Goal: Task Accomplishment & Management: Use online tool/utility

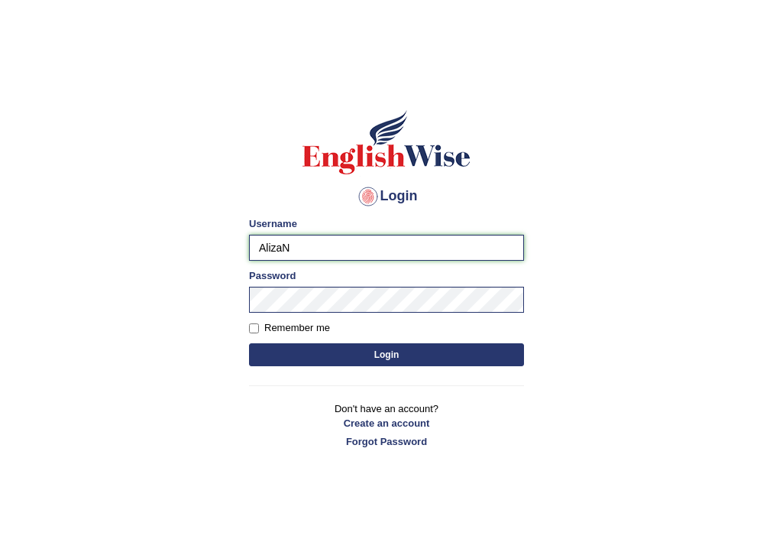
click at [404, 245] on input "AlizaN" at bounding box center [386, 248] width 275 height 26
type input "A"
type input "AnjanH"
click at [432, 345] on button "Login" at bounding box center [386, 354] width 275 height 23
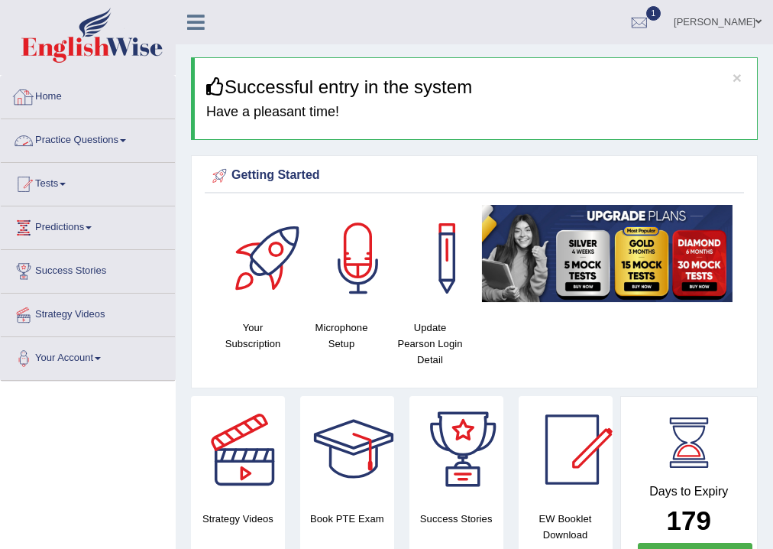
click at [68, 141] on link "Practice Questions" at bounding box center [88, 138] width 174 height 38
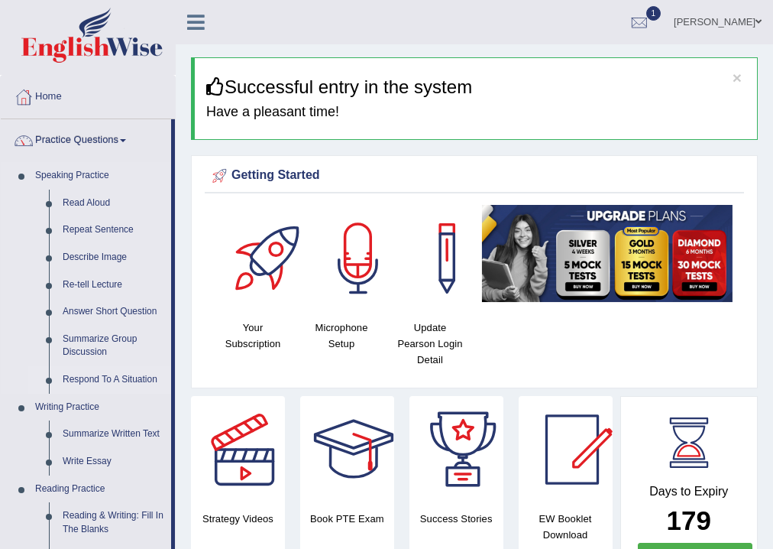
click at [95, 377] on link "Respond To A Situation" at bounding box center [113, 380] width 115 height 28
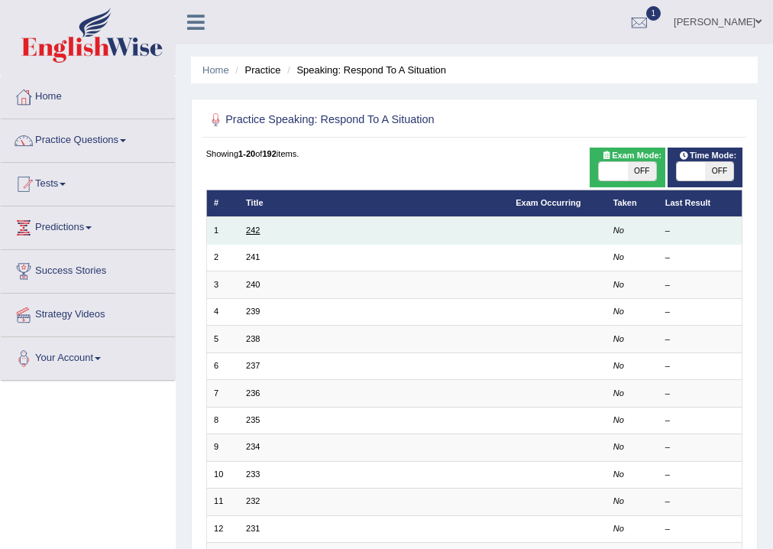
click at [248, 231] on link "242" at bounding box center [253, 229] width 14 height 9
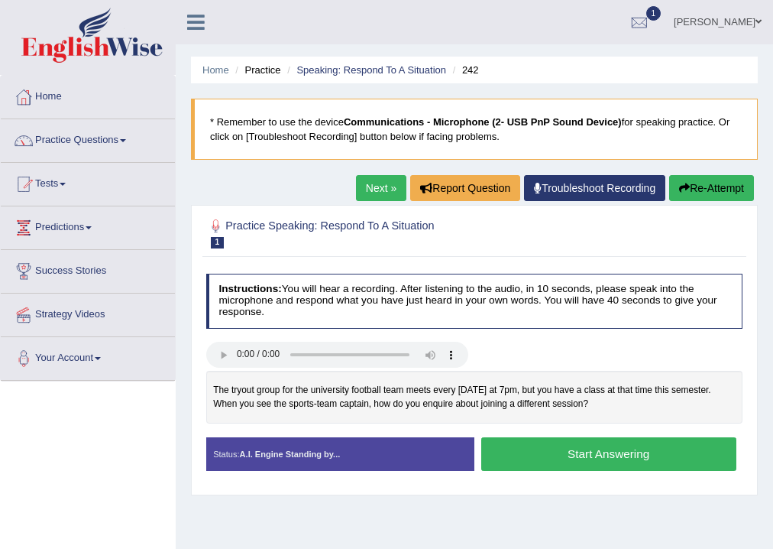
click at [620, 462] on button "Start Answering" at bounding box center [608, 453] width 255 height 33
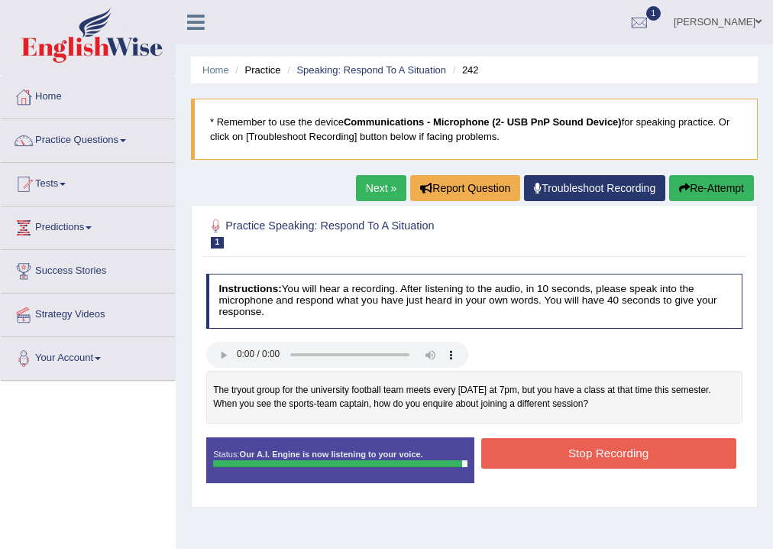
click at [620, 453] on button "Stop Recording" at bounding box center [608, 453] width 255 height 30
click at [620, 453] on div "Status: Our A.I. Engine is now listening to your voice. Start Answering Stop Re…" at bounding box center [474, 466] width 537 height 59
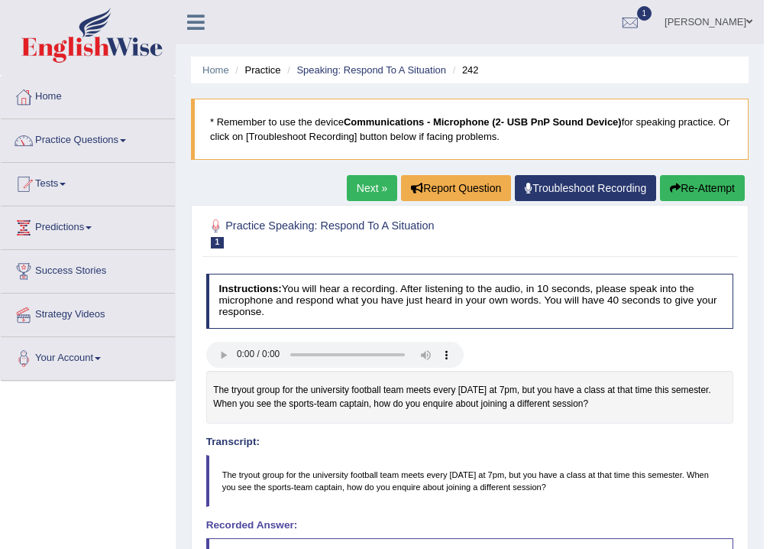
click at [360, 191] on link "Next »" at bounding box center [372, 188] width 50 height 26
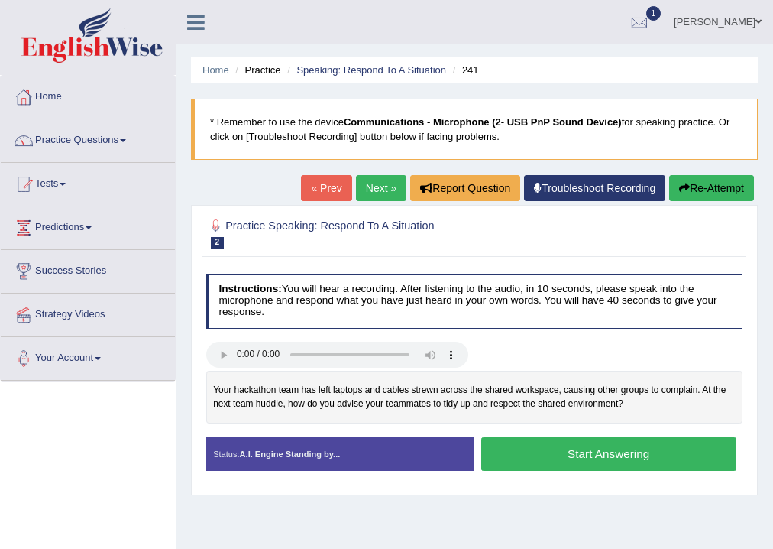
click at [624, 461] on button "Start Answering" at bounding box center [608, 453] width 255 height 33
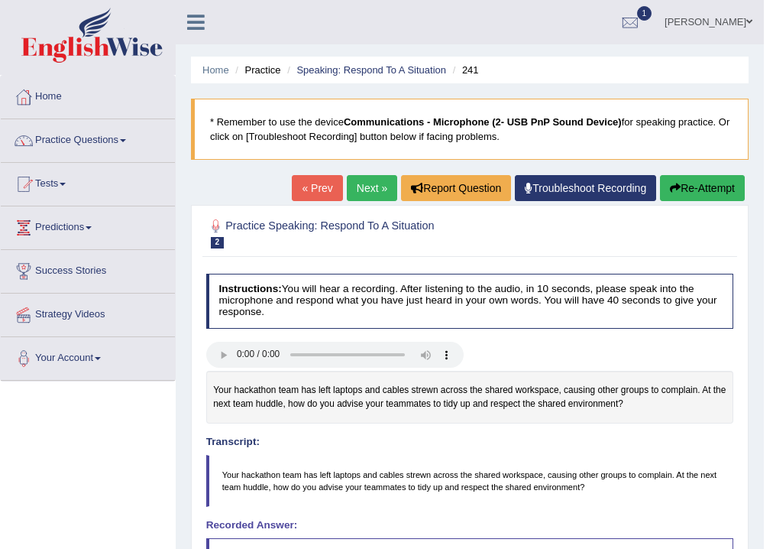
click at [359, 193] on link "Next »" at bounding box center [372, 188] width 50 height 26
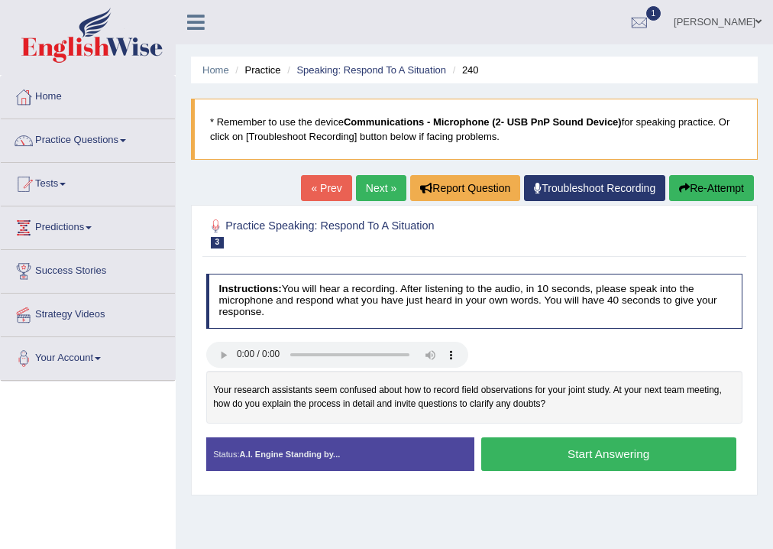
click at [651, 465] on button "Start Answering" at bounding box center [608, 453] width 255 height 33
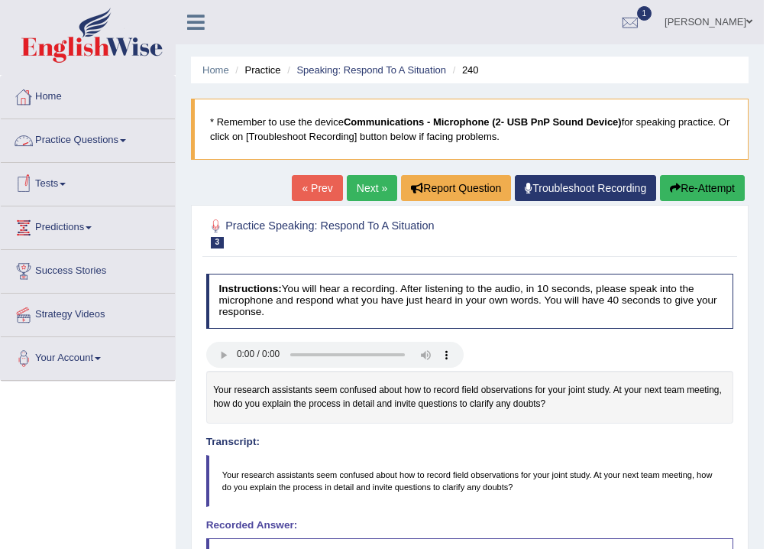
click at [63, 134] on link "Practice Questions" at bounding box center [88, 138] width 174 height 38
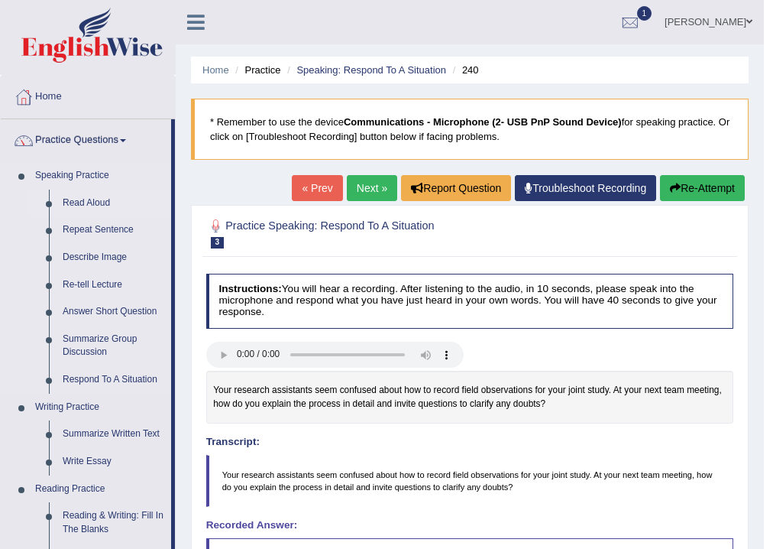
click at [96, 199] on link "Read Aloud" at bounding box center [113, 203] width 115 height 28
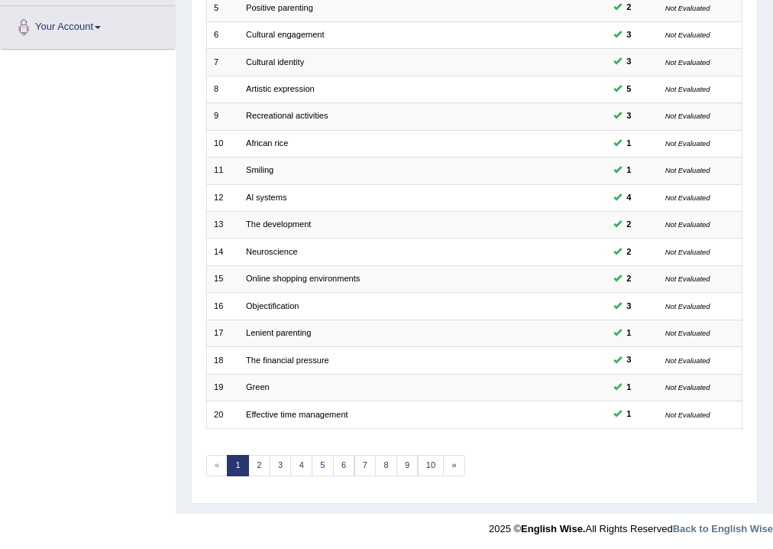
scroll to position [331, 0]
click at [359, 459] on link "7" at bounding box center [366, 465] width 22 height 21
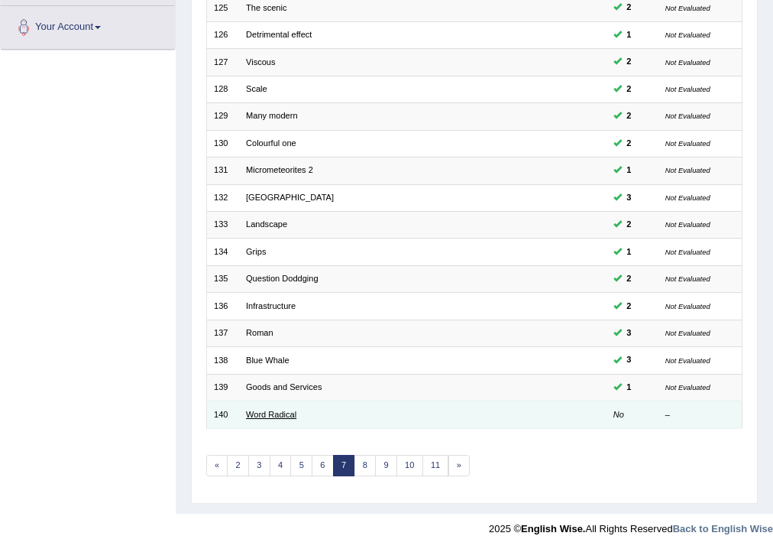
click at [279, 413] on link "Word Radical" at bounding box center [271, 414] width 50 height 9
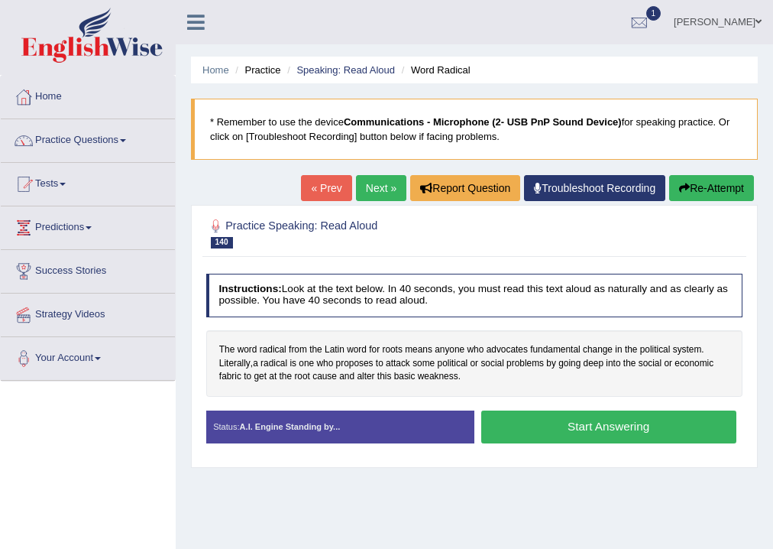
click at [550, 432] on button "Start Answering" at bounding box center [608, 426] width 255 height 33
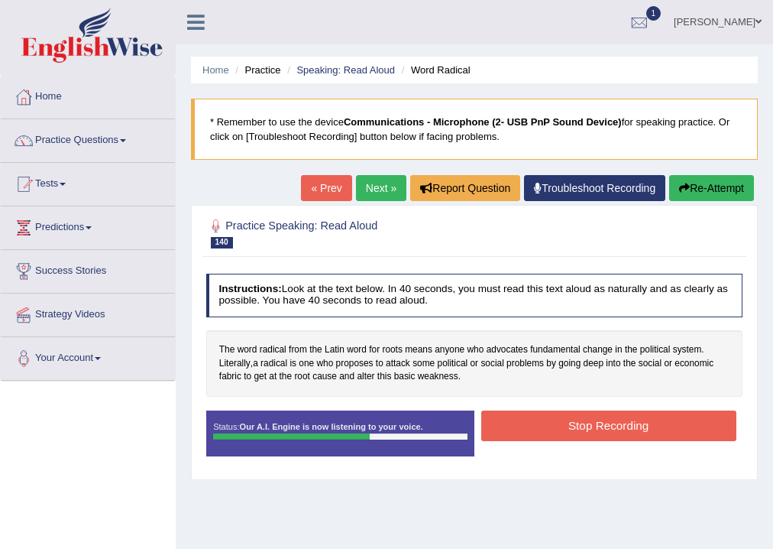
click at [549, 432] on button "Stop Recording" at bounding box center [608, 425] width 255 height 30
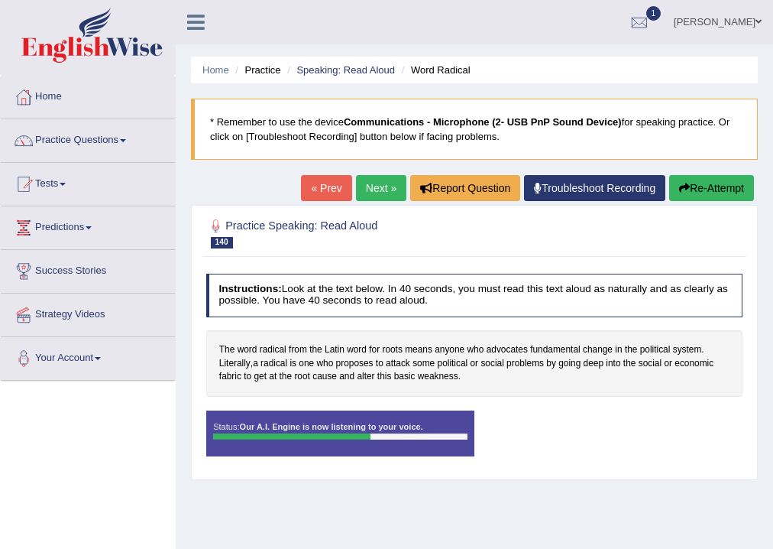
click at [549, 432] on div "Status: Our A.I. Engine is now listening to your voice. Start Answering Stop Re…" at bounding box center [474, 439] width 537 height 59
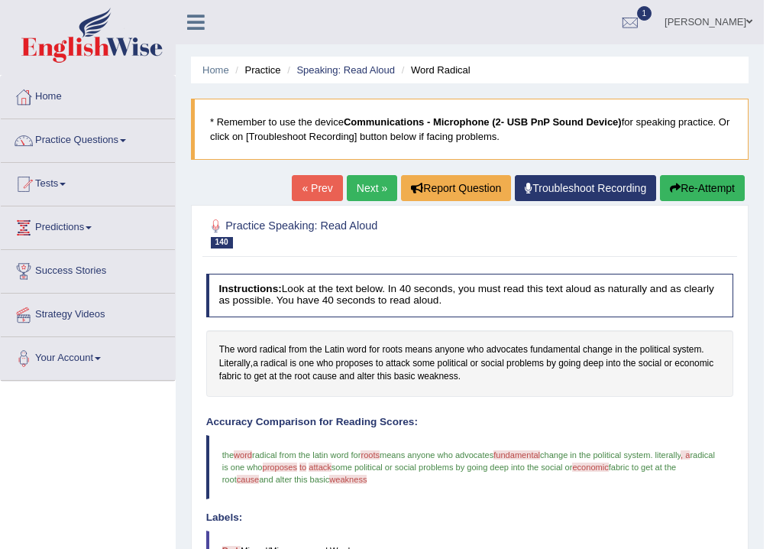
drag, startPoint x: 369, startPoint y: 189, endPoint x: 414, endPoint y: 202, distance: 46.7
click at [369, 189] on link "Next »" at bounding box center [372, 188] width 50 height 26
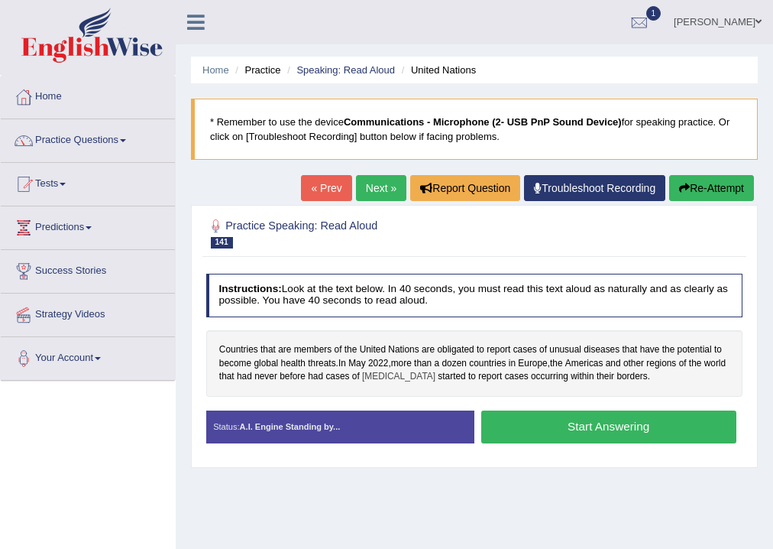
click at [403, 375] on span "monkeypox" at bounding box center [398, 377] width 73 height 14
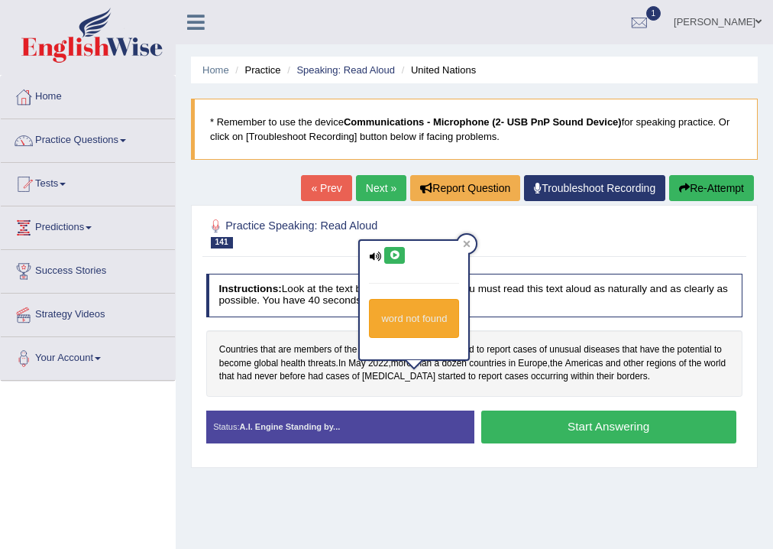
click at [397, 261] on button at bounding box center [394, 255] width 21 height 17
click at [469, 240] on icon at bounding box center [467, 244] width 8 height 8
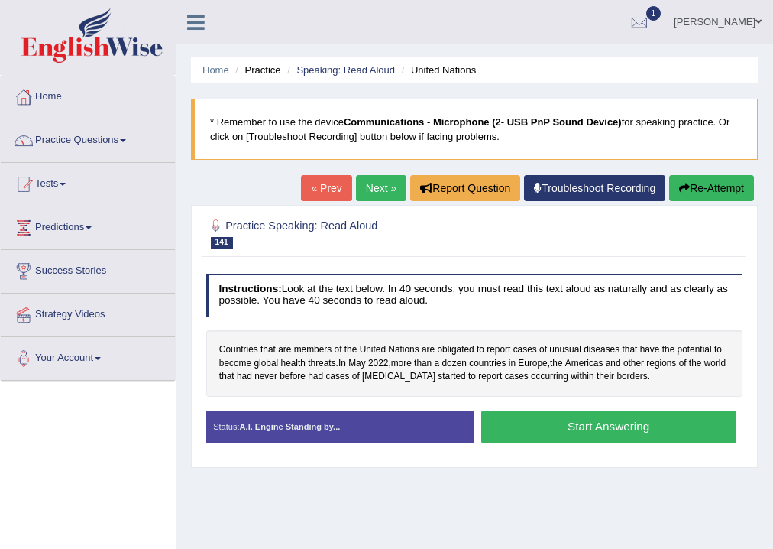
click at [575, 431] on button "Start Answering" at bounding box center [608, 426] width 255 height 33
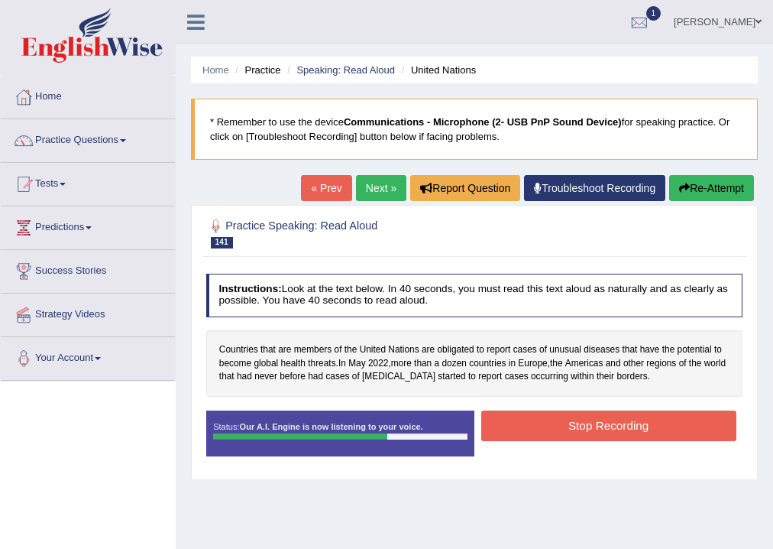
click at [575, 431] on button "Stop Recording" at bounding box center [608, 425] width 255 height 30
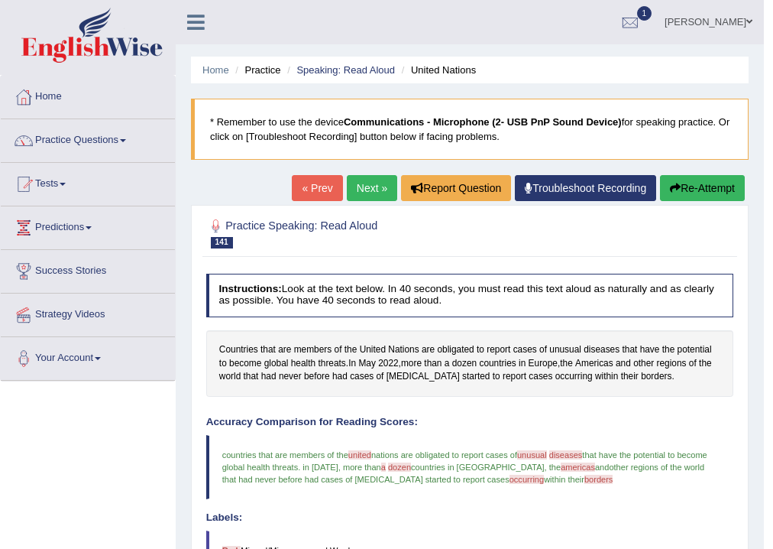
click at [367, 196] on link "Next »" at bounding box center [372, 188] width 50 height 26
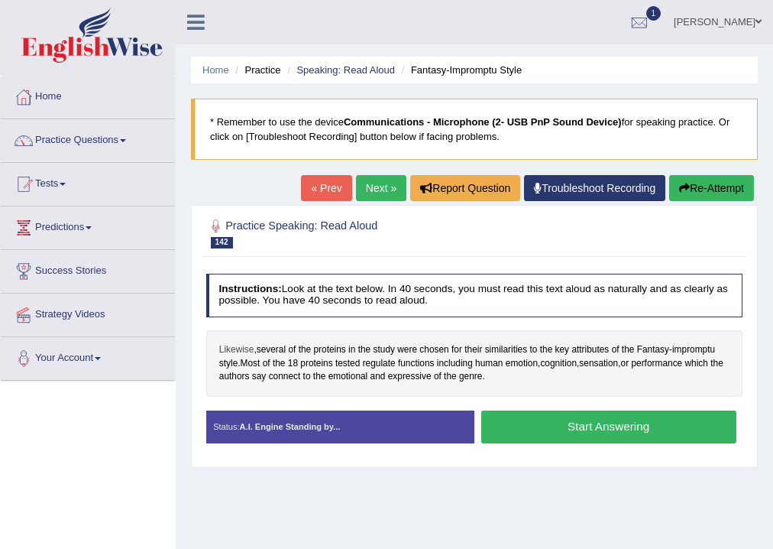
click at [241, 346] on span "Likewise" at bounding box center [236, 350] width 35 height 14
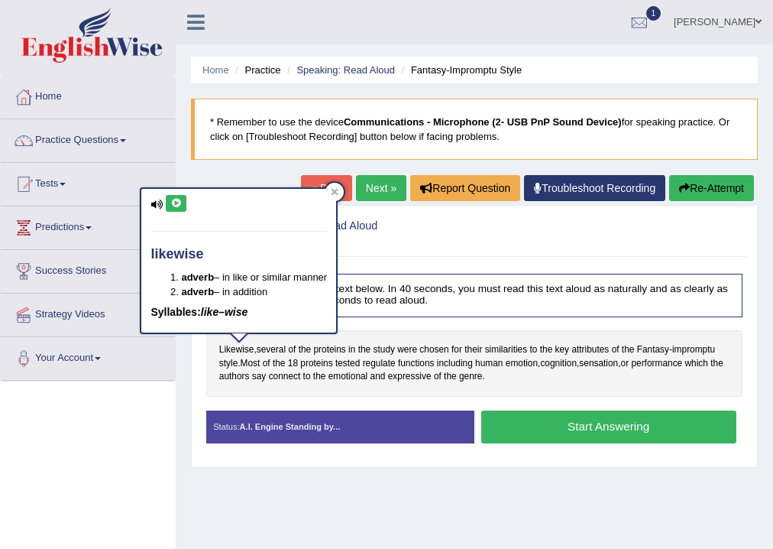
click at [179, 207] on button at bounding box center [176, 203] width 21 height 17
click at [335, 189] on icon at bounding box center [335, 192] width 7 height 7
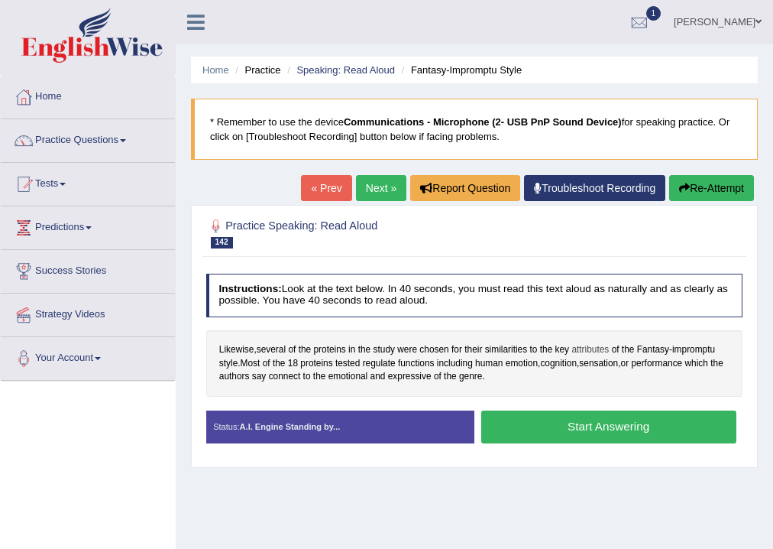
click at [596, 348] on span "attributes" at bounding box center [590, 350] width 37 height 14
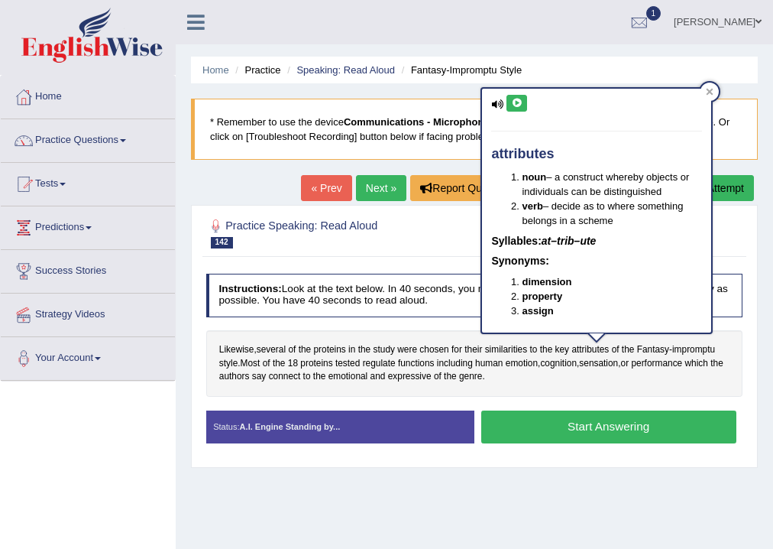
click at [511, 99] on icon at bounding box center [516, 103] width 11 height 9
click at [708, 93] on icon at bounding box center [710, 92] width 7 height 7
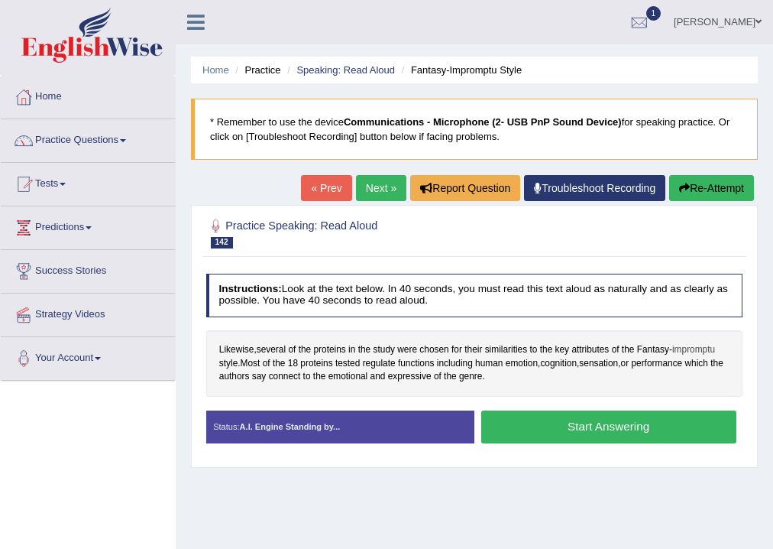
click at [700, 347] on span "impromptu" at bounding box center [693, 350] width 43 height 14
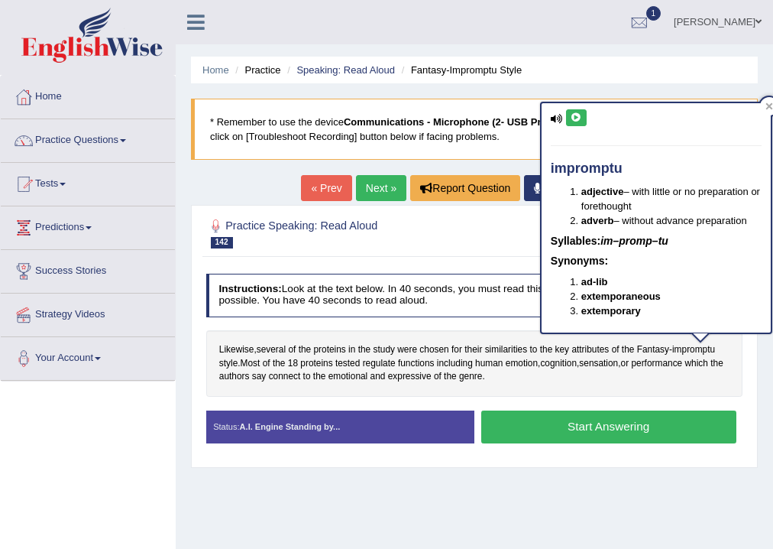
click at [576, 121] on icon at bounding box center [576, 117] width 11 height 9
click at [764, 105] on div at bounding box center [769, 106] width 18 height 18
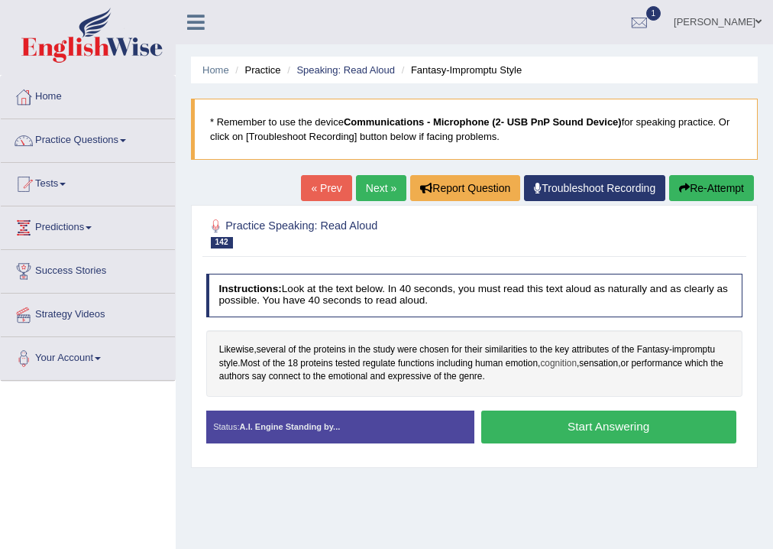
click at [553, 364] on span "cognition" at bounding box center [558, 364] width 37 height 14
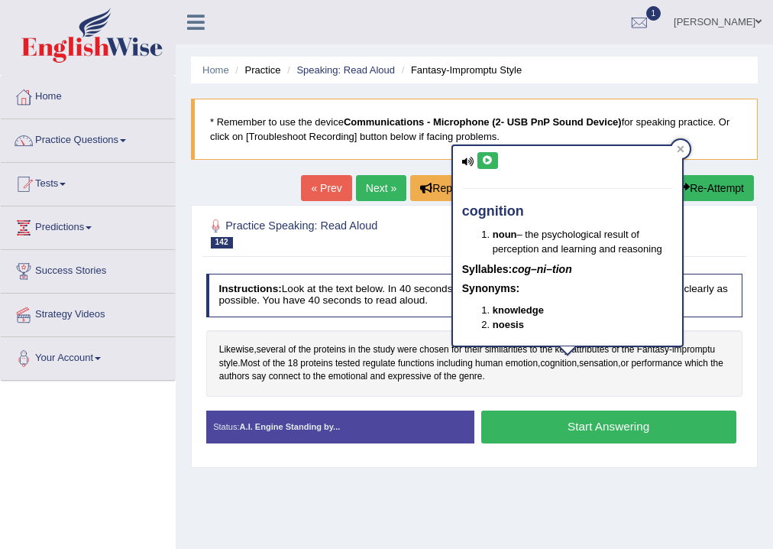
click at [492, 160] on icon at bounding box center [487, 160] width 11 height 9
click at [685, 146] on div at bounding box center [681, 149] width 18 height 18
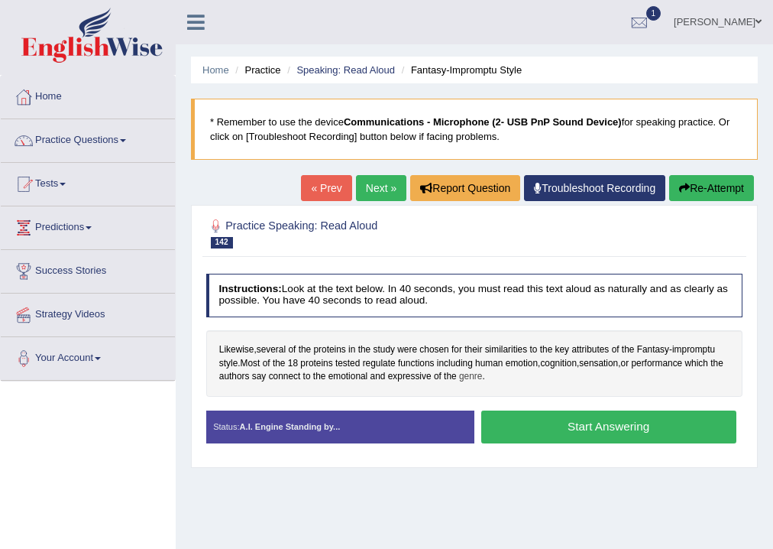
click at [482, 377] on span "genre" at bounding box center [470, 377] width 23 height 14
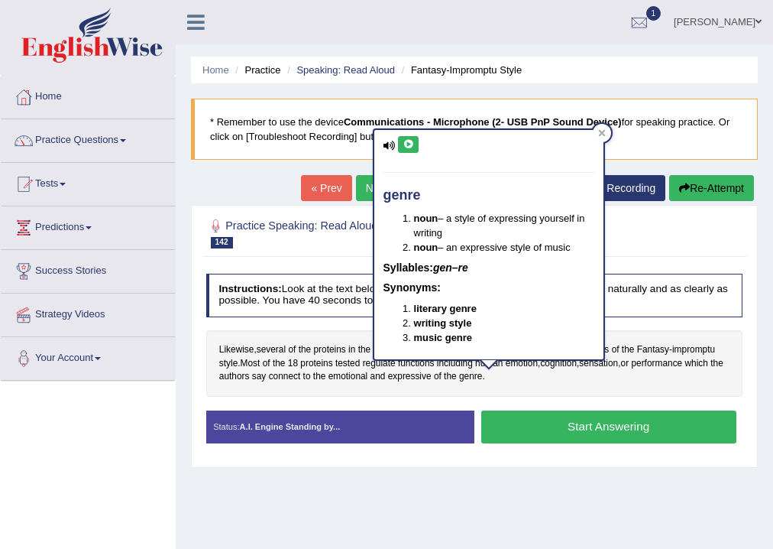
click at [415, 147] on button at bounding box center [408, 144] width 21 height 17
click at [408, 147] on icon at bounding box center [408, 144] width 11 height 9
click at [416, 147] on button at bounding box center [408, 144] width 21 height 17
click at [599, 136] on icon at bounding box center [602, 133] width 8 height 8
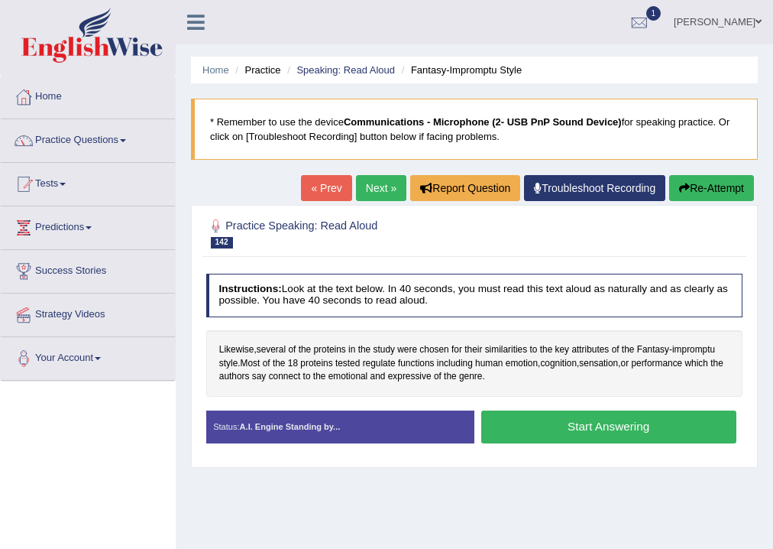
click at [565, 426] on button "Start Answering" at bounding box center [608, 426] width 255 height 33
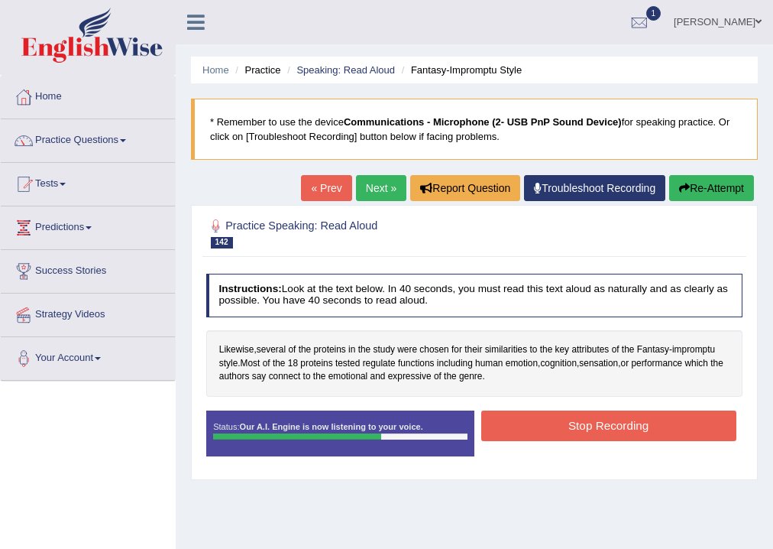
click at [565, 426] on button "Stop Recording" at bounding box center [608, 425] width 255 height 30
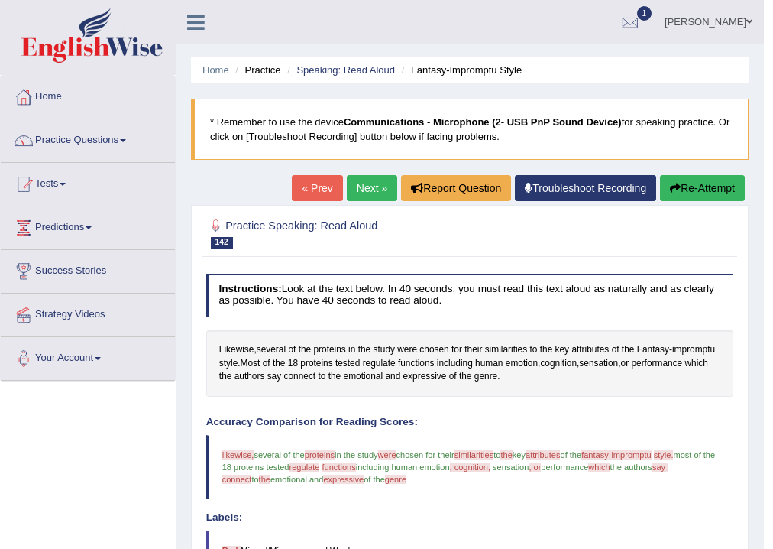
click at [708, 187] on button "Re-Attempt" at bounding box center [702, 188] width 85 height 26
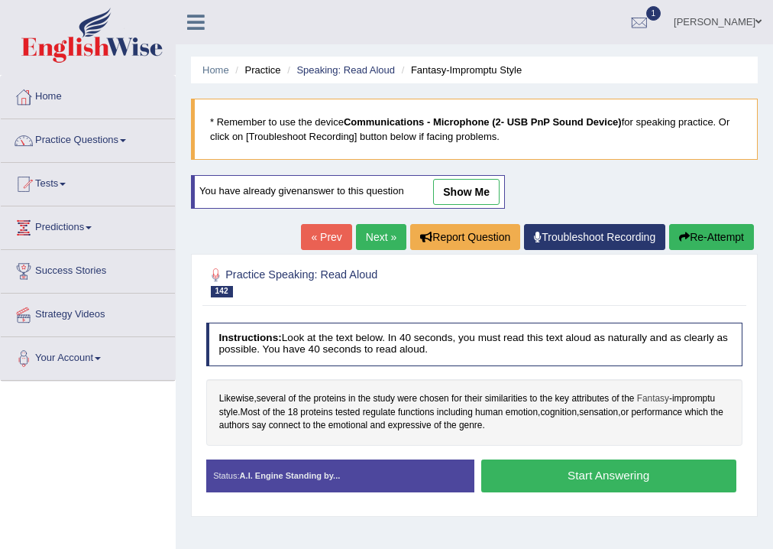
click at [661, 396] on span "Fantasy" at bounding box center [653, 399] width 32 height 14
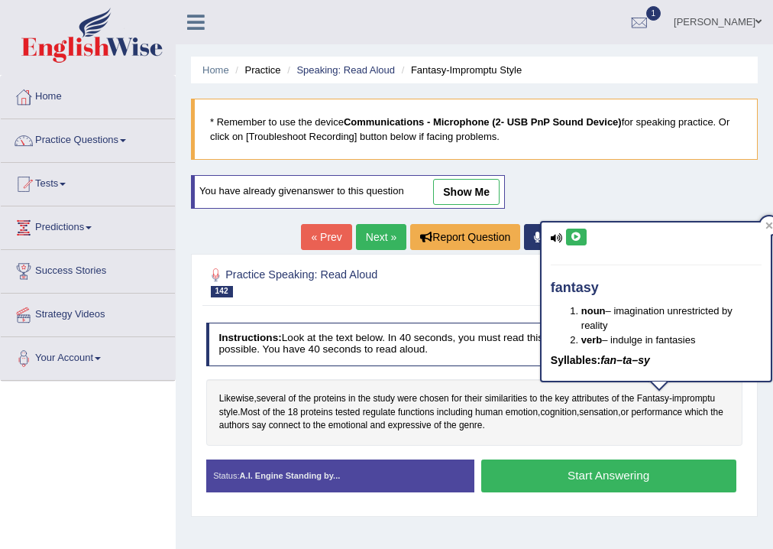
click at [578, 239] on icon at bounding box center [576, 236] width 11 height 9
click at [769, 222] on icon at bounding box center [770, 226] width 8 height 8
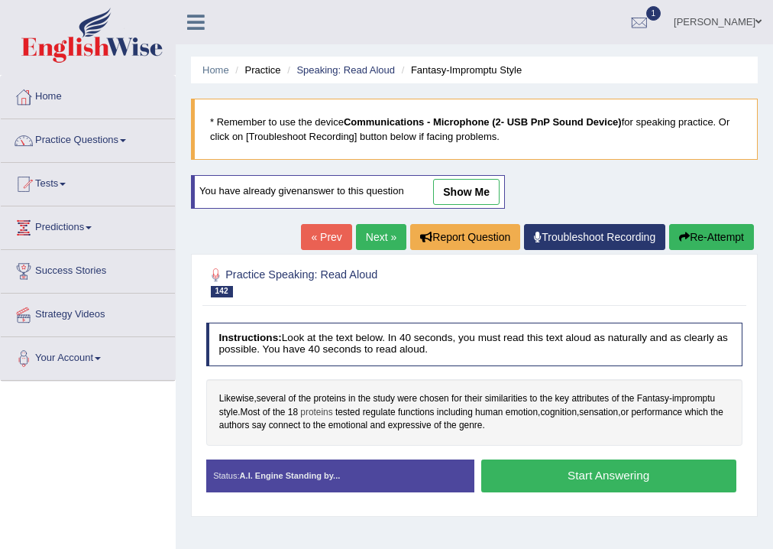
click at [318, 409] on span "proteins" at bounding box center [316, 413] width 32 height 14
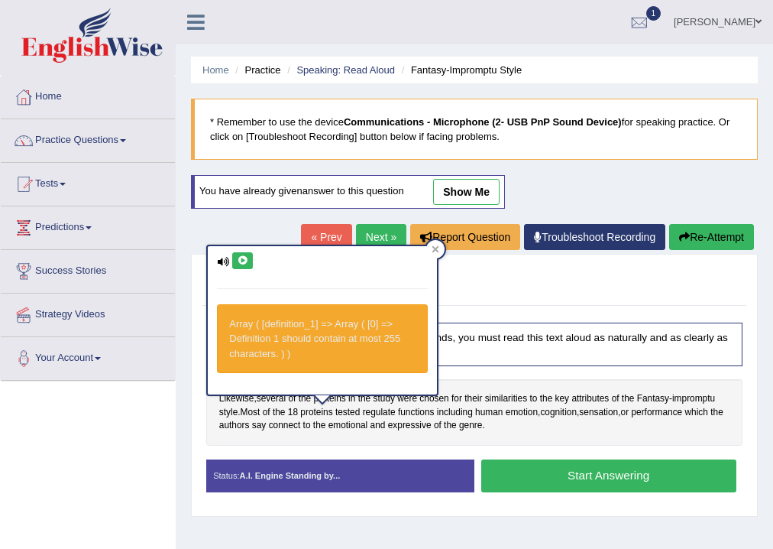
click at [243, 267] on button at bounding box center [242, 260] width 21 height 17
click at [434, 248] on icon at bounding box center [435, 249] width 7 height 7
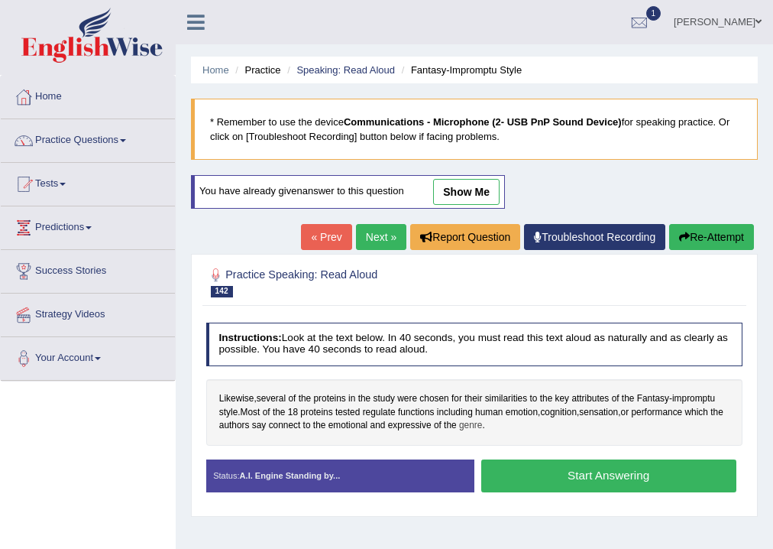
click at [482, 425] on span "genre" at bounding box center [470, 426] width 23 height 14
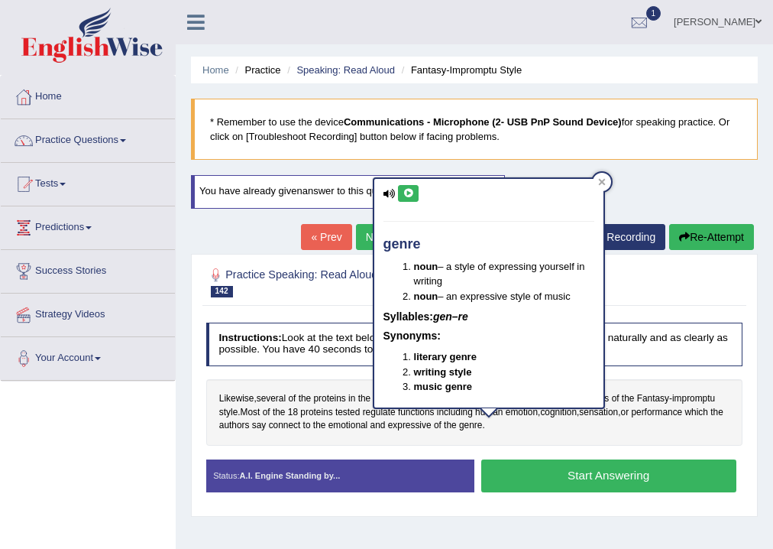
click at [406, 193] on icon at bounding box center [408, 193] width 11 height 9
click at [604, 180] on icon at bounding box center [602, 182] width 8 height 8
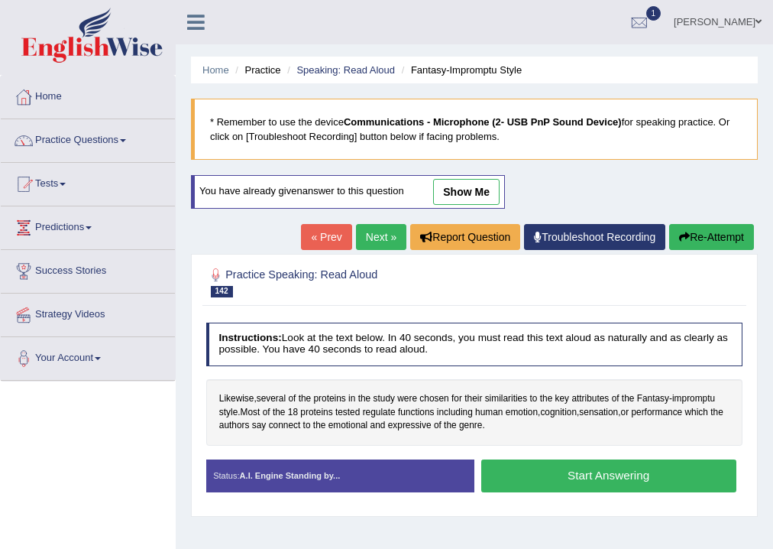
click at [674, 483] on button "Start Answering" at bounding box center [608, 475] width 255 height 33
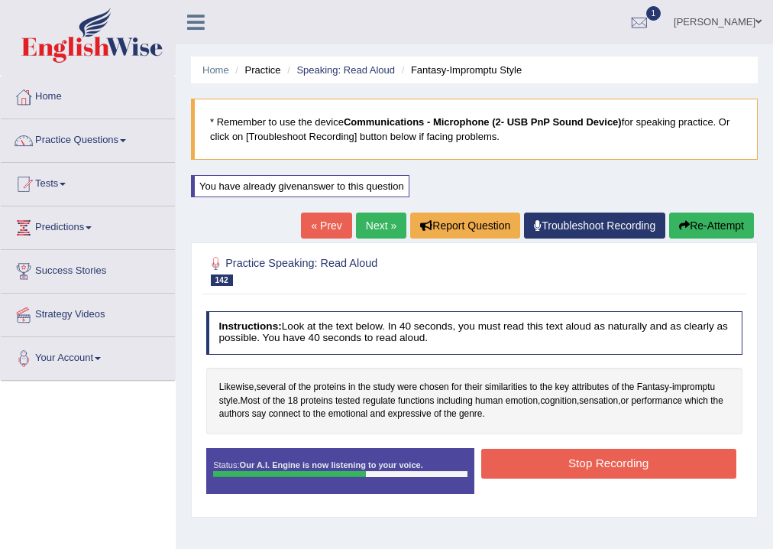
click at [667, 465] on button "Stop Recording" at bounding box center [608, 464] width 255 height 30
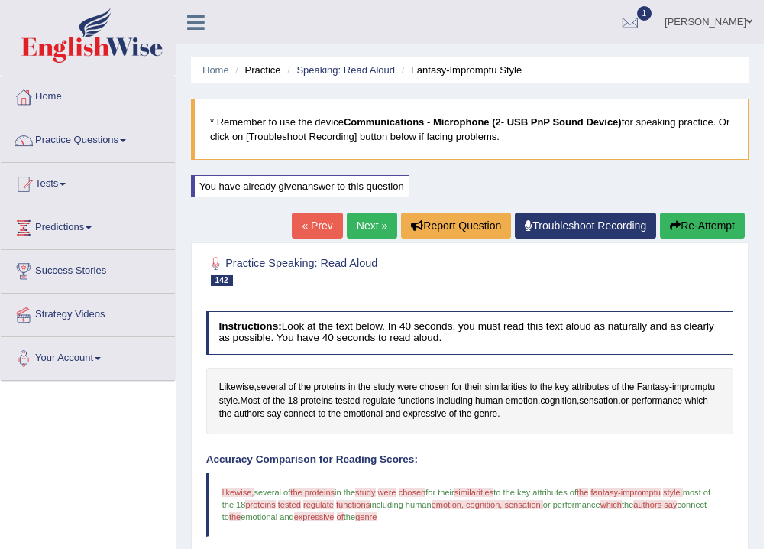
click at [374, 228] on link "Next »" at bounding box center [372, 225] width 50 height 26
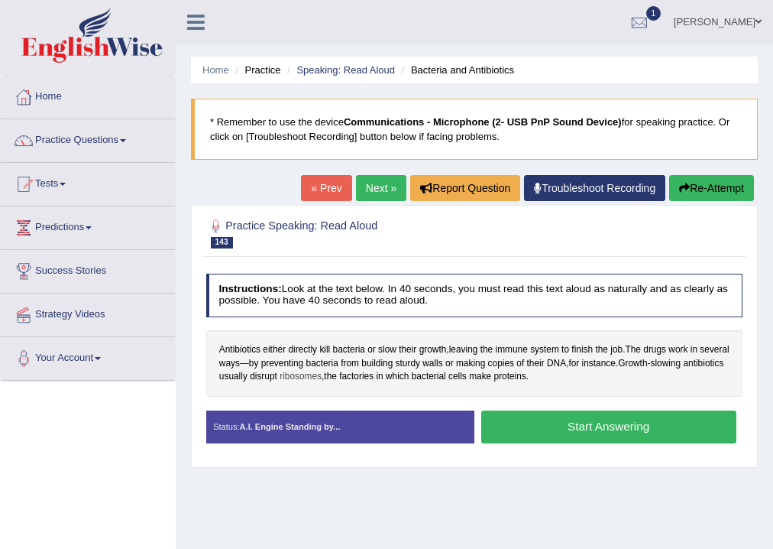
click at [322, 371] on span "ribosomes" at bounding box center [301, 377] width 42 height 14
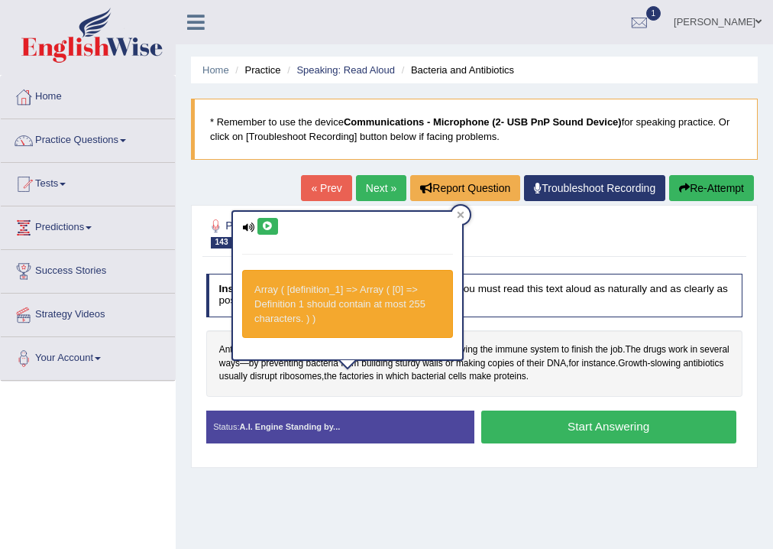
click at [267, 229] on button at bounding box center [267, 226] width 21 height 17
click at [463, 214] on icon at bounding box center [461, 215] width 8 height 8
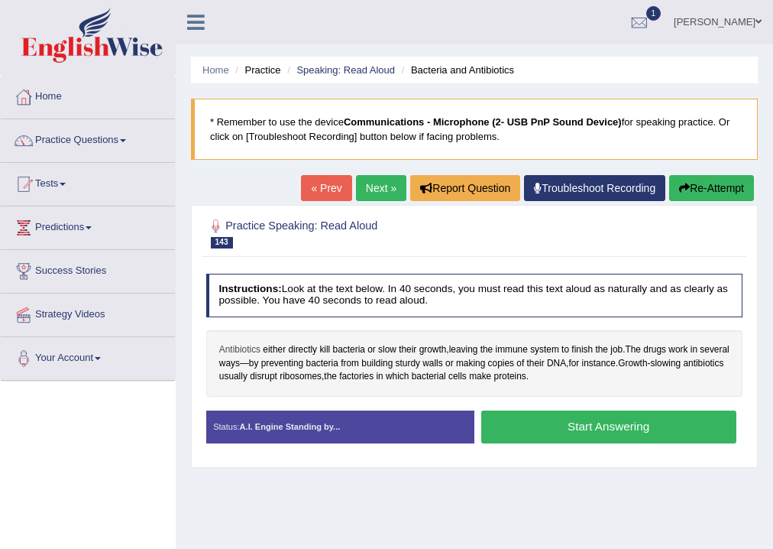
click at [247, 347] on span "Antibiotics" at bounding box center [239, 350] width 41 height 14
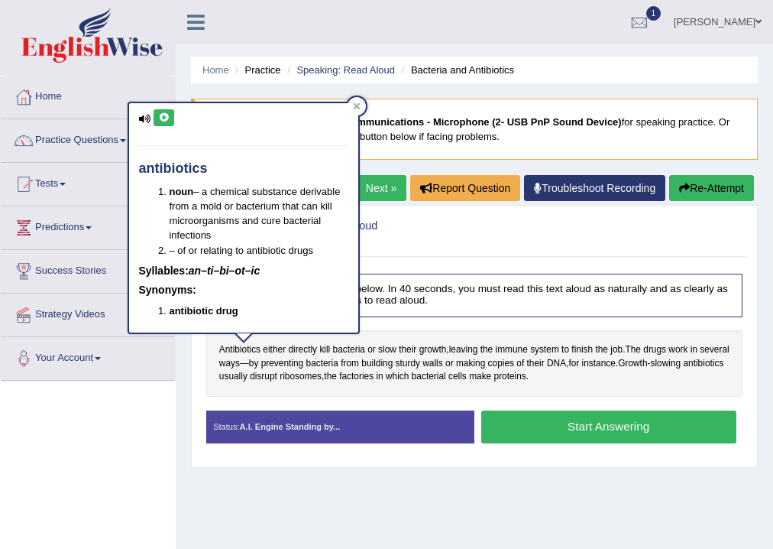
click at [168, 120] on icon at bounding box center [163, 117] width 11 height 9
click at [359, 108] on icon at bounding box center [357, 106] width 7 height 7
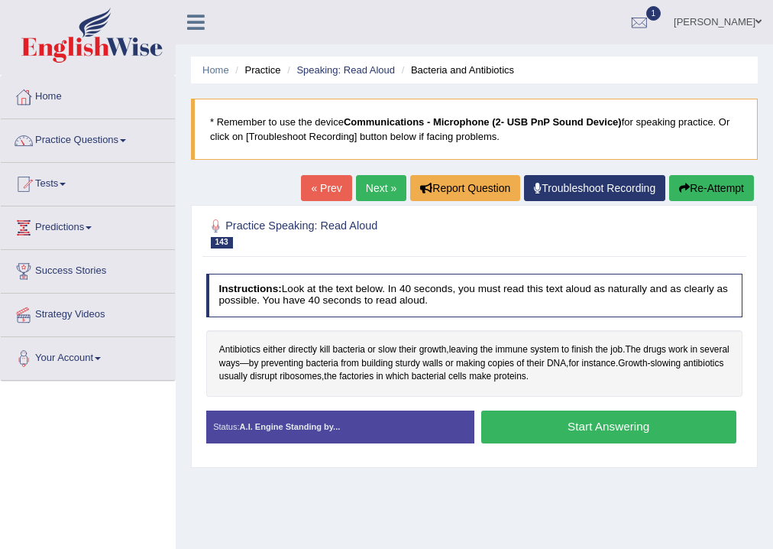
click at [572, 425] on button "Start Answering" at bounding box center [608, 426] width 255 height 33
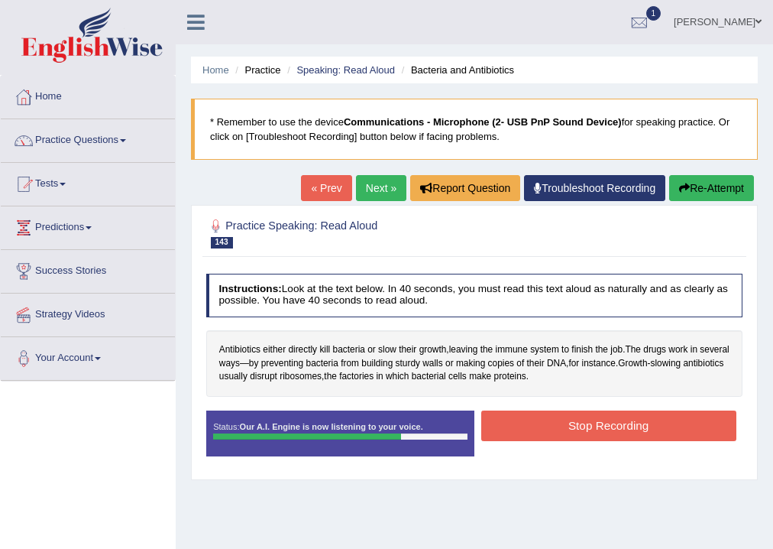
click at [572, 424] on button "Stop Recording" at bounding box center [608, 425] width 255 height 30
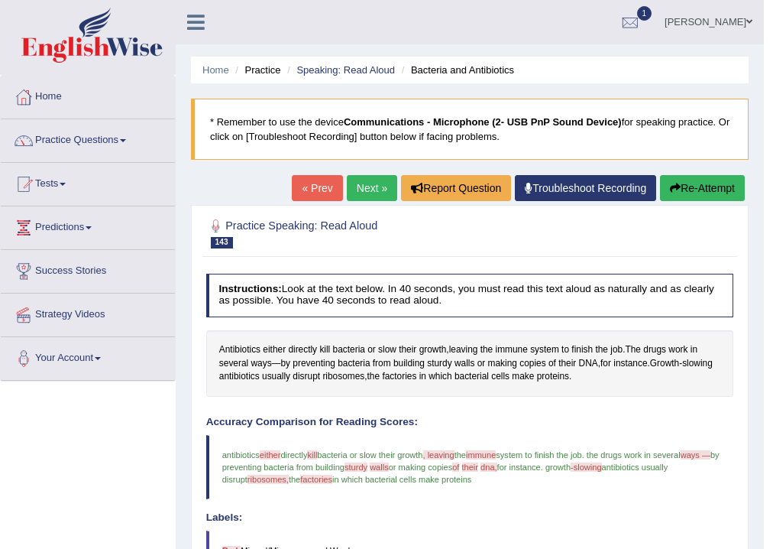
click at [710, 191] on button "Re-Attempt" at bounding box center [702, 188] width 85 height 26
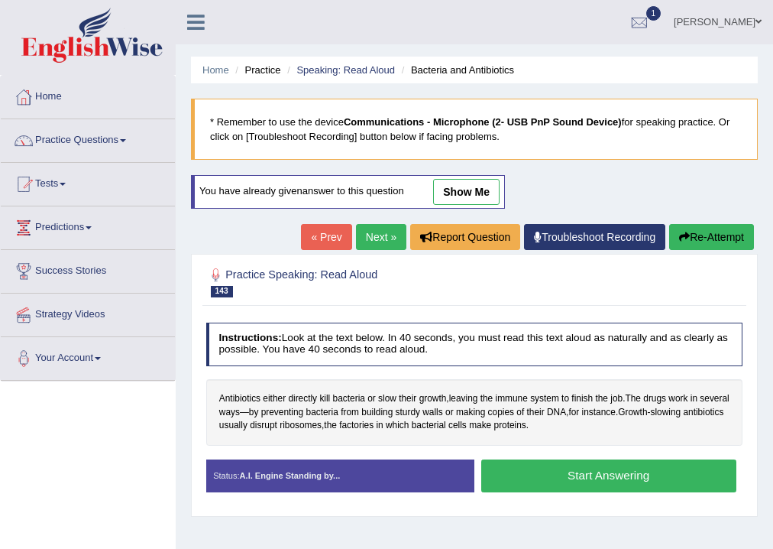
click at [629, 482] on button "Start Answering" at bounding box center [608, 475] width 255 height 33
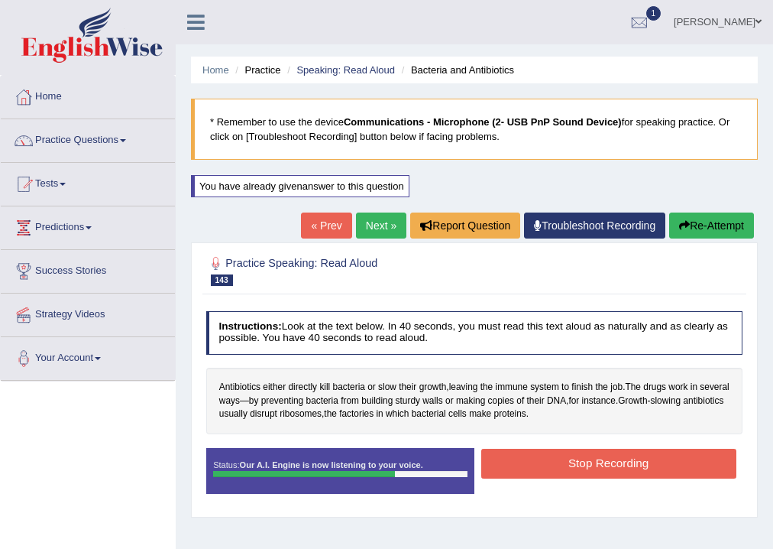
click at [678, 462] on button "Stop Recording" at bounding box center [608, 464] width 255 height 30
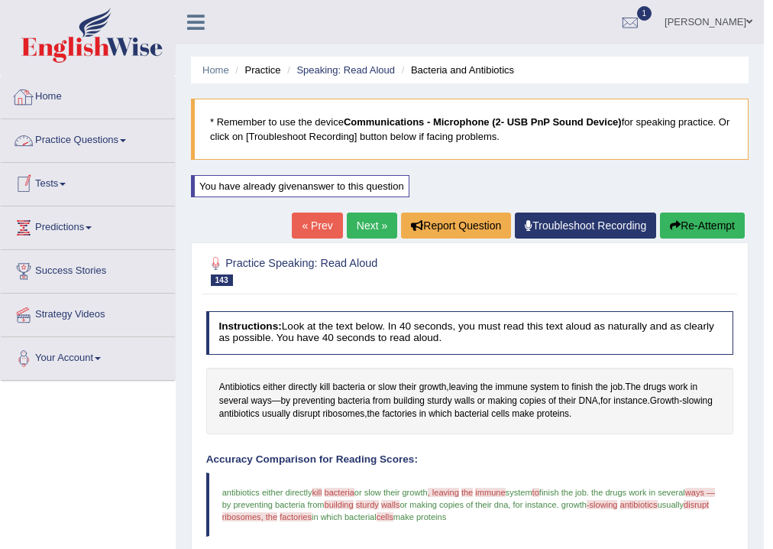
click at [60, 95] on link "Home" at bounding box center [88, 95] width 174 height 38
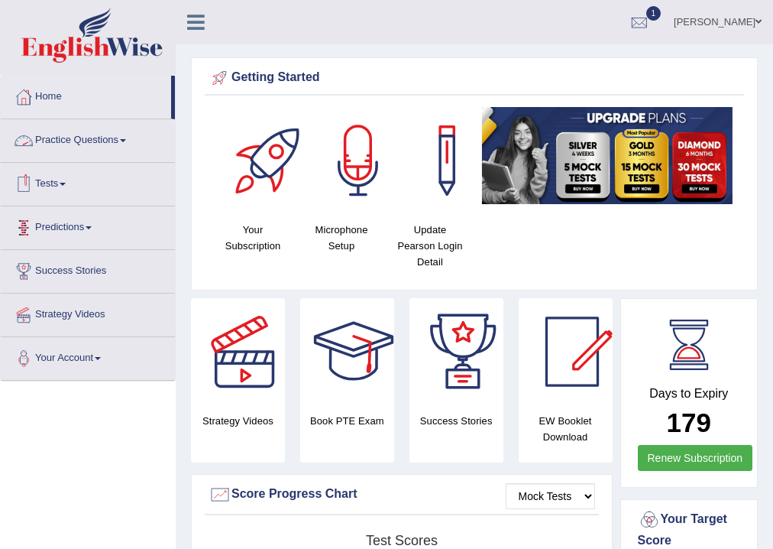
click at [79, 136] on link "Practice Questions" at bounding box center [88, 138] width 174 height 38
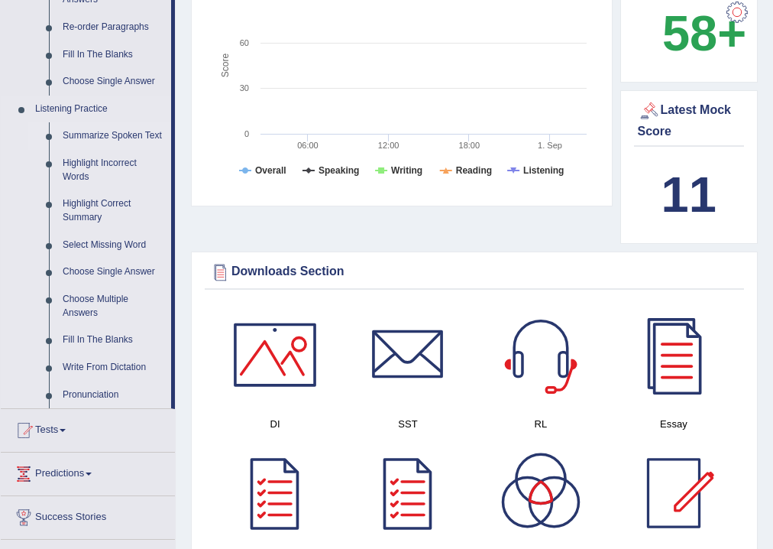
scroll to position [285, 0]
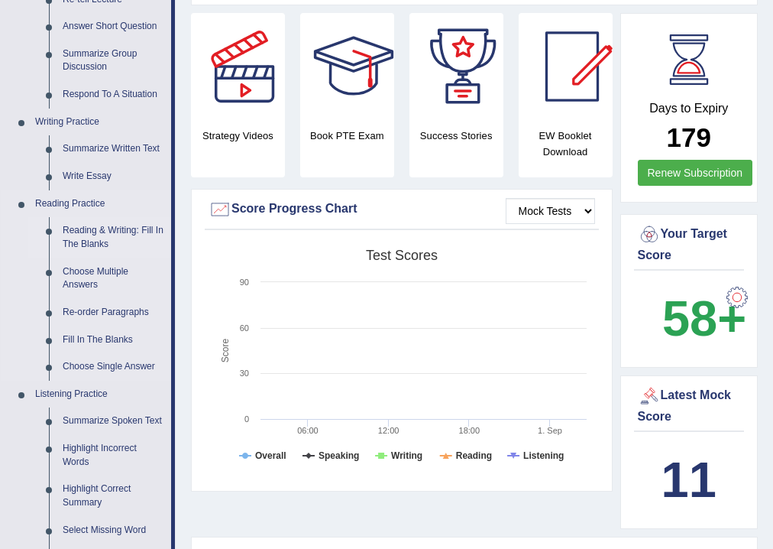
click at [122, 229] on link "Reading & Writing: Fill In The Blanks" at bounding box center [113, 237] width 115 height 40
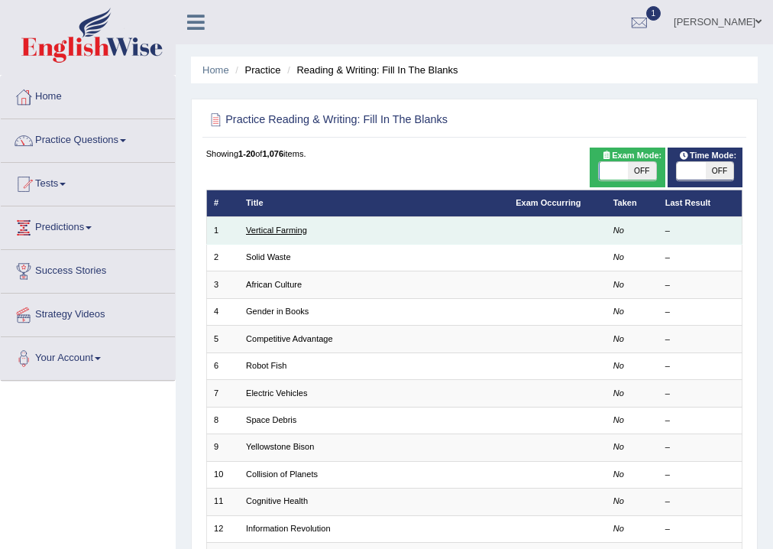
click at [283, 229] on link "Vertical Farming" at bounding box center [276, 229] width 61 height 9
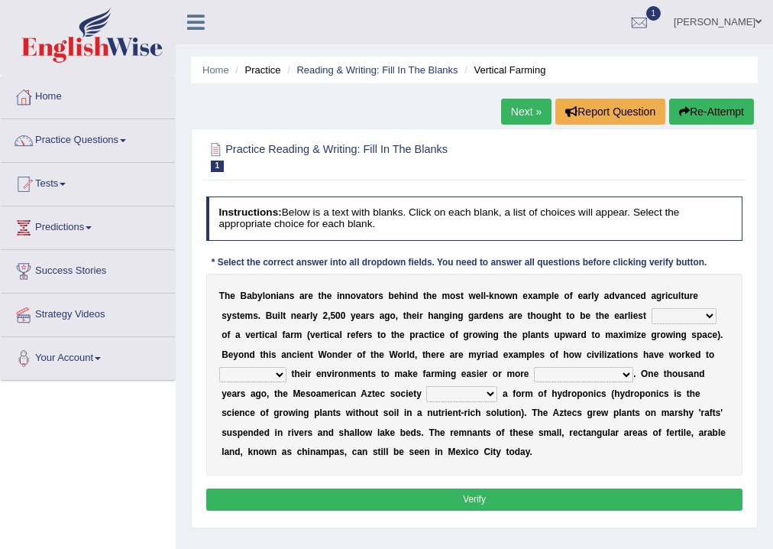
click at [709, 315] on select "prototype failure discredit protocol" at bounding box center [684, 315] width 65 height 15
click at [704, 313] on select "prototype failure discredit protocol" at bounding box center [684, 315] width 65 height 15
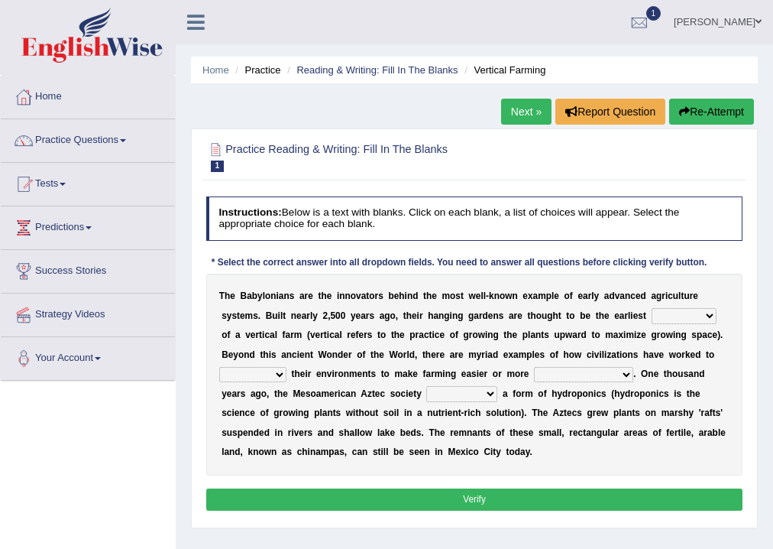
click at [704, 309] on select "prototype failure discredit protocol" at bounding box center [684, 315] width 65 height 15
click at [277, 373] on select "manipulate escape respect disarrange" at bounding box center [252, 374] width 67 height 15
select select "respect"
click at [219, 367] on select "manipulate escape respect disarrange" at bounding box center [252, 374] width 67 height 15
click at [624, 375] on select "productive constructive connective counterproductive" at bounding box center [583, 374] width 99 height 15
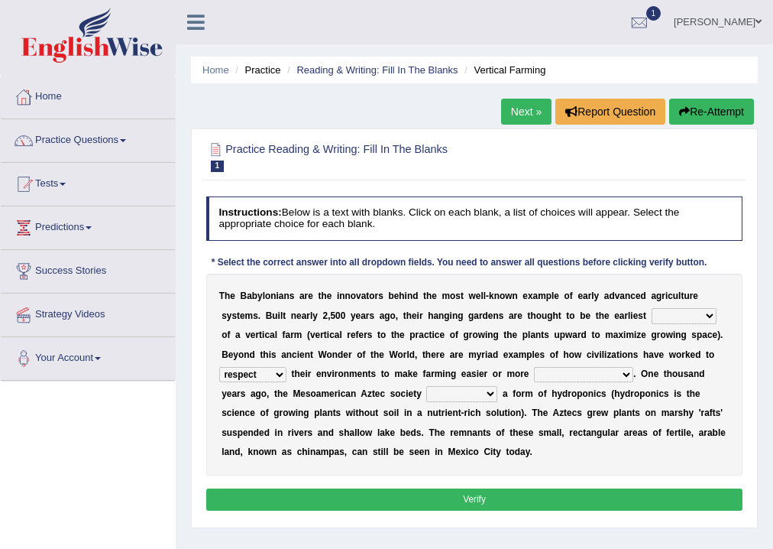
select select "productive"
click at [534, 367] on select "productive constructive connective counterproductive" at bounding box center [583, 374] width 99 height 15
click at [490, 394] on select "domineered volunteered pioneered engineered" at bounding box center [461, 393] width 71 height 15
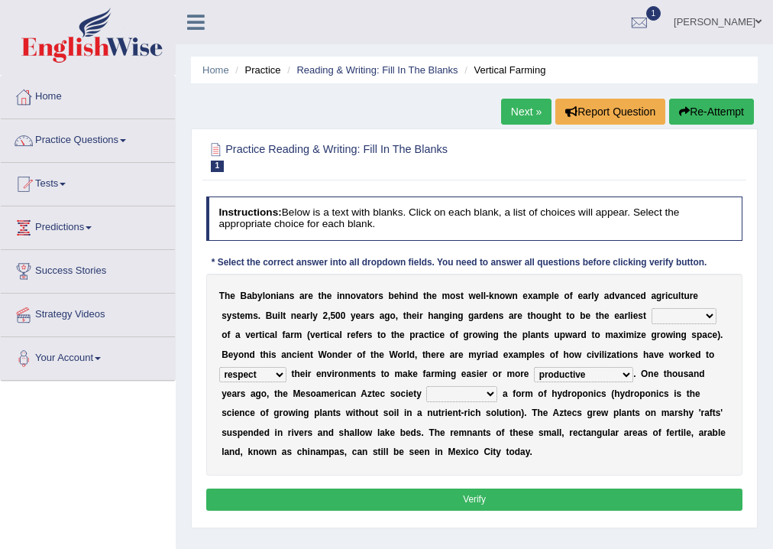
select select "engineered"
click at [426, 386] on select "domineered volunteered pioneered engineered" at bounding box center [461, 393] width 71 height 15
click at [699, 317] on select "prototype failure discredit protocol" at bounding box center [684, 315] width 65 height 15
click at [712, 313] on select "prototype failure discredit protocol" at bounding box center [684, 315] width 65 height 15
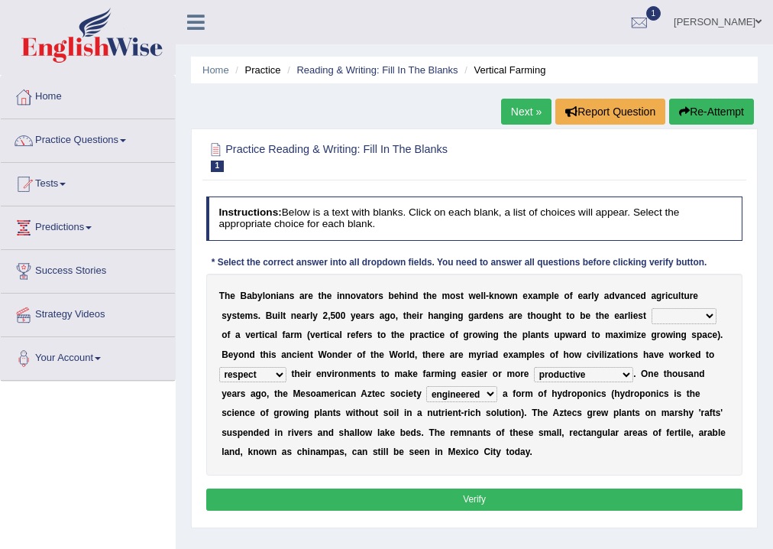
select select "protocol"
click at [652, 308] on select "prototype failure discredit protocol" at bounding box center [684, 315] width 65 height 15
click at [631, 499] on button "Verify" at bounding box center [474, 499] width 537 height 22
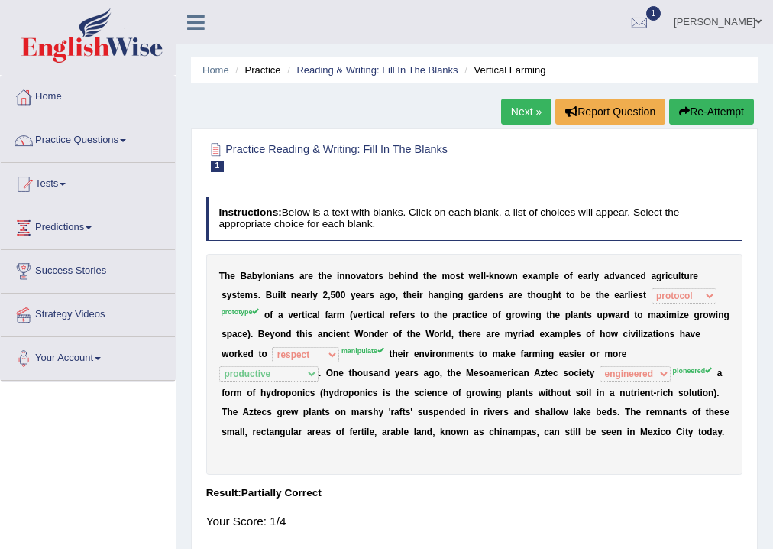
click at [716, 110] on button "Re-Attempt" at bounding box center [711, 112] width 85 height 26
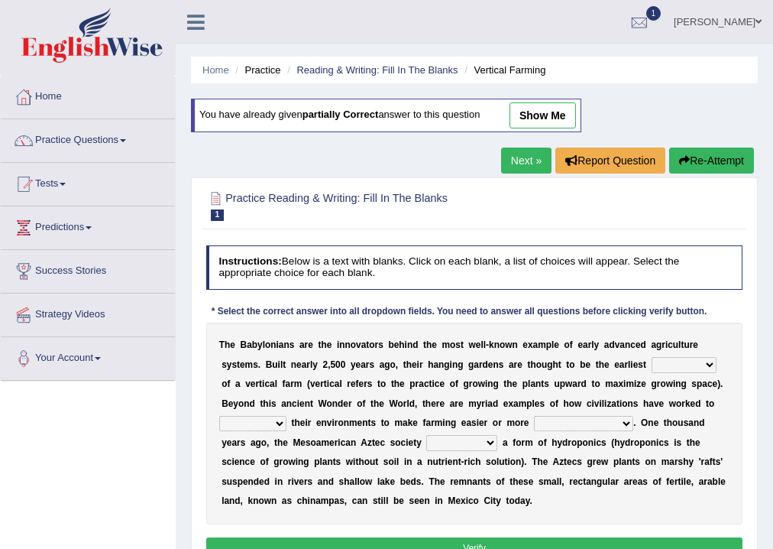
click at [704, 359] on select "prototype failure discredit protocol" at bounding box center [684, 364] width 65 height 15
select select "protocol"
click at [652, 357] on select "prototype failure discredit protocol" at bounding box center [684, 364] width 65 height 15
click at [274, 419] on select "manipulate escape respect disarrange" at bounding box center [252, 423] width 67 height 15
select select "manipulate"
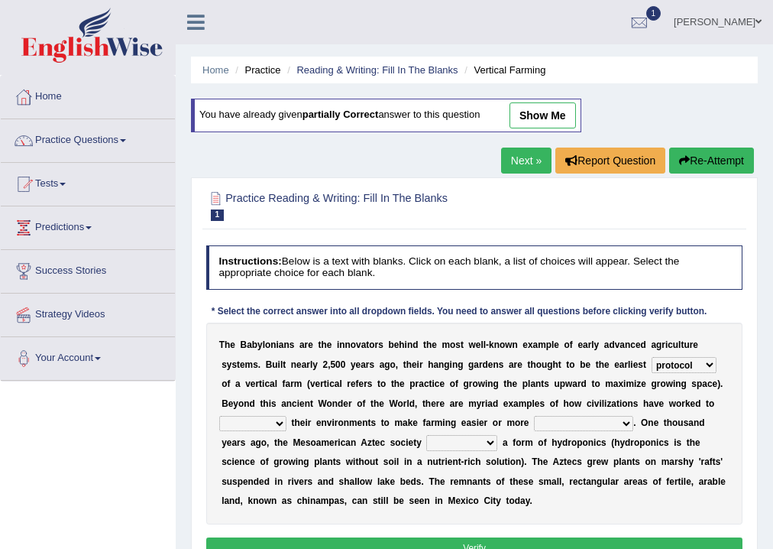
click at [219, 416] on select "manipulate escape respect disarrange" at bounding box center [252, 423] width 67 height 15
click at [614, 420] on select "productive constructive connective counterproductive" at bounding box center [583, 423] width 99 height 15
select select "productive"
click at [534, 416] on select "productive constructive connective counterproductive" at bounding box center [583, 423] width 99 height 15
click at [479, 440] on select "domineered volunteered pioneered engineered" at bounding box center [461, 442] width 71 height 15
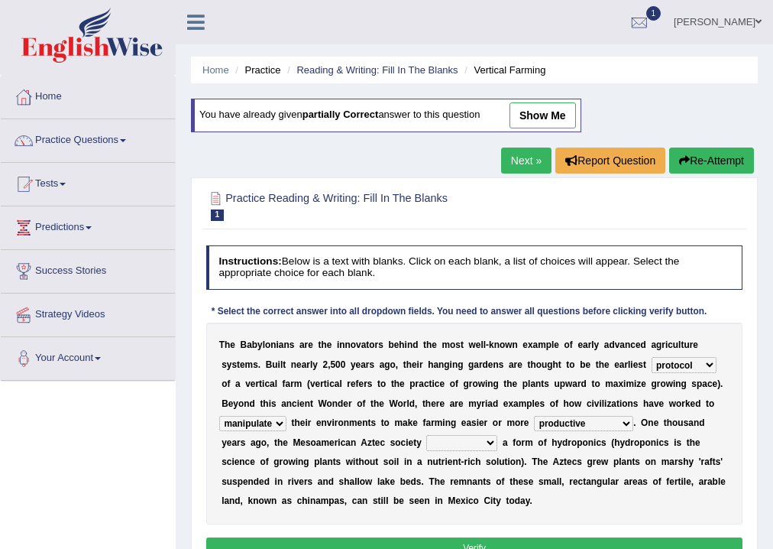
click at [479, 440] on select "domineered volunteered pioneered engineered" at bounding box center [461, 442] width 71 height 15
click at [487, 439] on select "domineered volunteered pioneered engineered" at bounding box center [461, 442] width 71 height 15
select select "pioneered"
click at [426, 435] on select "domineered volunteered pioneered engineered" at bounding box center [461, 442] width 71 height 15
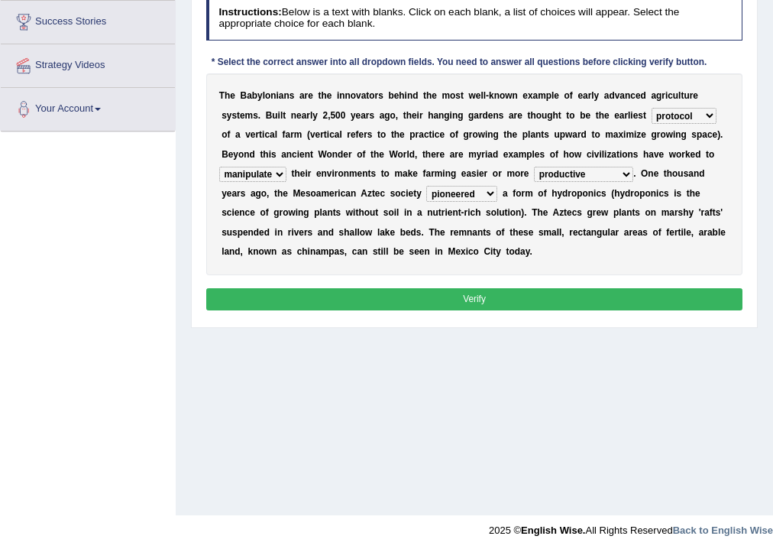
scroll to position [254, 0]
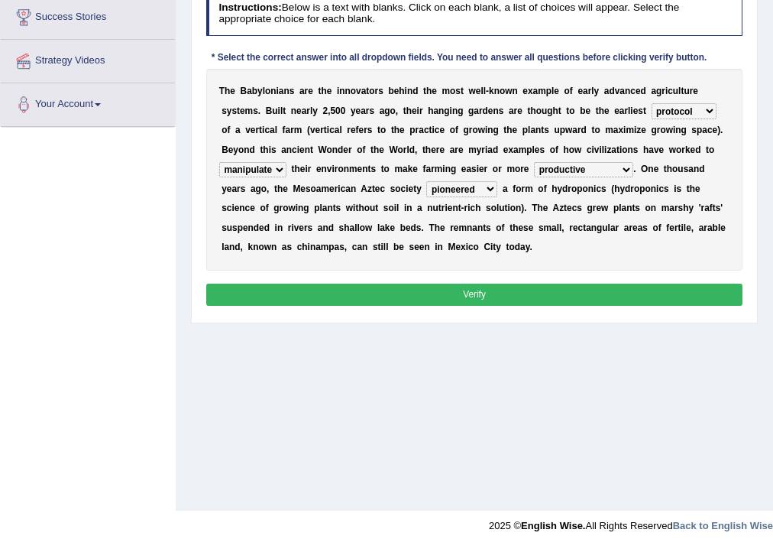
click at [506, 291] on button "Verify" at bounding box center [474, 294] width 537 height 22
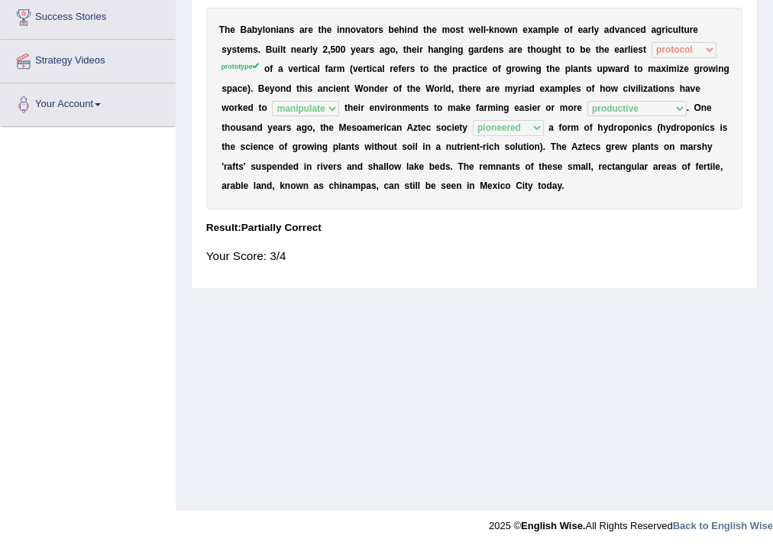
scroll to position [0, 0]
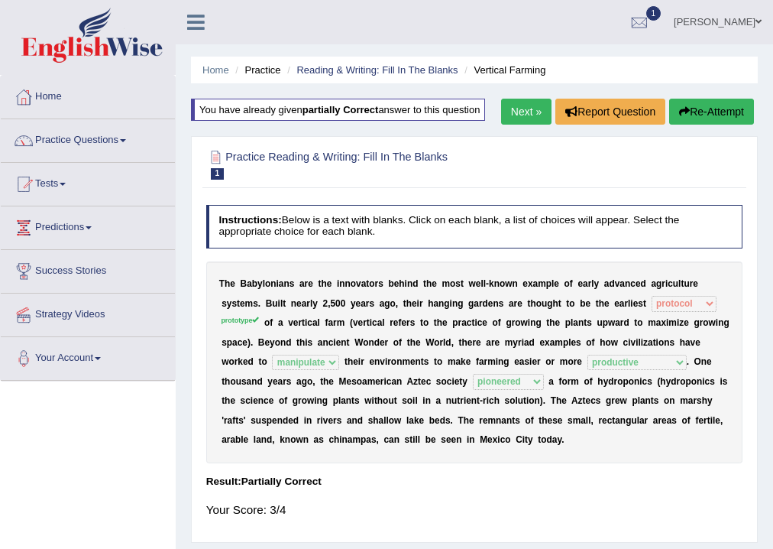
click at [515, 114] on link "Next »" at bounding box center [526, 112] width 50 height 26
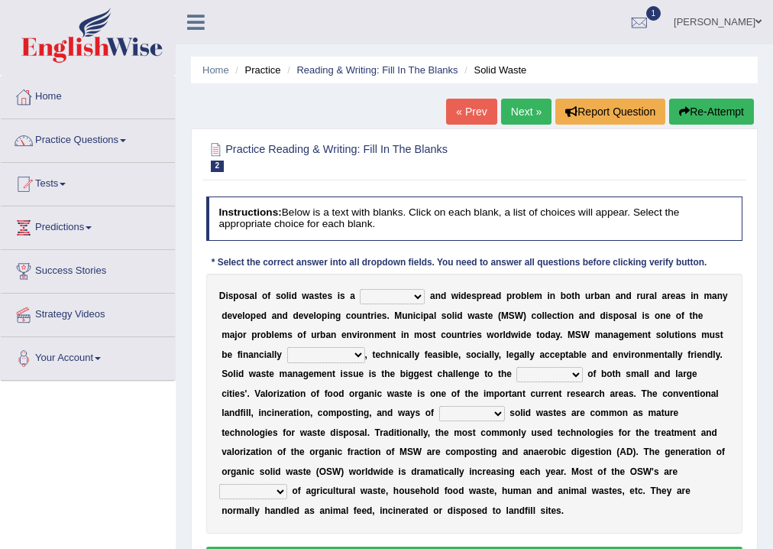
click at [416, 296] on select "slanting stinging stalling shafting" at bounding box center [392, 296] width 65 height 15
click at [418, 296] on select "slanting stinging stalling shafting" at bounding box center [392, 296] width 65 height 15
click at [348, 351] on select "unattainable sustainable objectionable treasonable" at bounding box center [326, 354] width 78 height 15
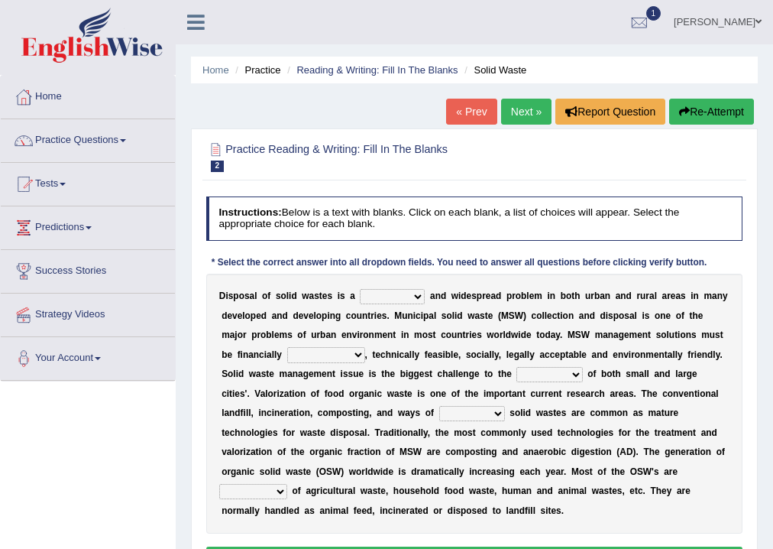
click at [348, 351] on select "unattainable sustainable objectionable treasonable" at bounding box center [326, 354] width 78 height 15
click at [355, 351] on select "unattainable sustainable objectionable treasonable" at bounding box center [326, 354] width 78 height 15
select select "sustainable"
click at [287, 347] on select "unattainable sustainable objectionable treasonable" at bounding box center [326, 354] width 78 height 15
click at [575, 374] on select "plants culture authorities history" at bounding box center [550, 374] width 66 height 15
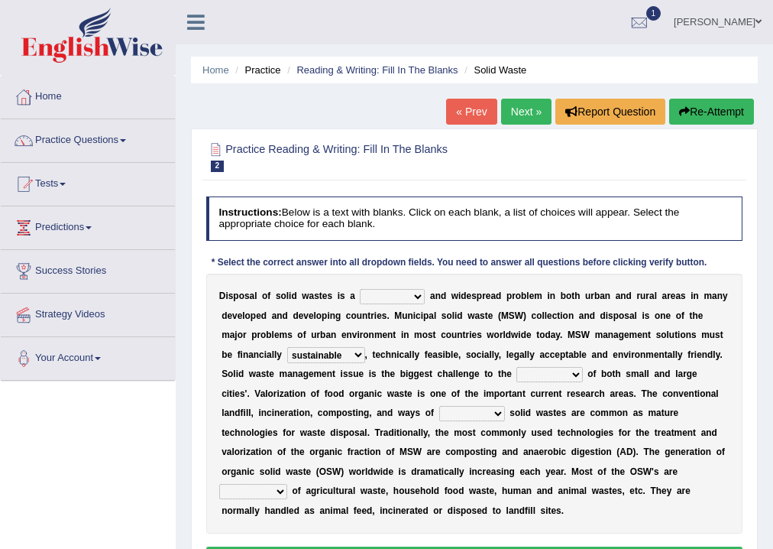
click at [575, 374] on select "plants culture authorities history" at bounding box center [550, 374] width 66 height 15
select select "authorities"
click at [517, 367] on select "plants culture authorities history" at bounding box center [550, 374] width 66 height 15
click at [458, 417] on select "reserving preserving deserving handling" at bounding box center [472, 413] width 66 height 15
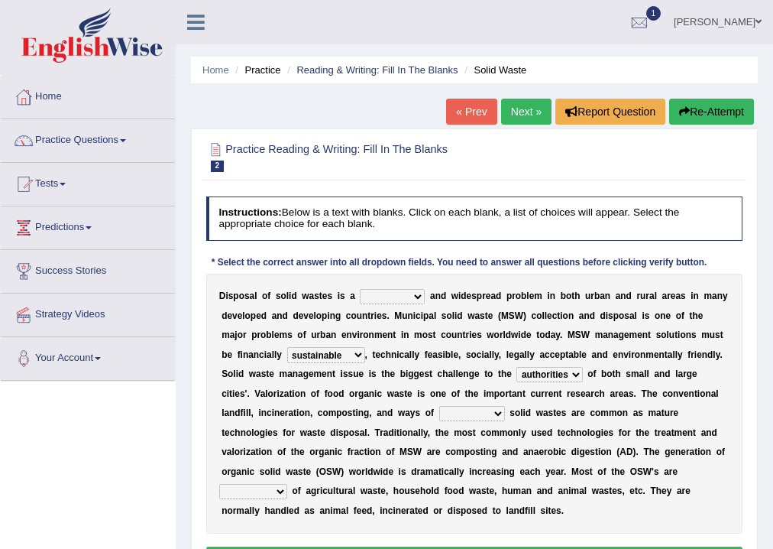
select select "handling"
click at [439, 406] on select "reserving preserving deserving handling" at bounding box center [472, 413] width 66 height 15
click at [287, 484] on select "composed disposed composing disposing" at bounding box center [253, 491] width 68 height 15
select select "composed"
click at [287, 484] on select "composed disposed composing disposing" at bounding box center [253, 491] width 68 height 15
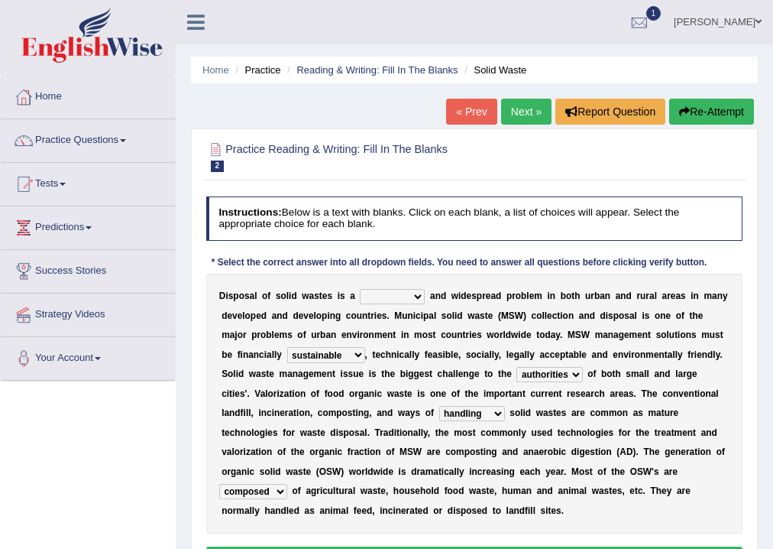
click at [670, 410] on b "r" at bounding box center [672, 412] width 4 height 11
click at [409, 293] on select "slanting stinging stalling shafting" at bounding box center [392, 296] width 65 height 15
select select "shafting"
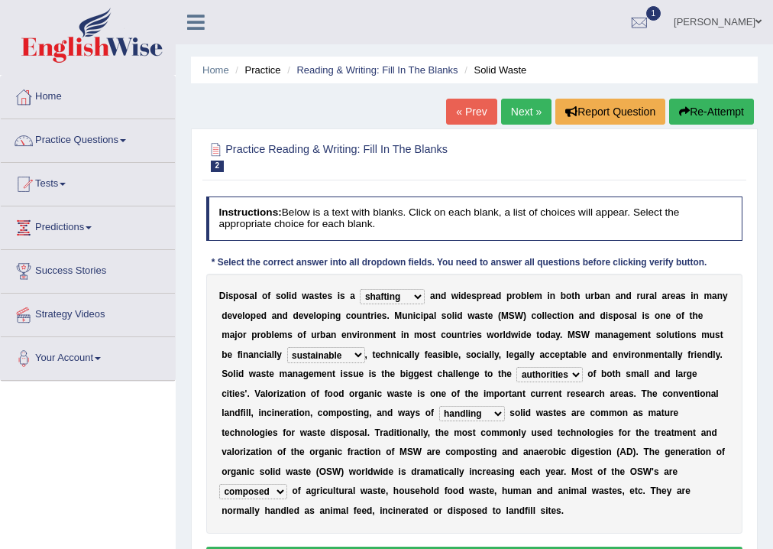
click at [360, 289] on select "slanting stinging stalling shafting" at bounding box center [392, 296] width 65 height 15
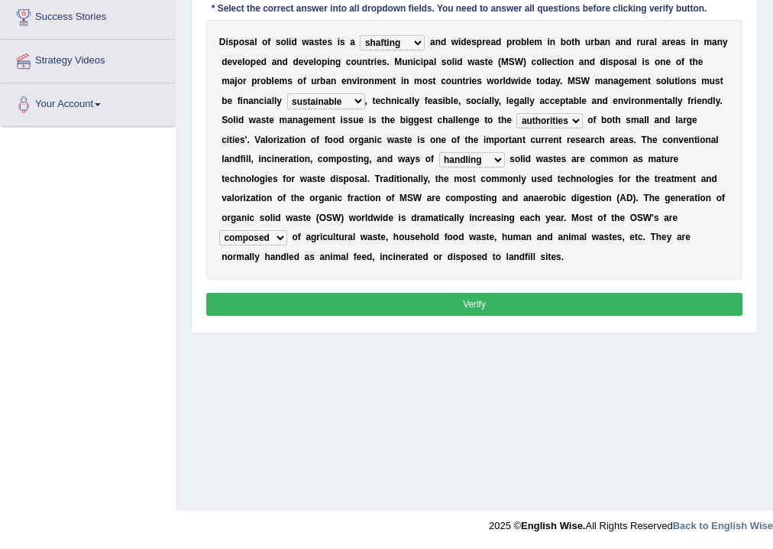
click at [424, 306] on button "Verify" at bounding box center [474, 304] width 537 height 22
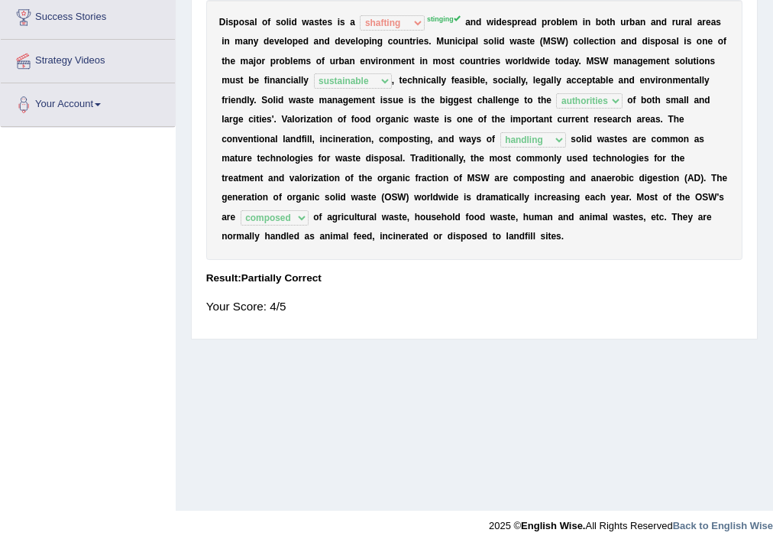
scroll to position [0, 0]
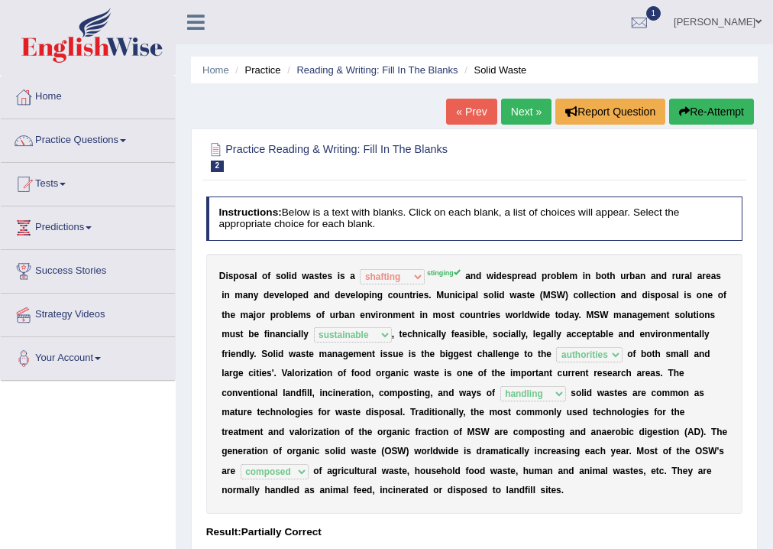
click at [526, 114] on link "Next »" at bounding box center [526, 112] width 50 height 26
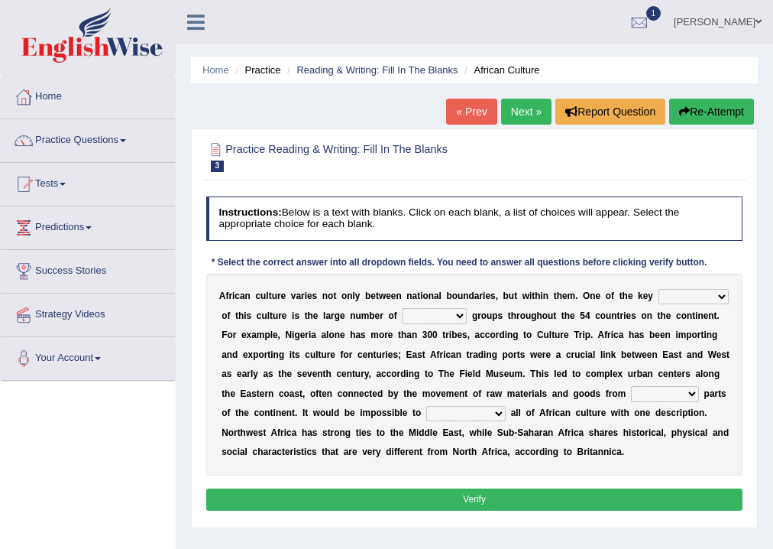
click at [721, 294] on select "conjectures features issues doubts" at bounding box center [694, 296] width 70 height 15
click at [462, 309] on select "ethic ethnic eugenic epic" at bounding box center [434, 315] width 65 height 15
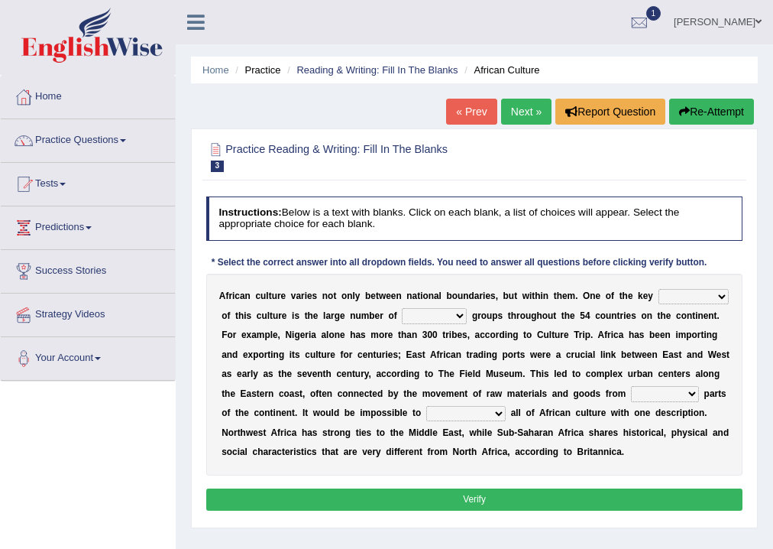
click at [462, 309] on select "ethic ethnic eugenic epic" at bounding box center [434, 315] width 65 height 15
select select "ethnic"
click at [402, 308] on select "ethic ethnic eugenic epic" at bounding box center [434, 315] width 65 height 15
click at [701, 292] on select "conjectures features issues doubts" at bounding box center [694, 296] width 70 height 15
select select "issues"
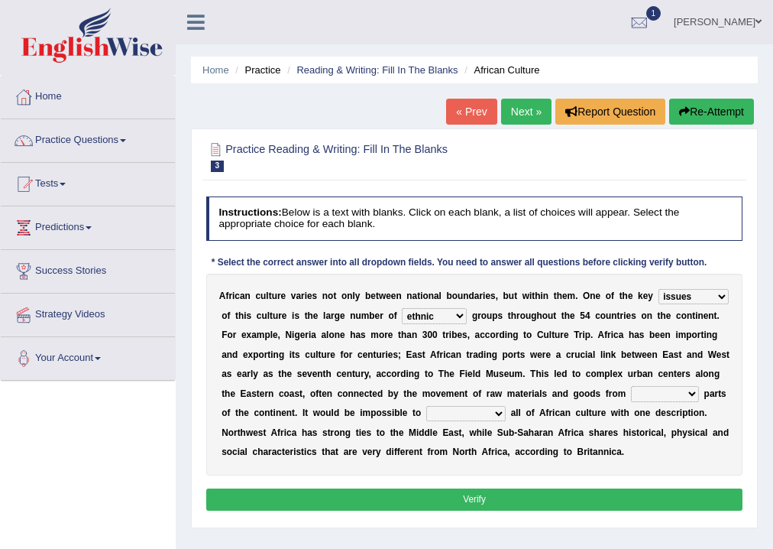
click at [659, 289] on select "conjectures features issues doubts" at bounding box center [694, 296] width 70 height 15
click at [674, 362] on div "A f r i c a n c u l t u r e v a r i e s n o t o n l y b e t w e e n n a t i o n…" at bounding box center [474, 375] width 537 height 202
click at [671, 395] on select "forelocked interlocked unlocked landlocked" at bounding box center [665, 393] width 68 height 15
click at [478, 413] on select "characterize conceptualize symbolize synthesize" at bounding box center [465, 413] width 79 height 15
click at [673, 388] on select "forelocked interlocked unlocked landlocked" at bounding box center [665, 393] width 68 height 15
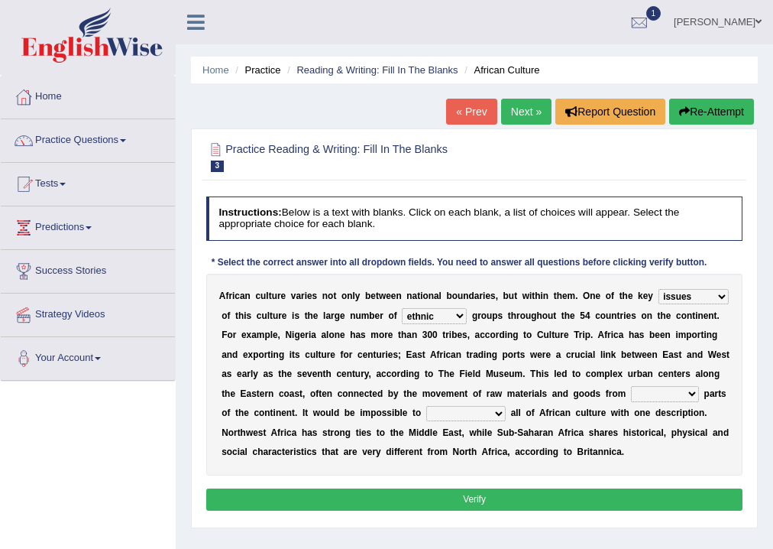
select select "unlocked"
click at [631, 386] on select "forelocked interlocked unlocked landlocked" at bounding box center [665, 393] width 68 height 15
click at [471, 407] on select "characterize conceptualize symbolize synthesize" at bounding box center [465, 413] width 79 height 15
select select "characterize"
click at [426, 406] on select "characterize conceptualize symbolize synthesize" at bounding box center [465, 413] width 79 height 15
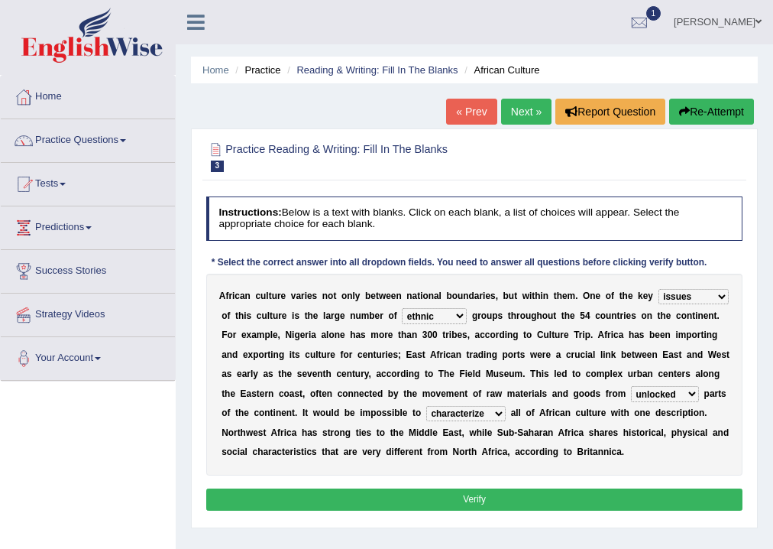
click at [504, 494] on button "Verify" at bounding box center [474, 499] width 537 height 22
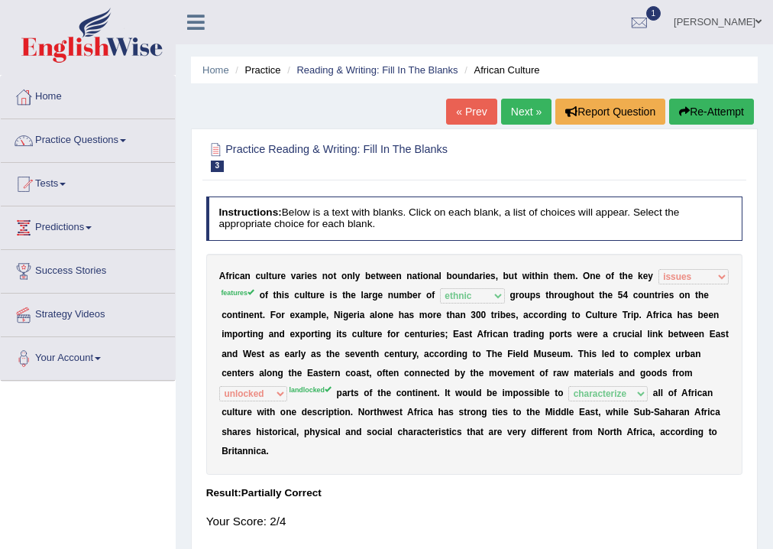
click at [704, 112] on button "Re-Attempt" at bounding box center [711, 112] width 85 height 26
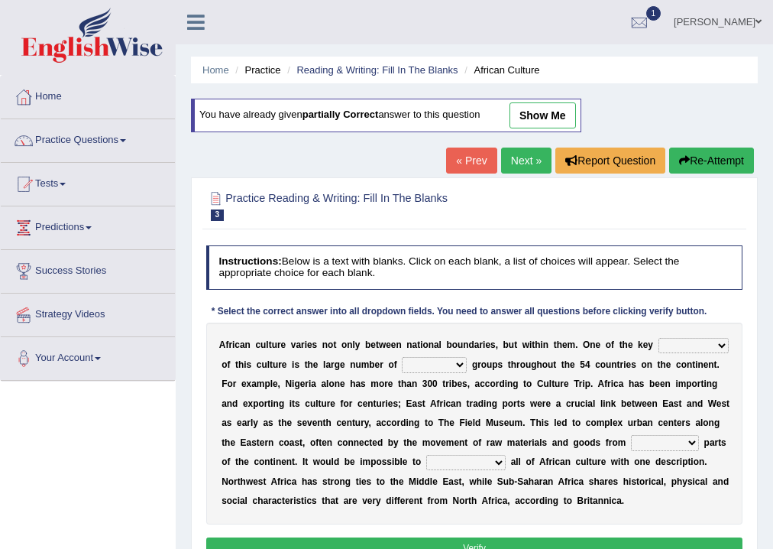
click at [700, 343] on select "conjectures features issues doubts" at bounding box center [694, 345] width 70 height 15
select select "features"
click at [659, 338] on select "conjectures features issues doubts" at bounding box center [694, 345] width 70 height 15
click at [443, 362] on select "ethic ethnic eugenic epic" at bounding box center [434, 364] width 65 height 15
select select "ethnic"
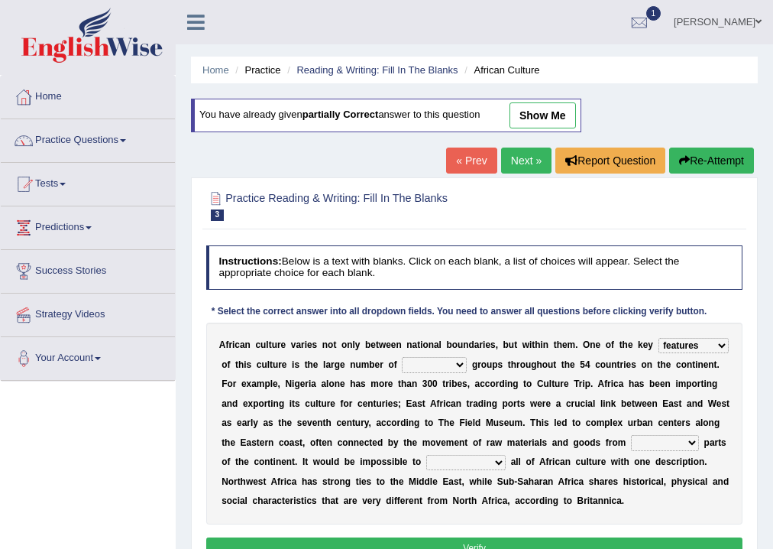
click at [402, 357] on select "ethic ethnic eugenic epic" at bounding box center [434, 364] width 65 height 15
click at [682, 439] on select "forelocked interlocked unlocked landlocked" at bounding box center [665, 442] width 68 height 15
select select "landlocked"
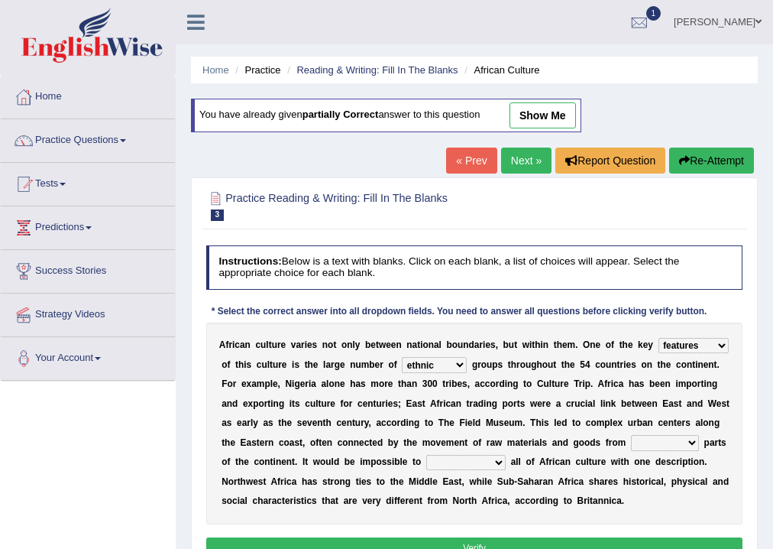
click at [631, 435] on select "forelocked interlocked unlocked landlocked" at bounding box center [665, 442] width 68 height 15
click at [478, 457] on select "characterize conceptualize symbolize synthesize" at bounding box center [465, 462] width 79 height 15
select select "characterize"
click at [426, 455] on select "characterize conceptualize symbolize synthesize" at bounding box center [465, 462] width 79 height 15
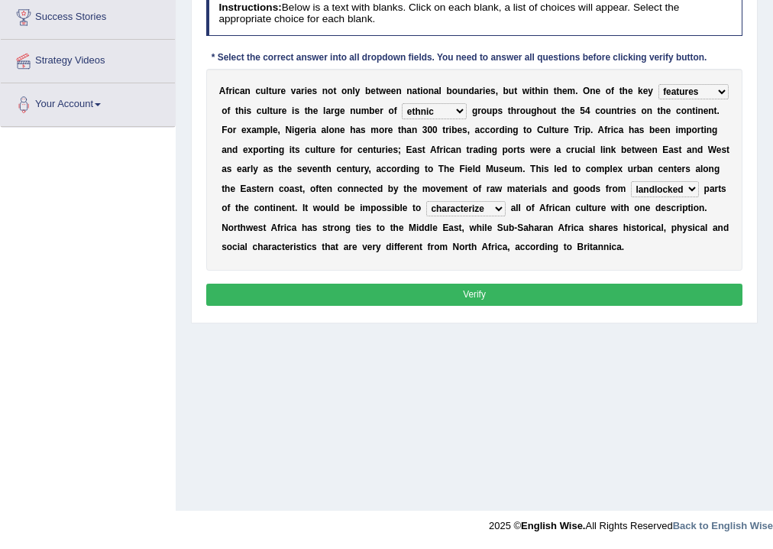
click at [449, 296] on button "Verify" at bounding box center [474, 294] width 537 height 22
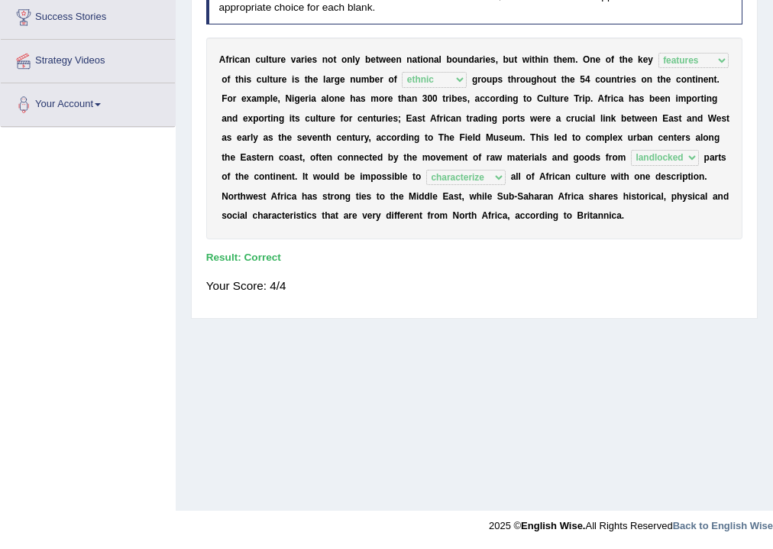
scroll to position [0, 0]
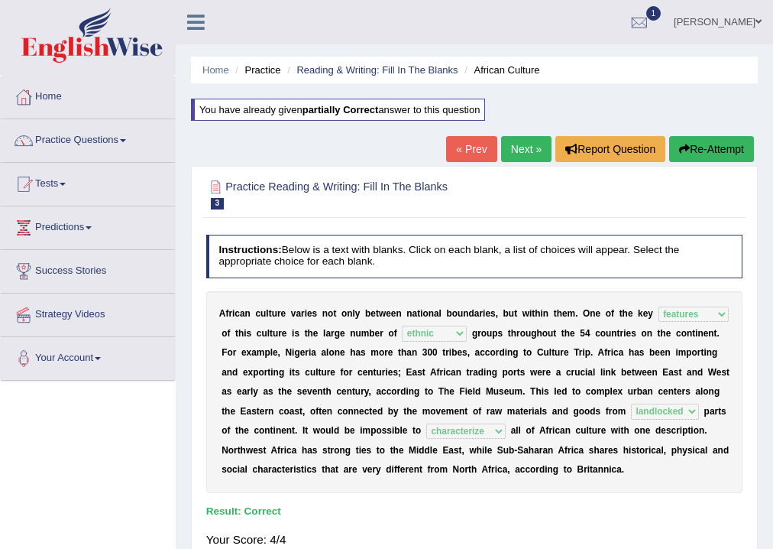
click at [520, 147] on link "Next »" at bounding box center [526, 149] width 50 height 26
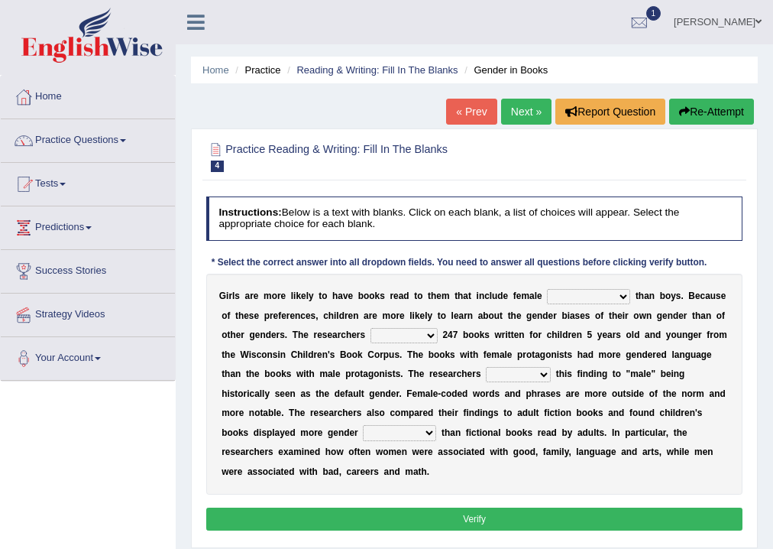
click at [621, 296] on select "protagonists cosmogonists agonists expressionists" at bounding box center [588, 296] width 83 height 15
select select "expressionists"
click at [547, 289] on select "protagonists cosmogonists agonists expressionists" at bounding box center [588, 296] width 83 height 15
click at [426, 333] on select "hydrolyzed paralyzed catalyzed analyzed" at bounding box center [404, 335] width 67 height 15
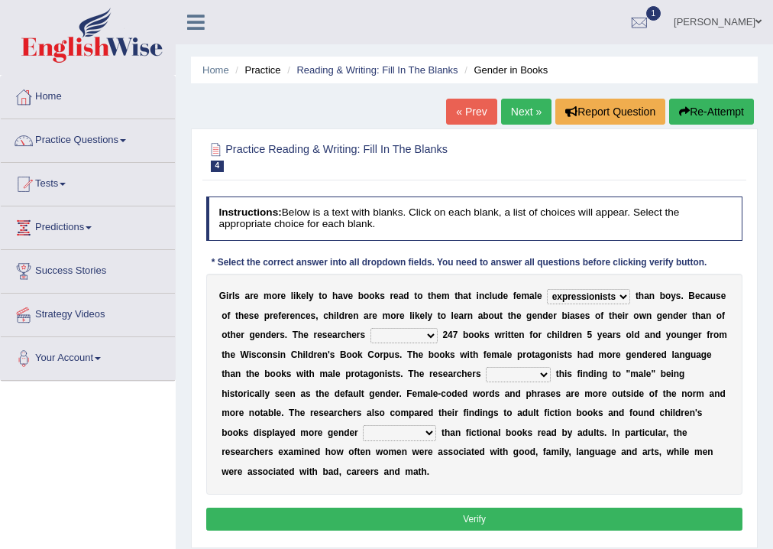
click at [421, 329] on select "hydrolyzed paralyzed catalyzed analyzed" at bounding box center [404, 335] width 67 height 15
select select "analyzed"
click at [371, 328] on select "hydrolyzed paralyzed catalyzed analyzed" at bounding box center [404, 335] width 67 height 15
click at [539, 370] on select "contribute tribute distribute attribute" at bounding box center [518, 374] width 65 height 15
select select "contribute"
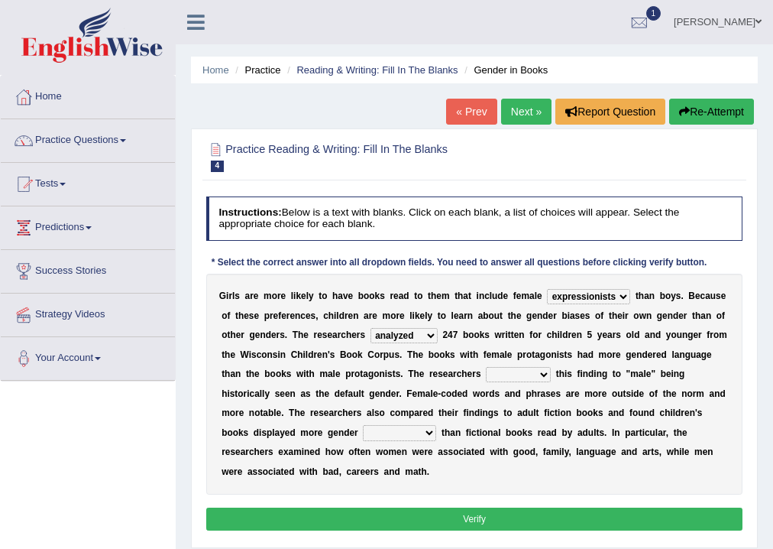
click at [486, 367] on select "contribute tribute distribute attribute" at bounding box center [518, 374] width 65 height 15
click at [428, 435] on select "stereotypes teletypes prototypes electrotypes" at bounding box center [399, 432] width 73 height 15
drag, startPoint x: 502, startPoint y: 477, endPoint x: 489, endPoint y: 458, distance: 23.1
click at [502, 477] on div "G i r l s a r e m o r e l i k e l y t o h a v e b o o k s r e a d t o t h e m t…" at bounding box center [474, 384] width 537 height 221
click at [423, 432] on select "stereotypes teletypes prototypes electrotypes" at bounding box center [399, 432] width 73 height 15
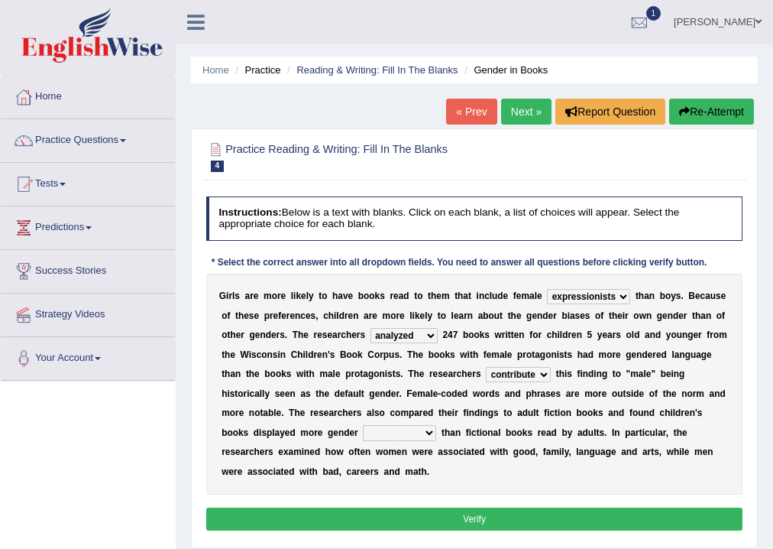
select select "electrotypes"
click at [363, 425] on select "stereotypes teletypes prototypes electrotypes" at bounding box center [399, 432] width 73 height 15
click at [404, 523] on button "Verify" at bounding box center [474, 518] width 537 height 22
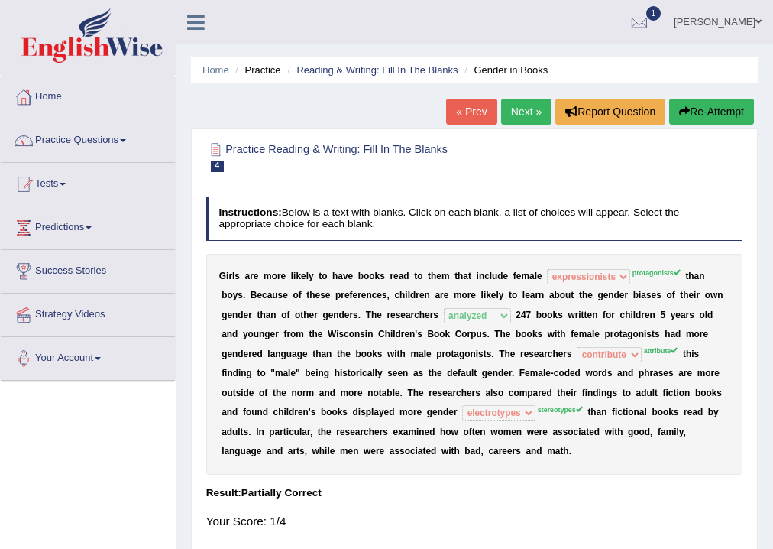
click at [457, 110] on link "« Prev" at bounding box center [471, 112] width 50 height 26
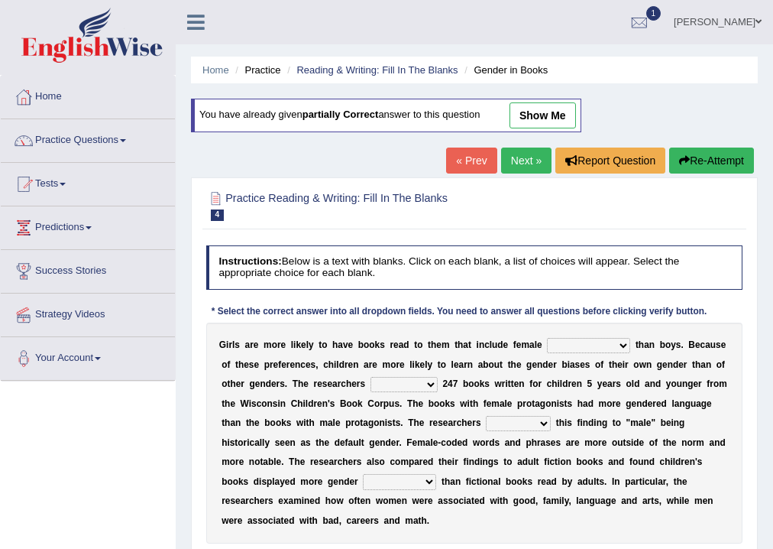
click at [593, 344] on select "protagonists cosmogonists agonists expressionists" at bounding box center [588, 345] width 83 height 15
click at [623, 342] on select "protagonists cosmogonists agonists expressionists" at bounding box center [588, 345] width 83 height 15
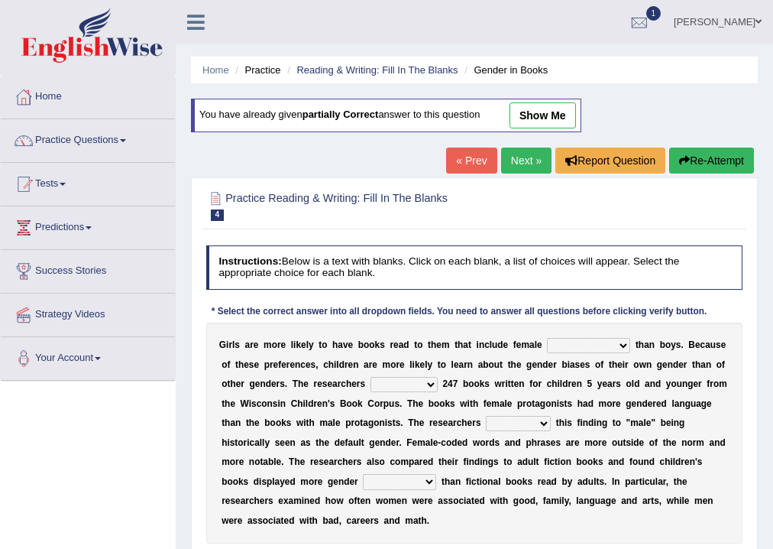
select select "protagonists"
click at [547, 338] on select "protagonists cosmogonists agonists expressionists" at bounding box center [588, 345] width 83 height 15
click at [432, 384] on select "hydrolyzed paralyzed catalyzed analyzed" at bounding box center [404, 384] width 67 height 15
click at [532, 421] on select "contribute tribute distribute attribute" at bounding box center [518, 423] width 65 height 15
click at [399, 385] on select "hydrolyzed paralyzed catalyzed analyzed" at bounding box center [404, 384] width 67 height 15
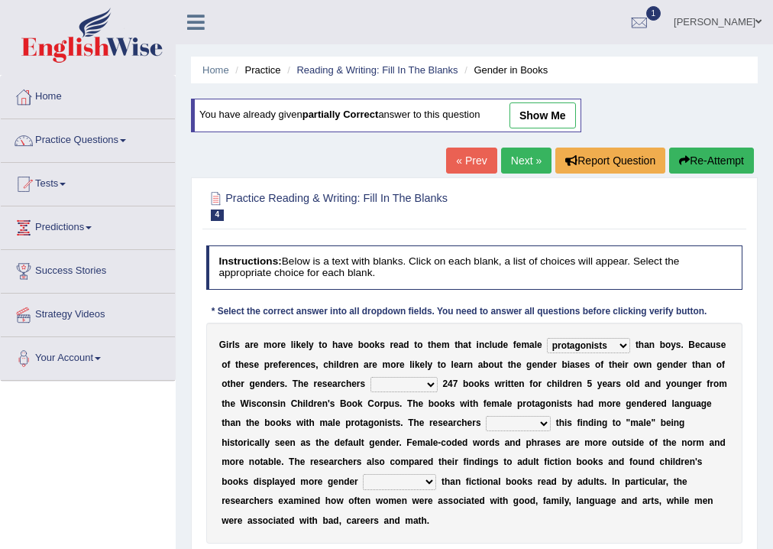
click at [399, 385] on select "hydrolyzed paralyzed catalyzed analyzed" at bounding box center [404, 384] width 67 height 15
click at [430, 384] on select "hydrolyzed paralyzed catalyzed analyzed" at bounding box center [404, 384] width 67 height 15
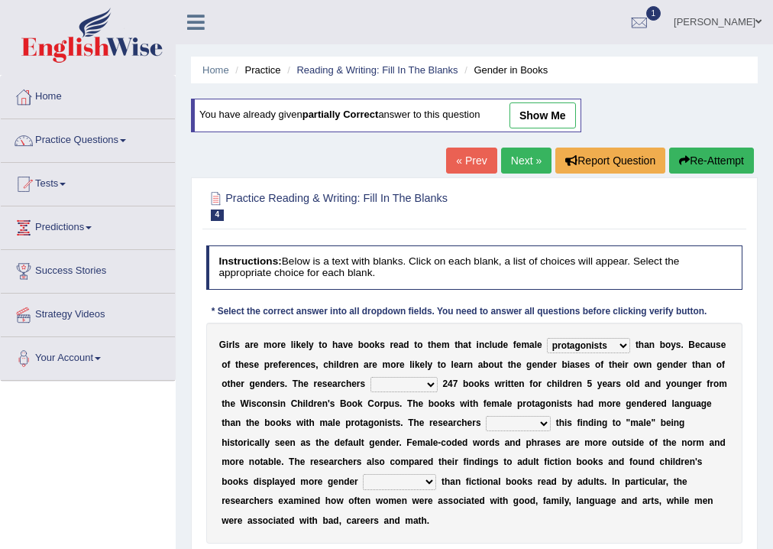
click at [430, 384] on select "hydrolyzed paralyzed catalyzed analyzed" at bounding box center [404, 384] width 67 height 15
click at [427, 382] on select "hydrolyzed paralyzed catalyzed analyzed" at bounding box center [404, 384] width 67 height 15
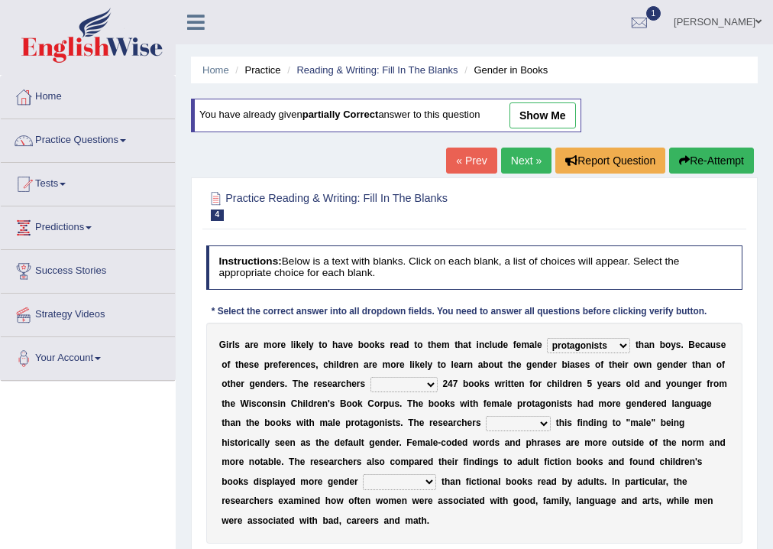
select select "analyzed"
click at [371, 377] on select "hydrolyzed paralyzed catalyzed analyzed" at bounding box center [404, 384] width 67 height 15
click at [532, 421] on select "contribute tribute distribute attribute" at bounding box center [518, 423] width 65 height 15
select select "attribute"
click at [486, 416] on select "contribute tribute distribute attribute" at bounding box center [518, 423] width 65 height 15
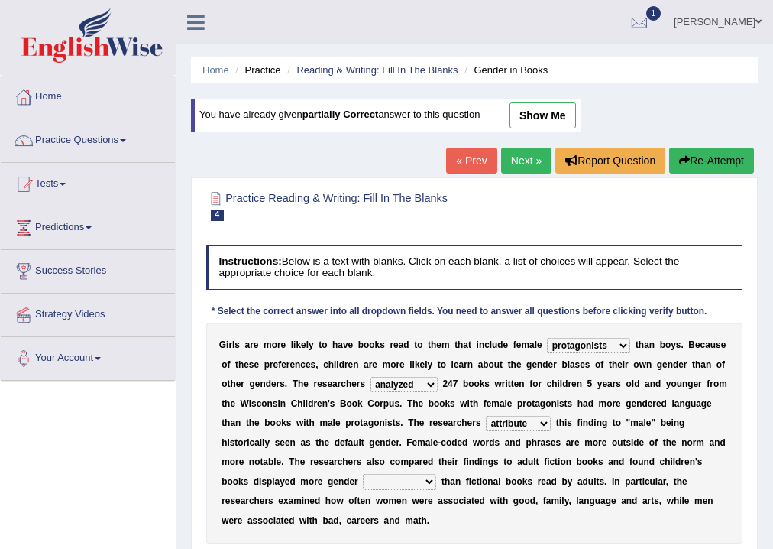
click at [416, 478] on select "stereotypes teletypes prototypes electrotypes" at bounding box center [399, 481] width 73 height 15
select select "stereotypes"
click at [363, 474] on select "stereotypes teletypes prototypes electrotypes" at bounding box center [399, 481] width 73 height 15
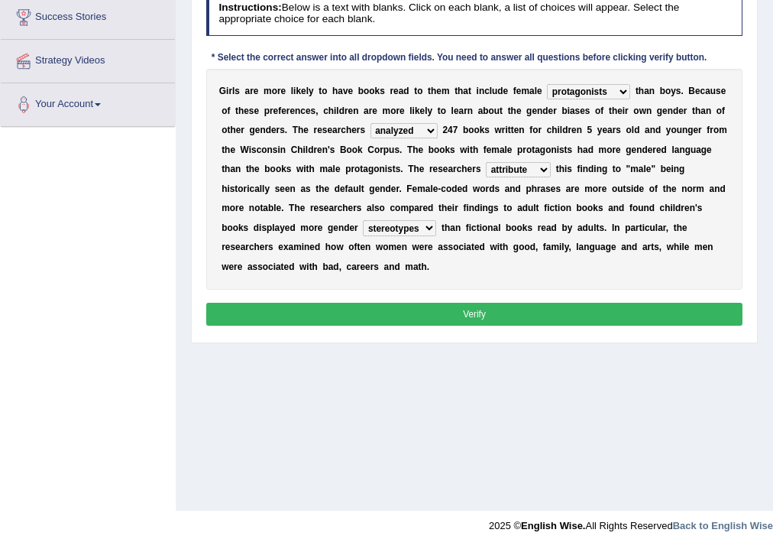
click at [397, 316] on button "Verify" at bounding box center [474, 314] width 537 height 22
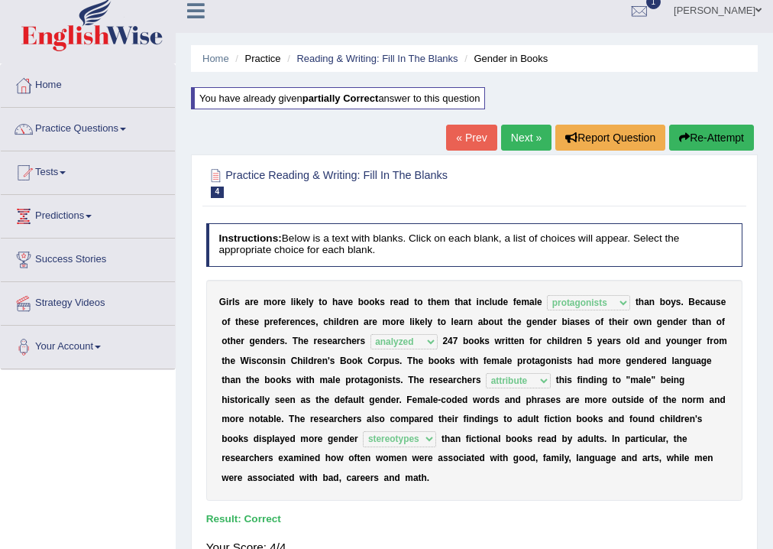
scroll to position [0, 0]
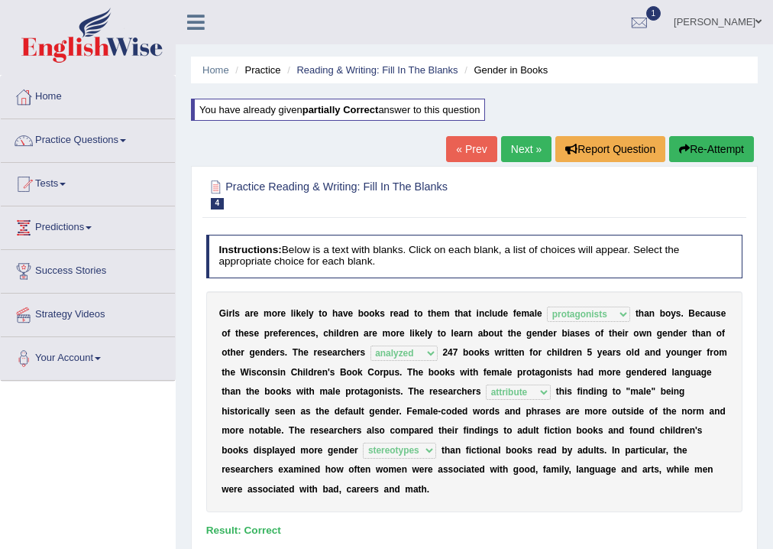
click at [521, 156] on link "Next »" at bounding box center [526, 149] width 50 height 26
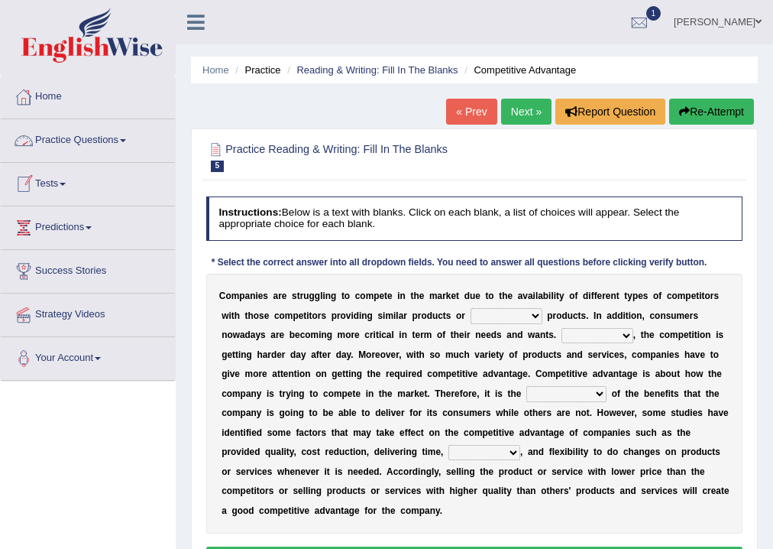
click at [110, 136] on link "Practice Questions" at bounding box center [88, 138] width 174 height 38
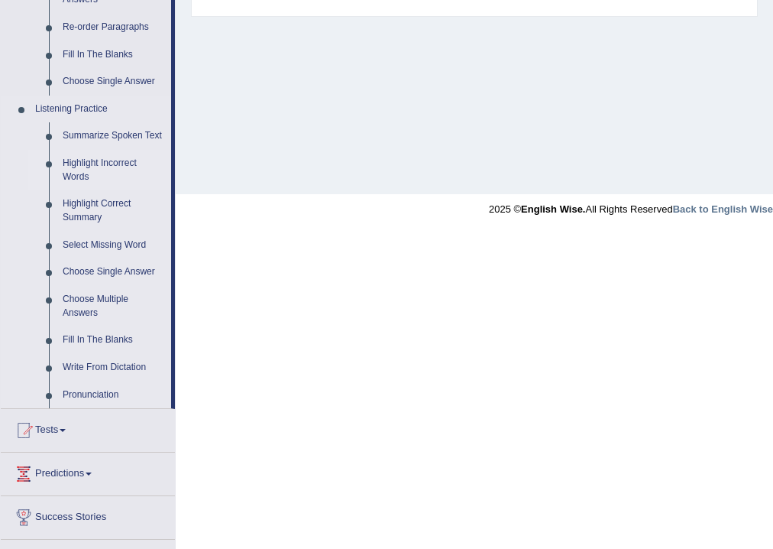
scroll to position [285, 0]
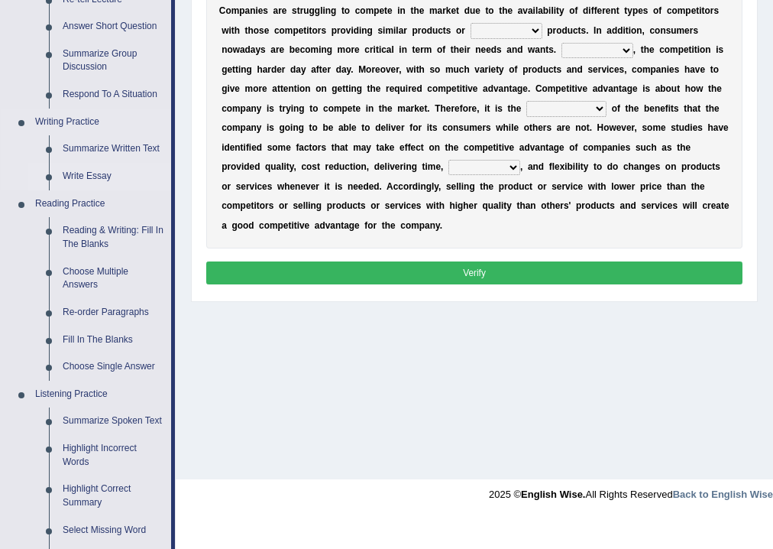
click at [101, 173] on link "Write Essay" at bounding box center [113, 177] width 115 height 28
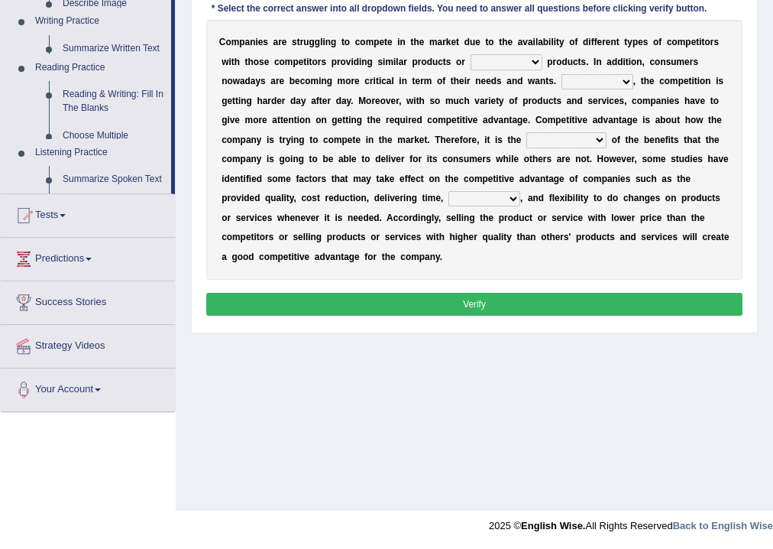
scroll to position [254, 0]
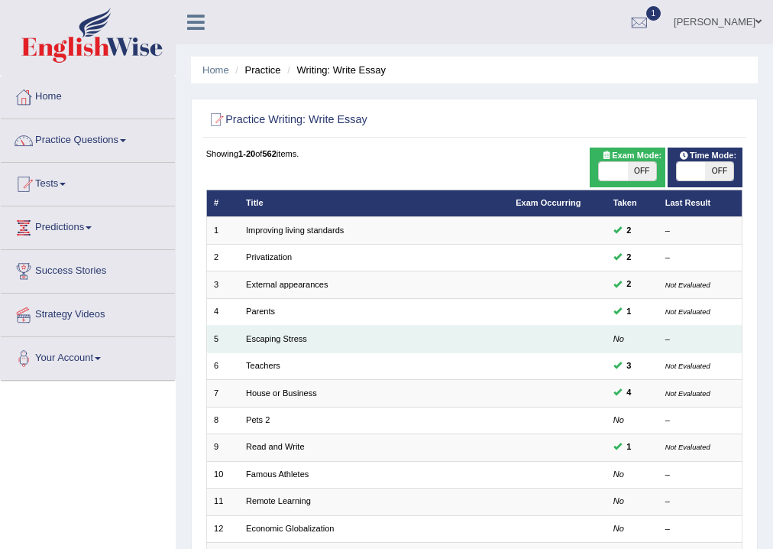
scroll to position [285, 0]
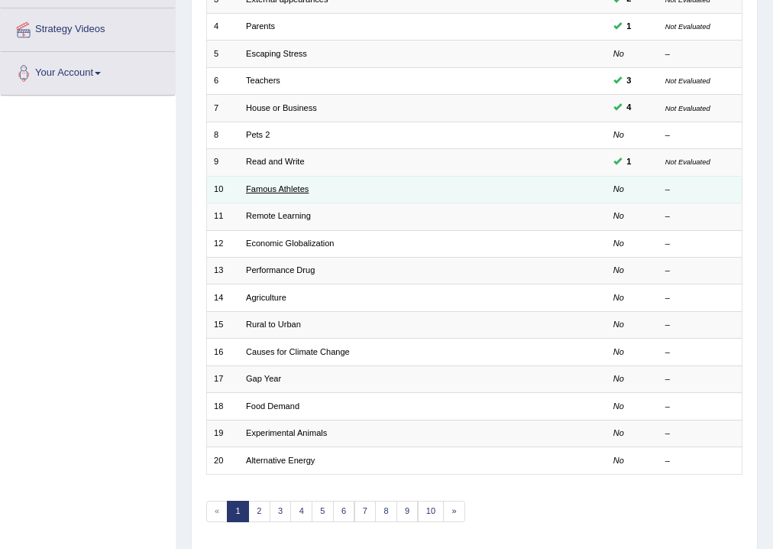
click at [266, 188] on link "Famous Athletes" at bounding box center [277, 188] width 63 height 9
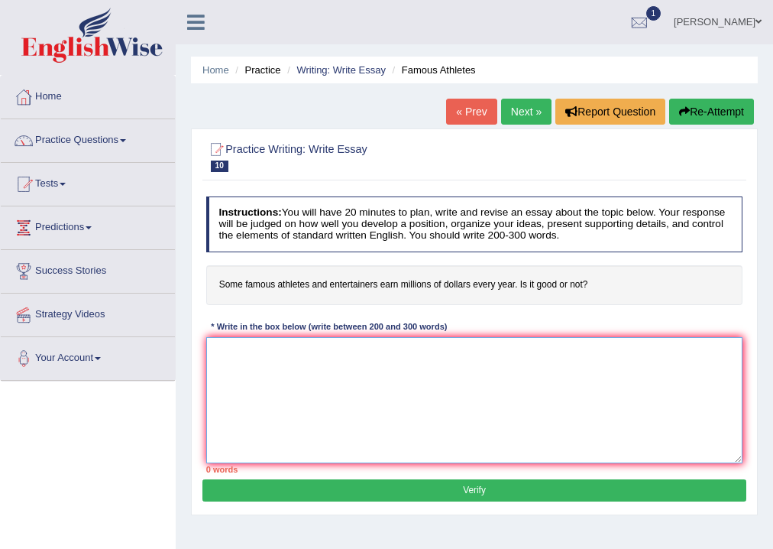
click at [306, 364] on textarea at bounding box center [474, 400] width 537 height 126
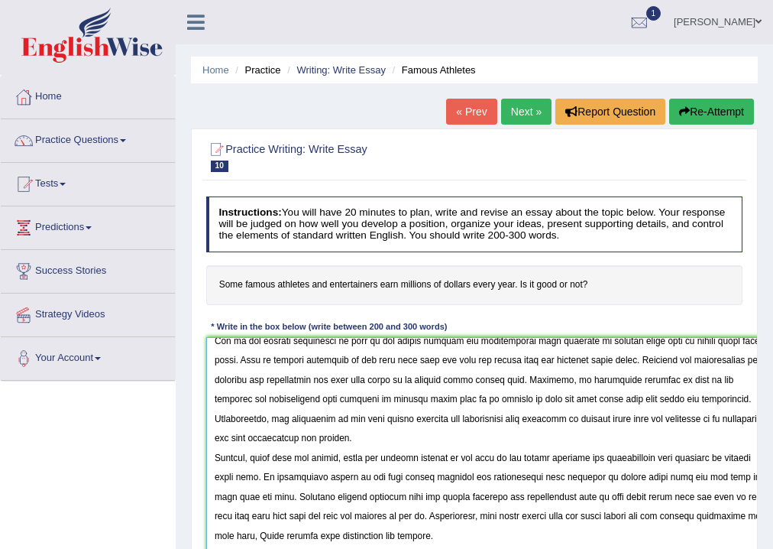
scroll to position [102, 0]
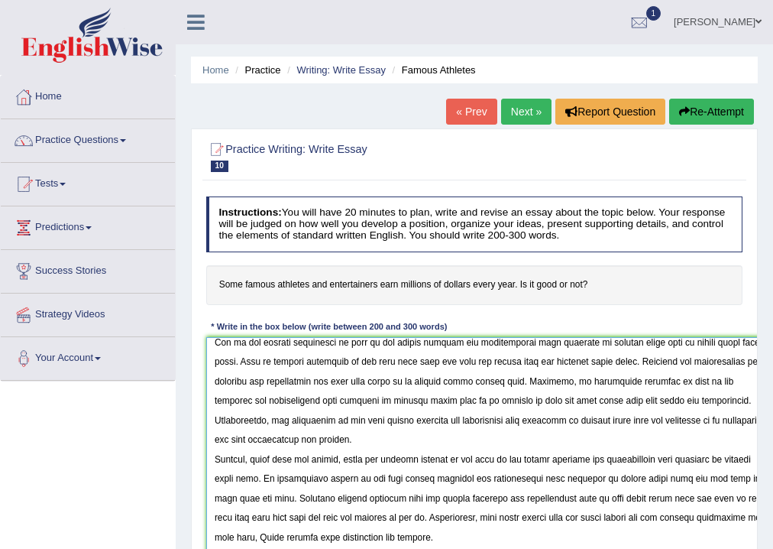
drag, startPoint x: 740, startPoint y: 459, endPoint x: 773, endPoint y: 568, distance: 113.6
click at [772, 548] on html "Toggle navigation Home Practice Questions Speaking Practice Read Aloud Repeat S…" at bounding box center [386, 274] width 773 height 549
type textarea "The increasing influence of some of the famous althletes and entertiners earn m…"
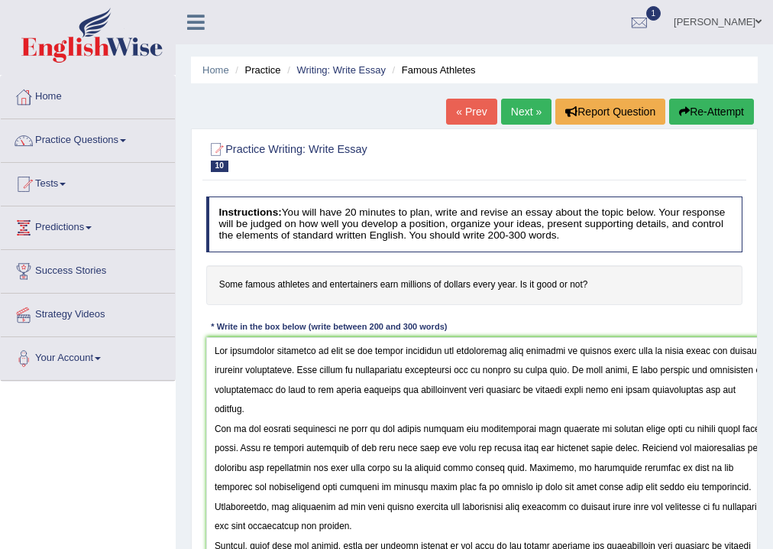
click at [129, 447] on div "Toggle navigation Home Practice Questions Speaking Practice Read Aloud Repeat S…" at bounding box center [386, 397] width 773 height 795
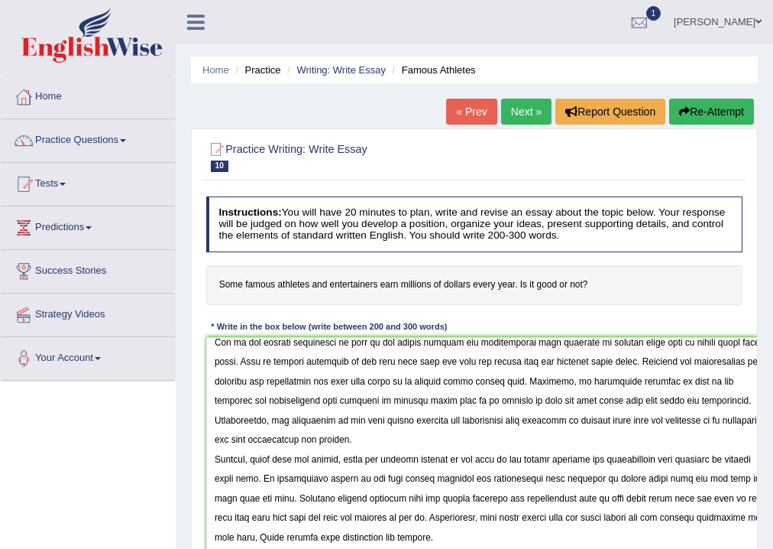
scroll to position [254, 0]
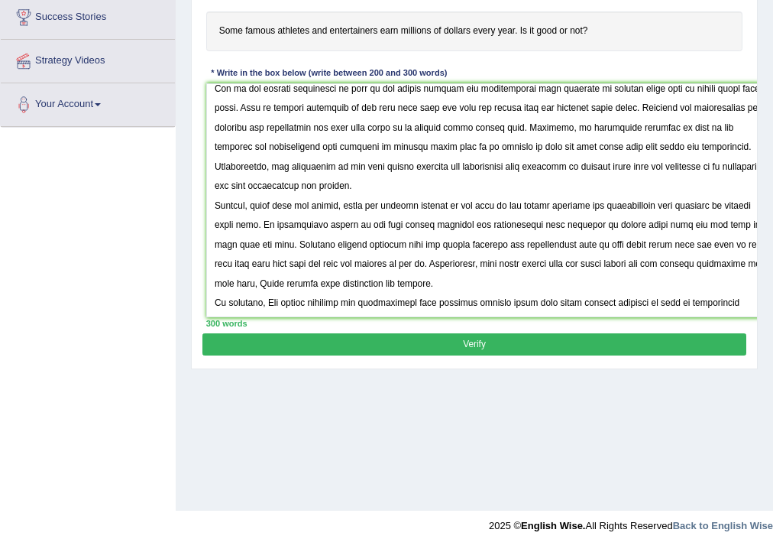
click at [465, 345] on button "Verify" at bounding box center [473, 344] width 543 height 22
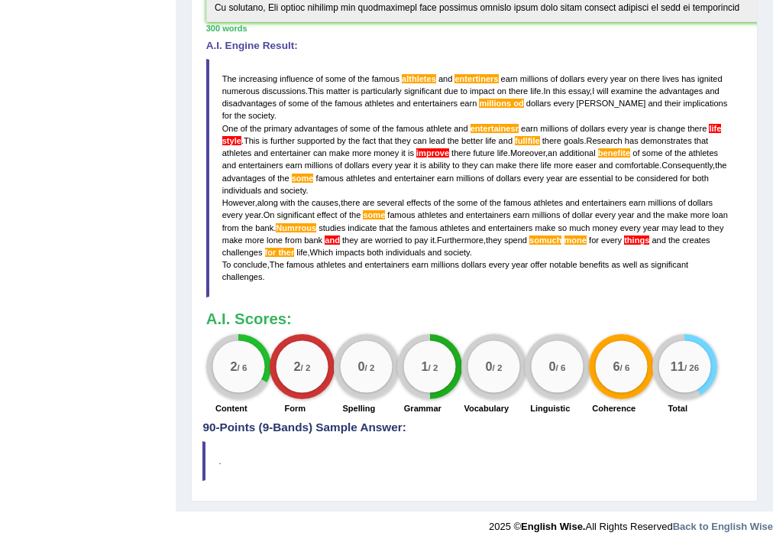
scroll to position [0, 0]
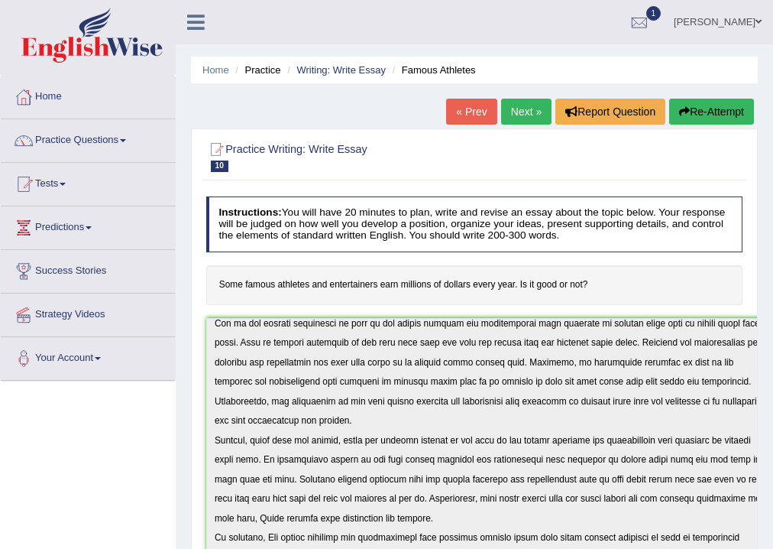
click at [459, 117] on link "« Prev" at bounding box center [471, 112] width 50 height 26
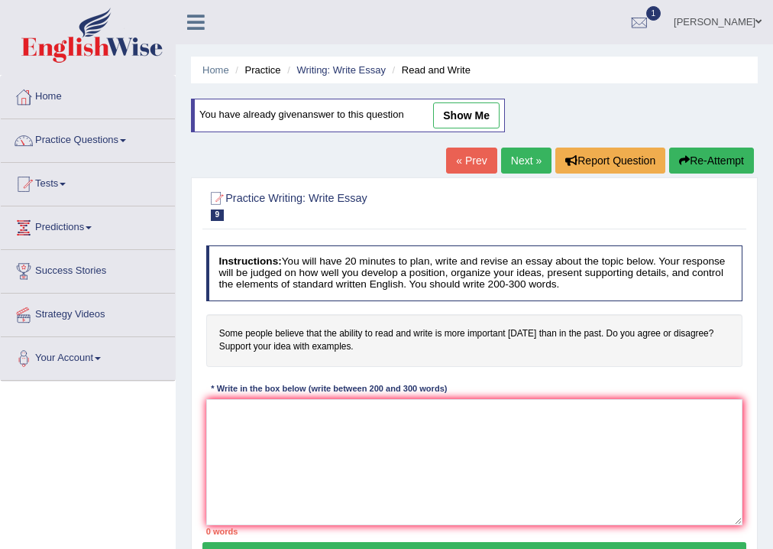
click at [474, 119] on link "show me" at bounding box center [466, 115] width 66 height 26
type textarea "The increasing influence of some peoples are belive that the ability to read an…"
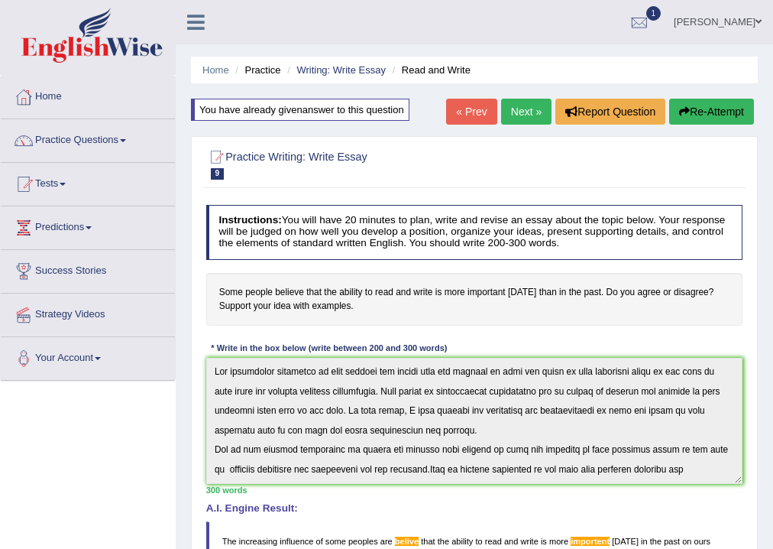
click at [510, 113] on link "Next »" at bounding box center [526, 112] width 50 height 26
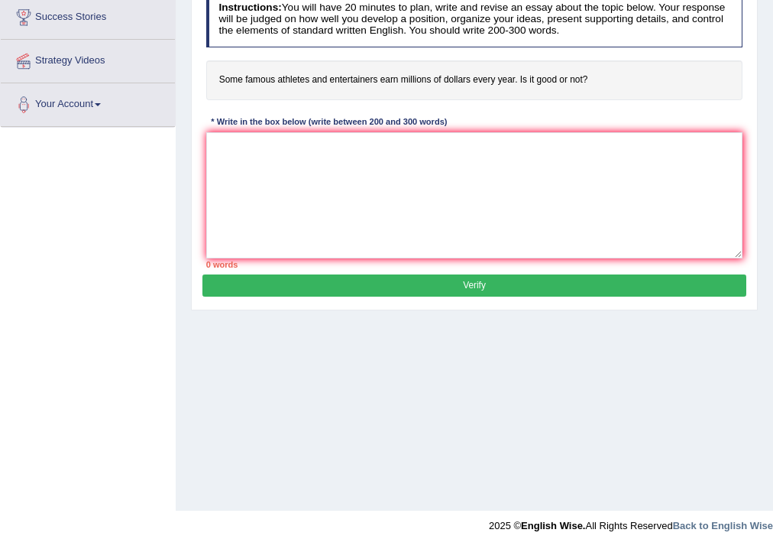
click at [529, 280] on button "Verify" at bounding box center [473, 285] width 543 height 22
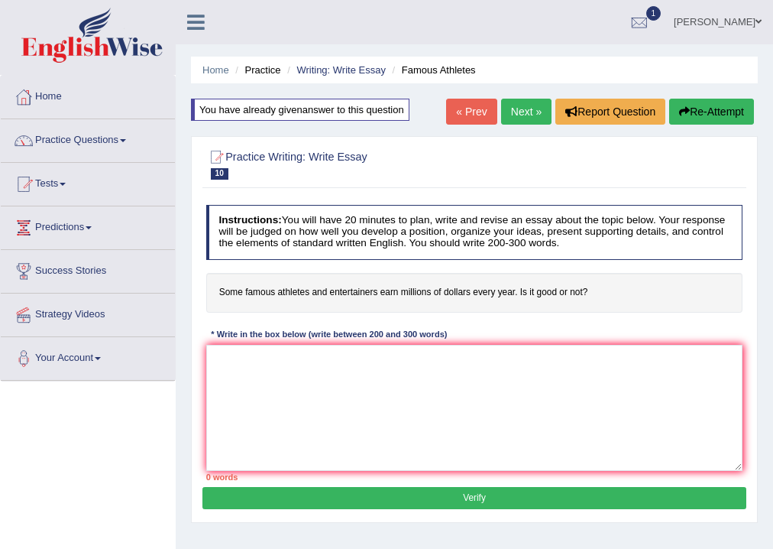
click at [459, 116] on link "« Prev" at bounding box center [471, 112] width 50 height 26
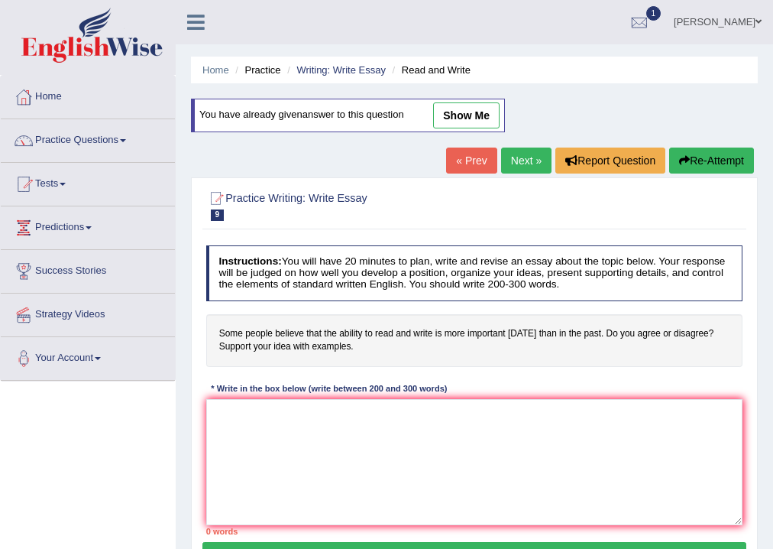
click at [478, 164] on link "« Prev" at bounding box center [471, 160] width 50 height 26
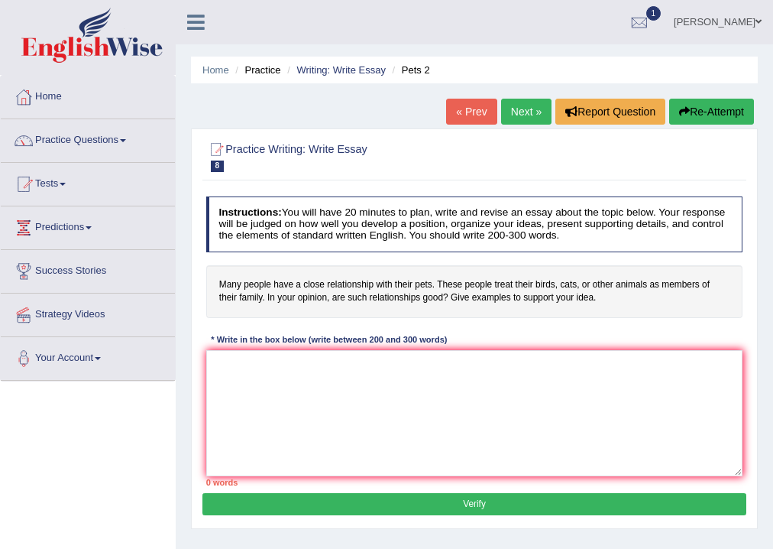
click at [68, 137] on link "Practice Questions" at bounding box center [88, 138] width 174 height 38
click at [71, 141] on link "Practice Questions" at bounding box center [88, 138] width 174 height 38
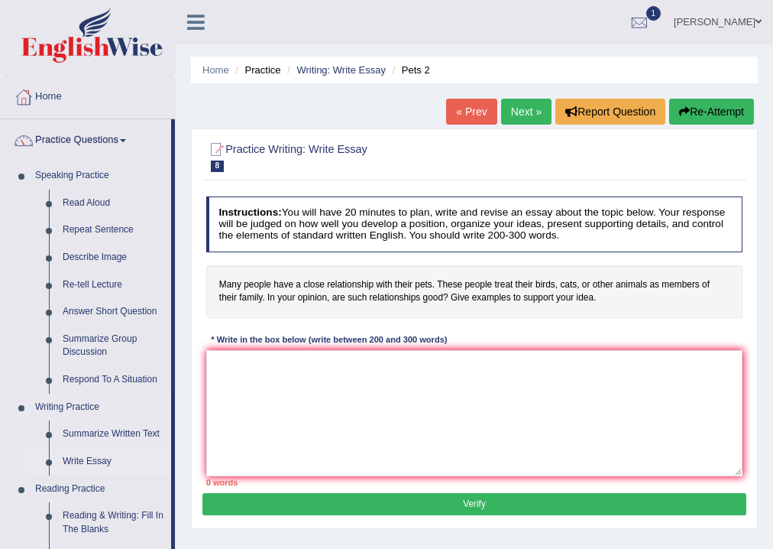
click at [92, 462] on link "Write Essay" at bounding box center [113, 462] width 115 height 28
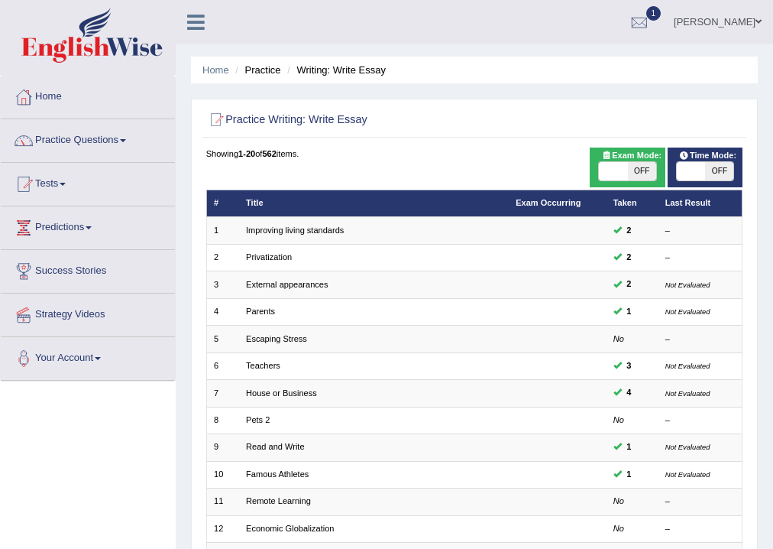
scroll to position [331, 0]
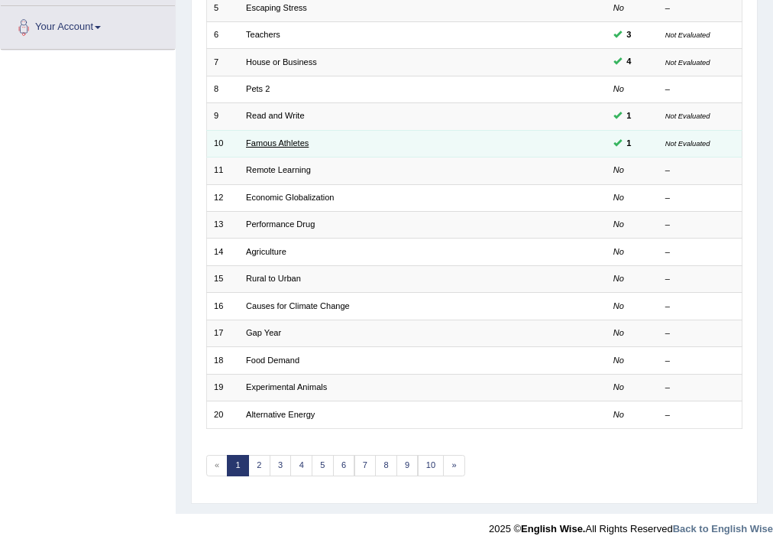
click at [283, 144] on link "Famous Athletes" at bounding box center [277, 142] width 63 height 9
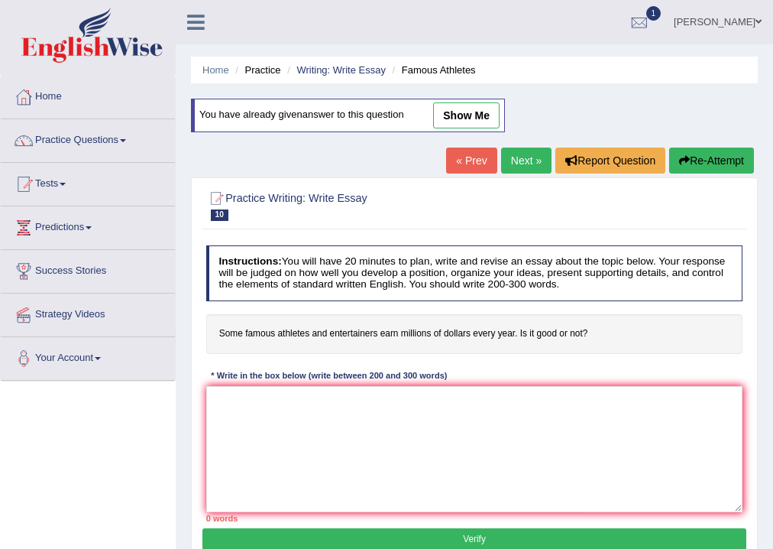
click at [474, 119] on link "show me" at bounding box center [466, 115] width 66 height 26
type textarea "The increasing influence of some of the famous althletes and entertiners earn m…"
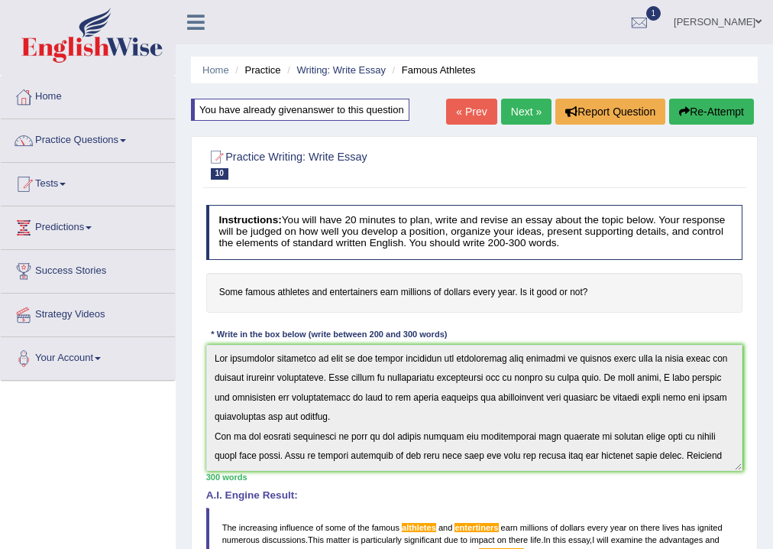
drag, startPoint x: 749, startPoint y: 498, endPoint x: 760, endPoint y: 572, distance: 74.2
click at [760, 548] on html "Toggle navigation Home Practice Questions Speaking Practice Read Aloud Repeat S…" at bounding box center [386, 274] width 773 height 549
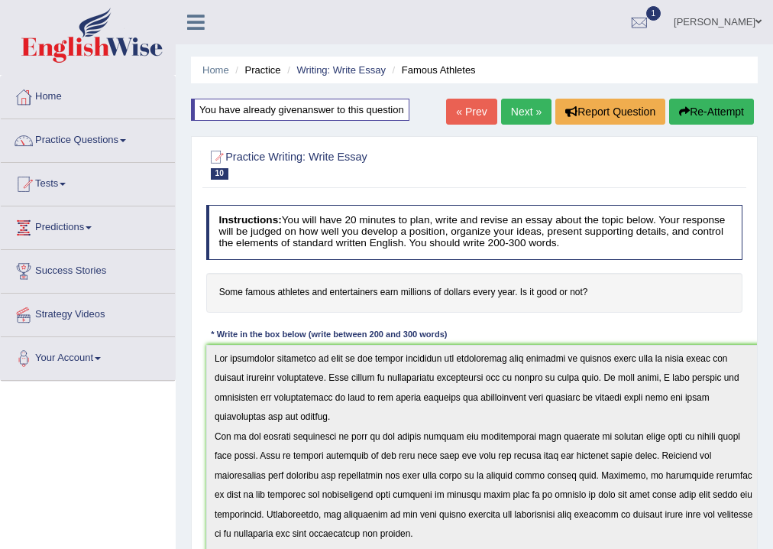
click at [763, 548] on html "Toggle navigation Home Practice Questions Speaking Practice Read Aloud Repeat S…" at bounding box center [386, 274] width 773 height 549
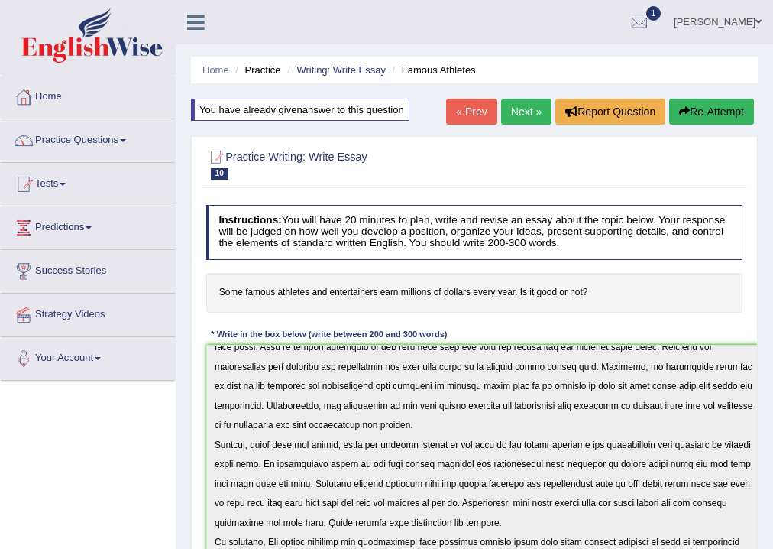
click at [530, 117] on link "Next »" at bounding box center [526, 112] width 50 height 26
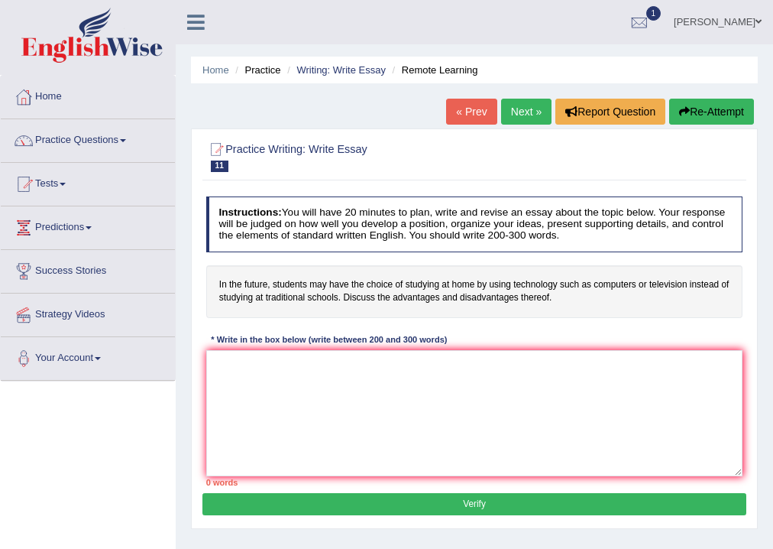
click at [483, 115] on link "« Prev" at bounding box center [471, 112] width 50 height 26
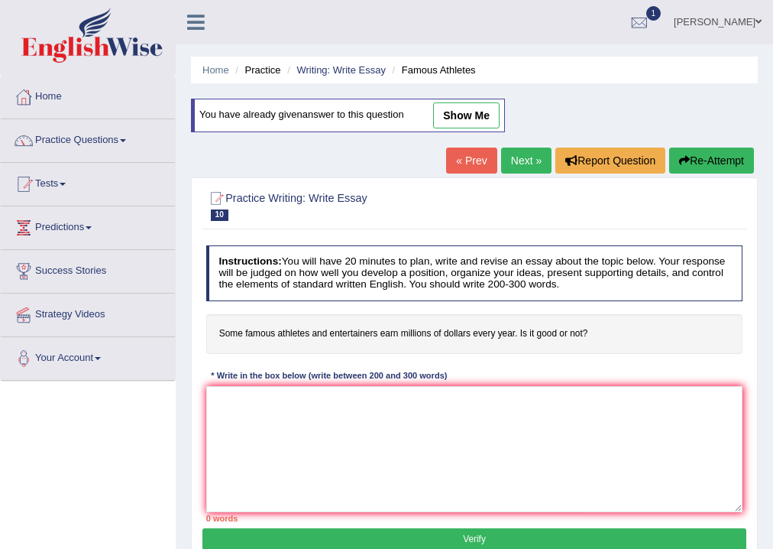
click at [472, 114] on link "show me" at bounding box center [466, 115] width 66 height 26
type textarea "The increasing influence of some of the famous althletes and entertiners earn m…"
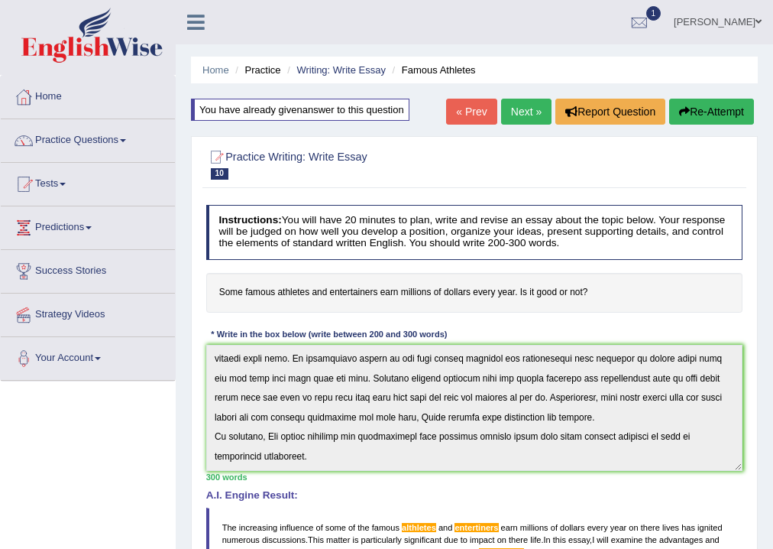
click at [86, 134] on link "Practice Questions" at bounding box center [88, 138] width 174 height 38
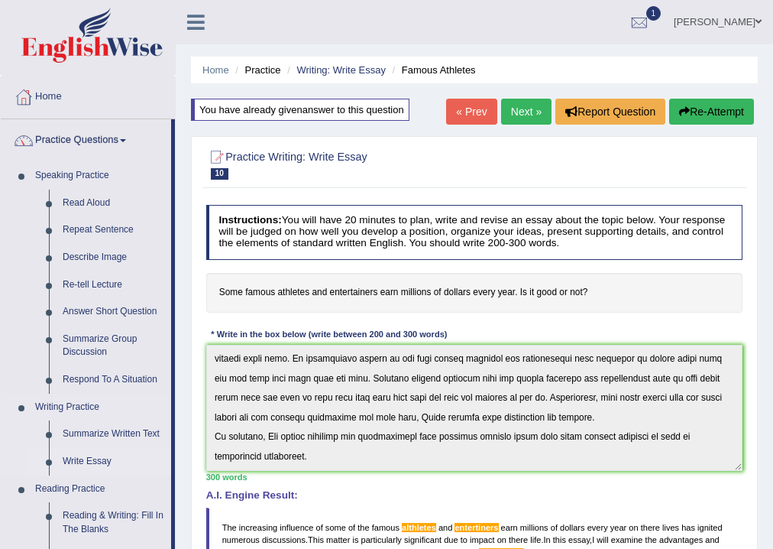
click at [91, 459] on link "Write Essay" at bounding box center [113, 462] width 115 height 28
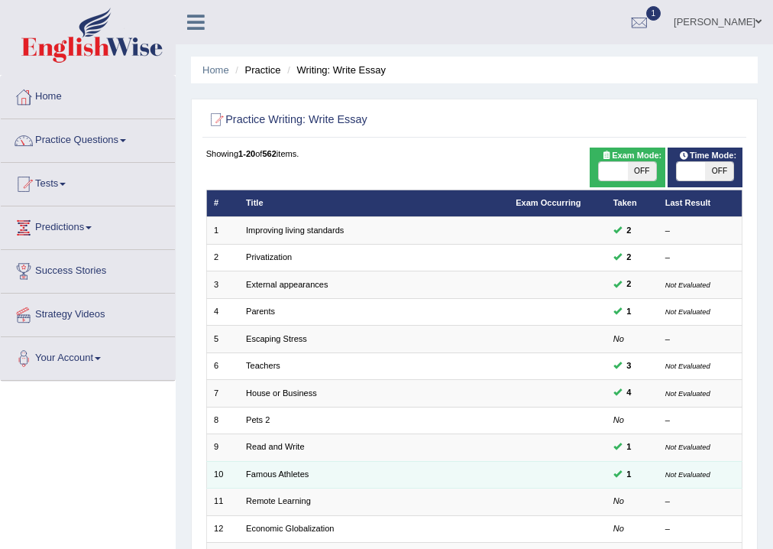
scroll to position [285, 0]
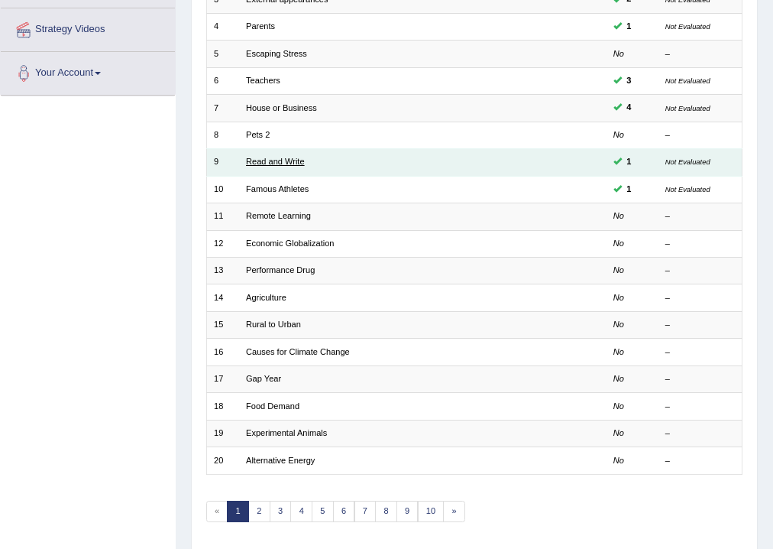
click at [290, 163] on link "Read and Write" at bounding box center [275, 161] width 59 height 9
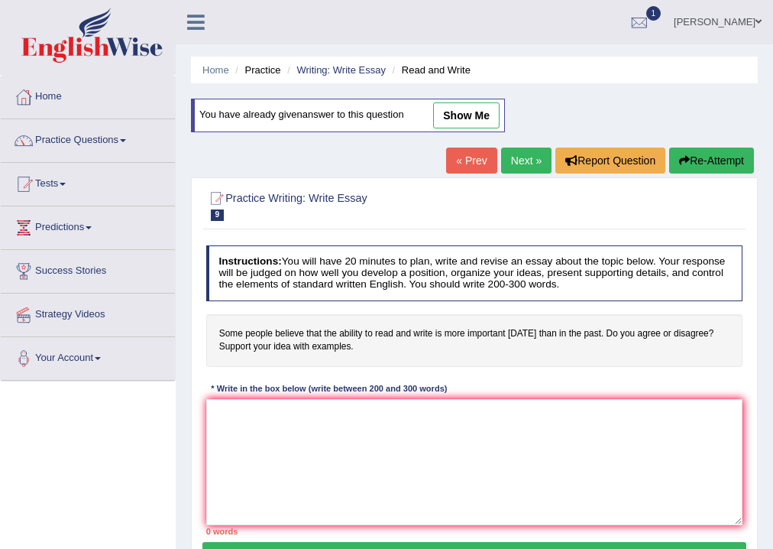
click at [471, 112] on link "show me" at bounding box center [466, 115] width 66 height 26
click at [471, 147] on link "« Prev" at bounding box center [471, 160] width 50 height 26
type textarea "The increasing influence of some peoples are belive that the ability to read an…"
click at [462, 110] on link "show me" at bounding box center [466, 115] width 66 height 26
type textarea "The increasing influence of some peoples are belive that the ability to read an…"
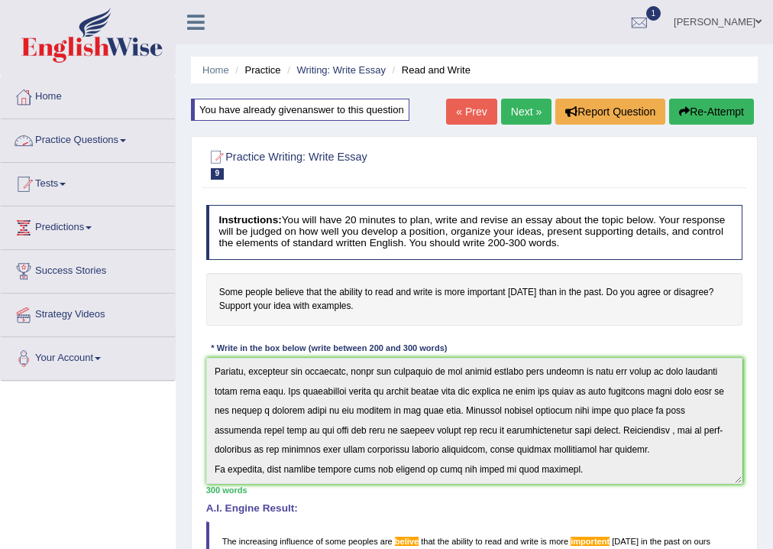
click at [88, 143] on link "Practice Questions" at bounding box center [88, 138] width 174 height 38
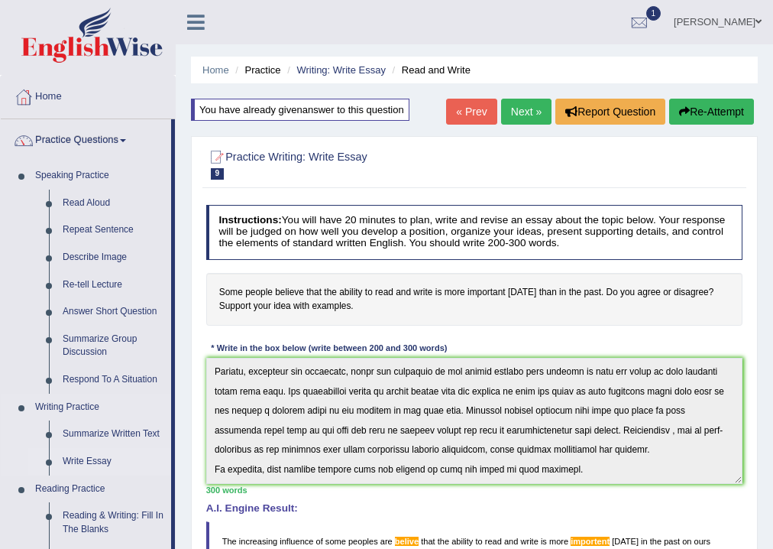
click at [85, 461] on link "Write Essay" at bounding box center [113, 462] width 115 height 28
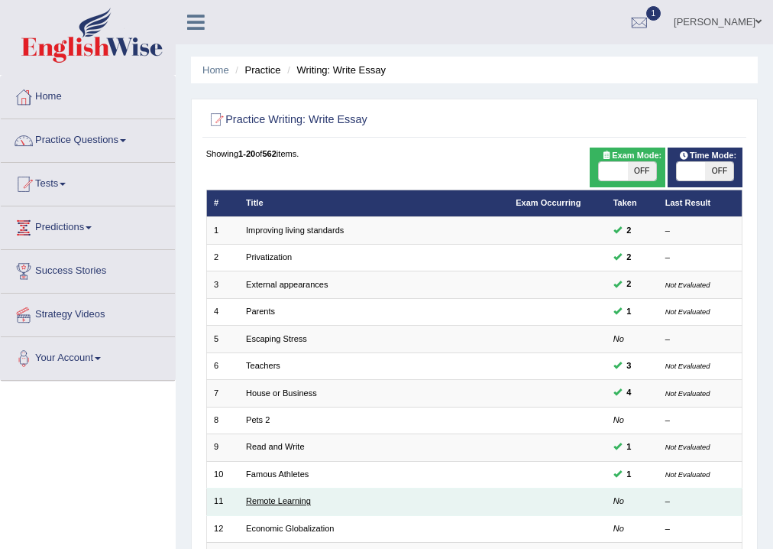
scroll to position [285, 0]
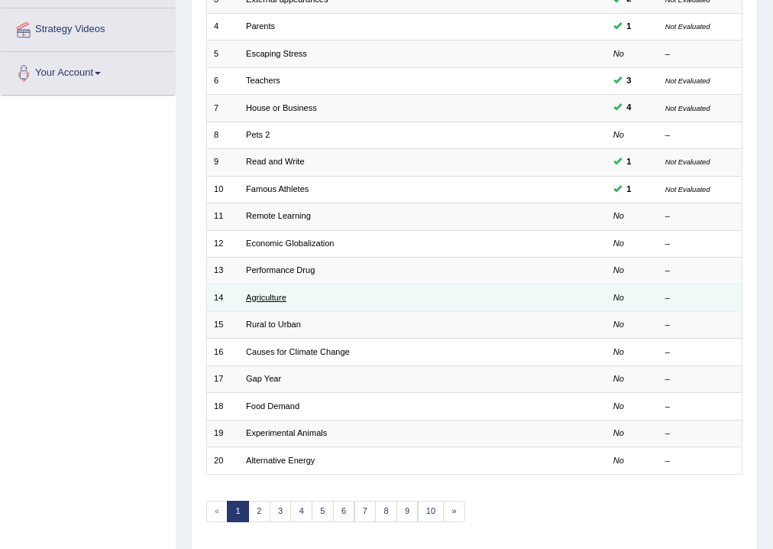
click at [264, 296] on link "Agriculture" at bounding box center [266, 297] width 40 height 9
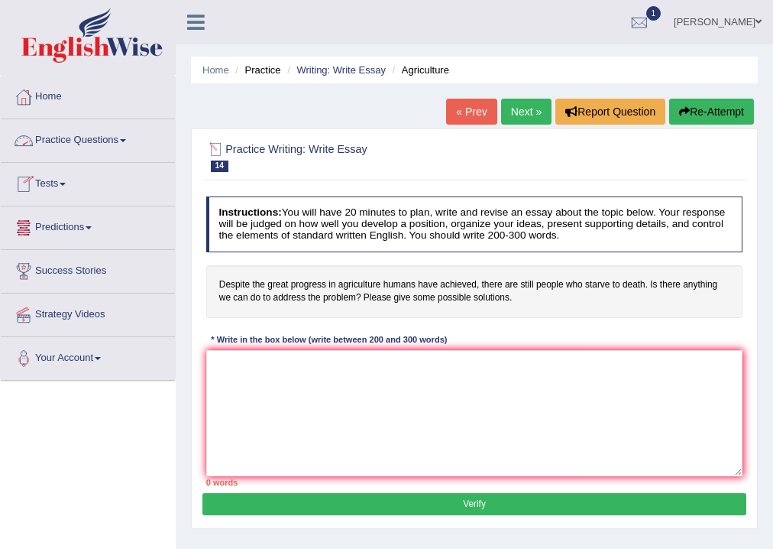
click at [84, 138] on link "Practice Questions" at bounding box center [88, 138] width 174 height 38
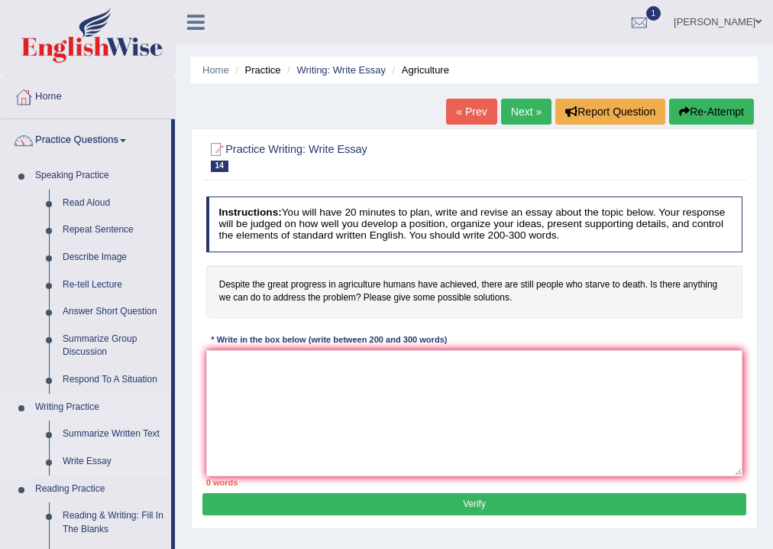
click at [79, 455] on link "Write Essay" at bounding box center [113, 462] width 115 height 28
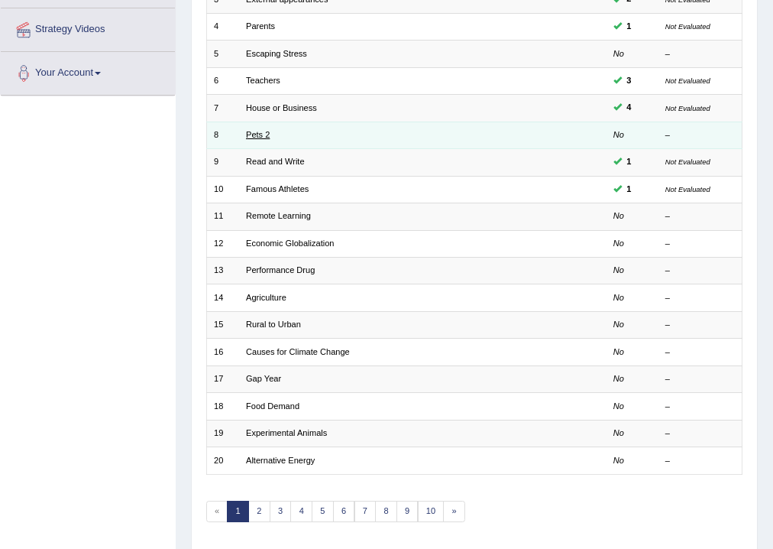
click at [252, 138] on link "Pets 2" at bounding box center [258, 134] width 24 height 9
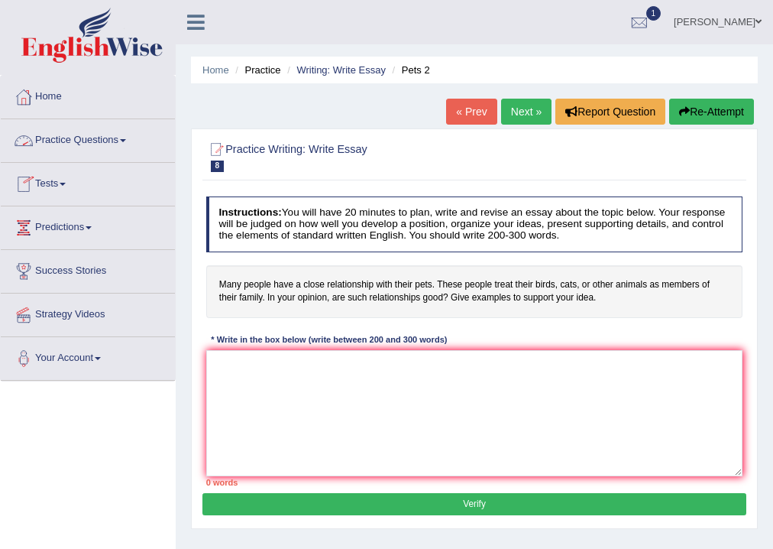
click at [65, 140] on link "Practice Questions" at bounding box center [88, 138] width 174 height 38
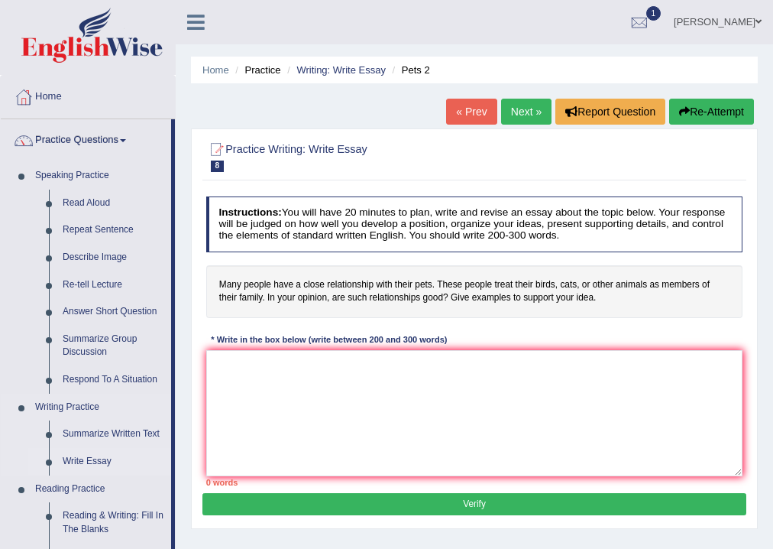
click at [83, 455] on link "Write Essay" at bounding box center [113, 462] width 115 height 28
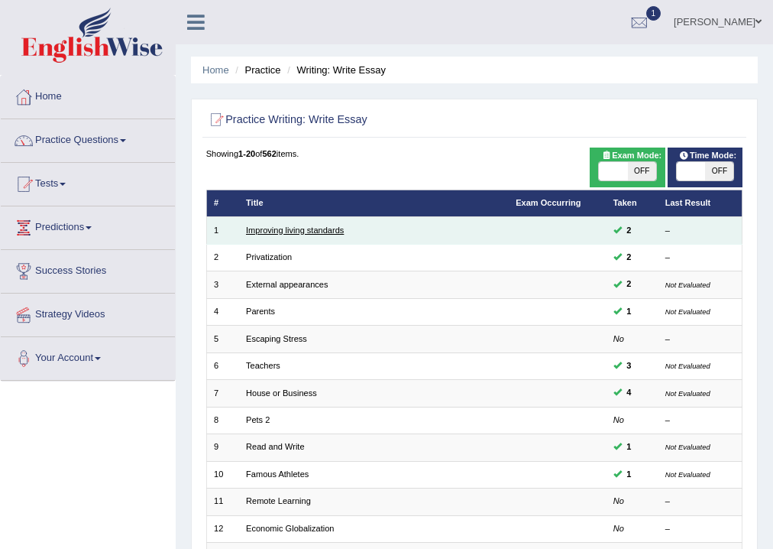
click at [293, 230] on link "Improving living standards" at bounding box center [295, 229] width 98 height 9
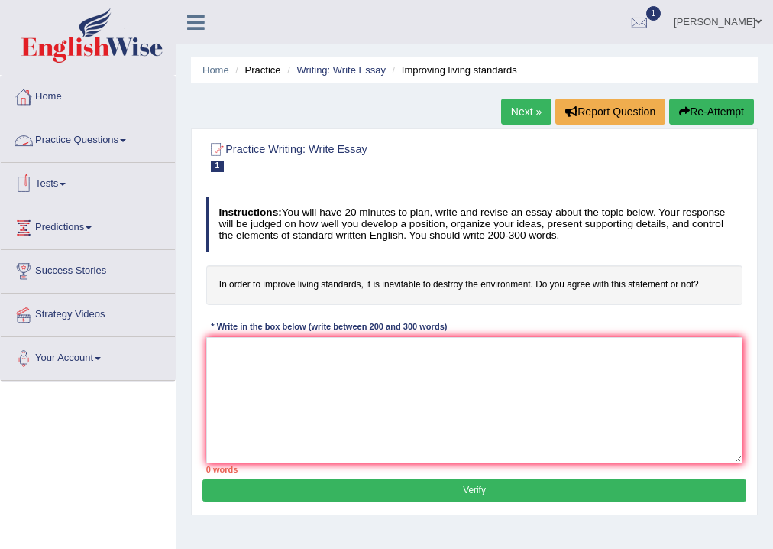
click at [58, 141] on link "Practice Questions" at bounding box center [88, 138] width 174 height 38
click at [53, 180] on link "Tests" at bounding box center [88, 182] width 174 height 38
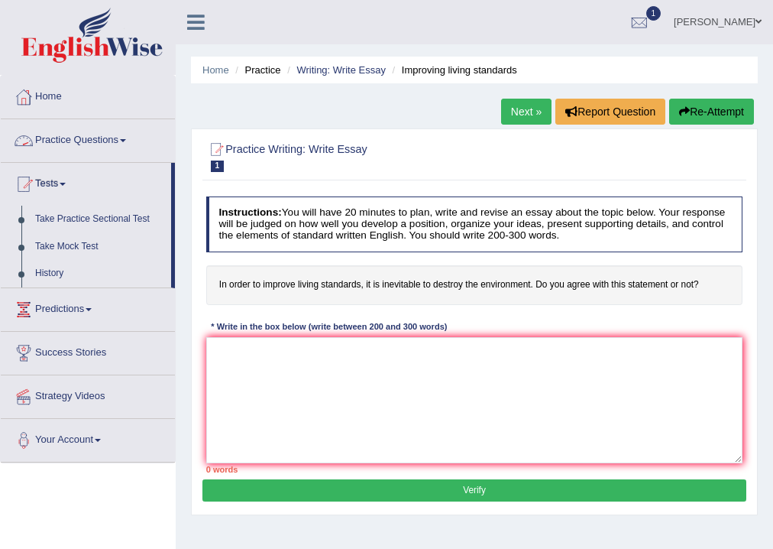
click at [61, 134] on link "Practice Questions" at bounding box center [88, 138] width 174 height 38
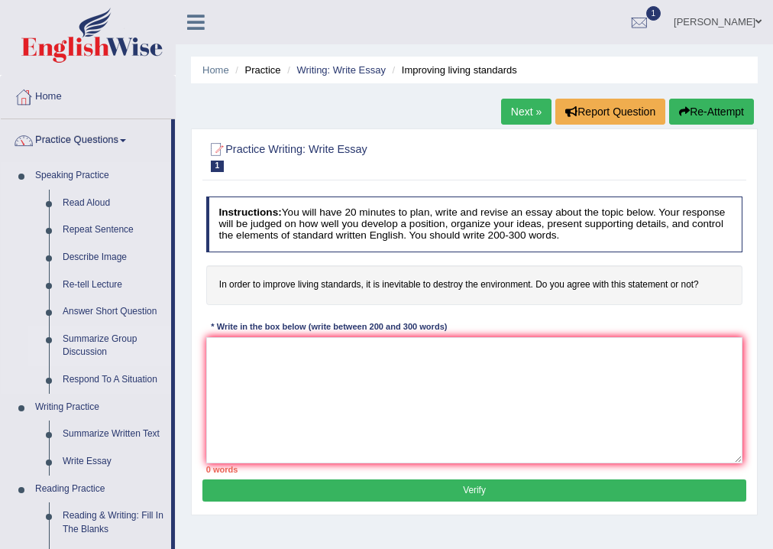
scroll to position [285, 0]
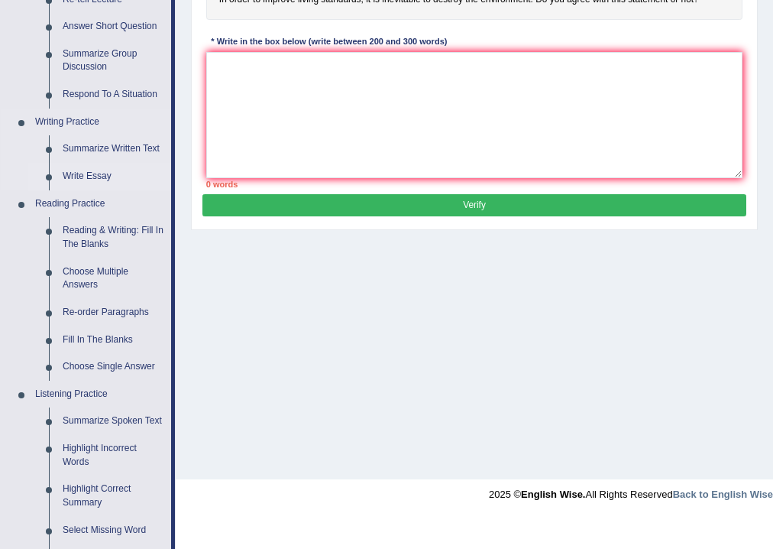
click at [84, 173] on link "Write Essay" at bounding box center [113, 177] width 115 height 28
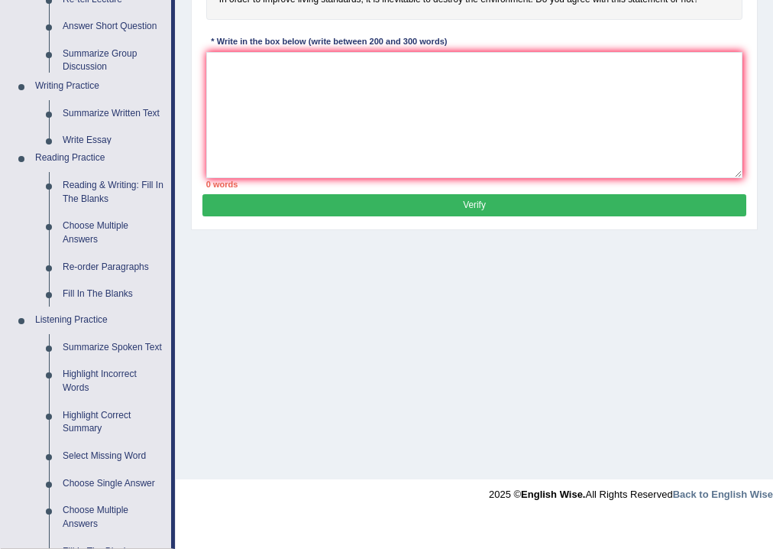
scroll to position [254, 0]
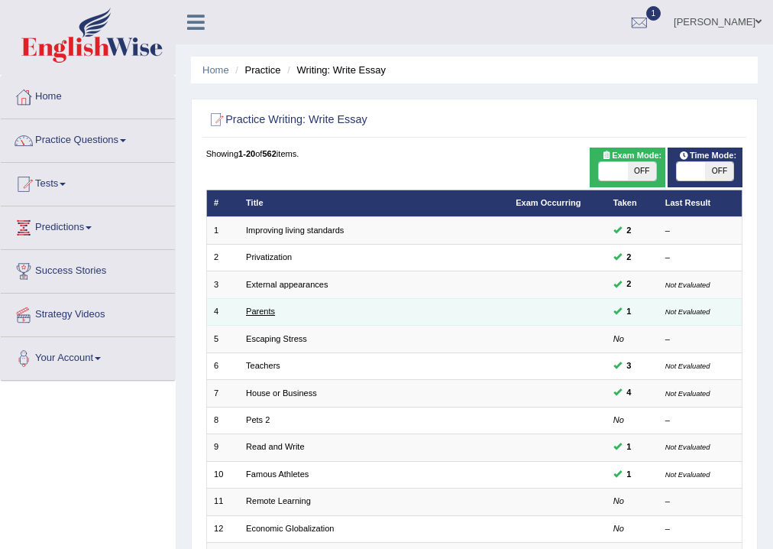
scroll to position [285, 0]
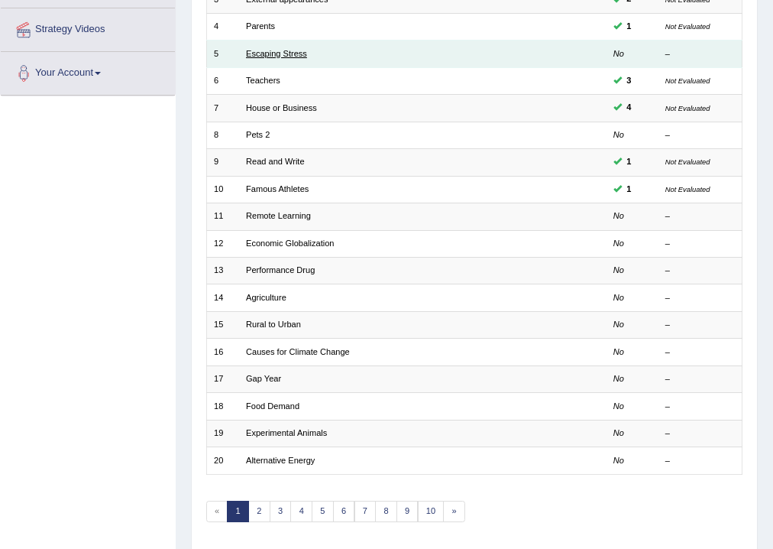
click at [257, 56] on link "Escaping Stress" at bounding box center [276, 53] width 61 height 9
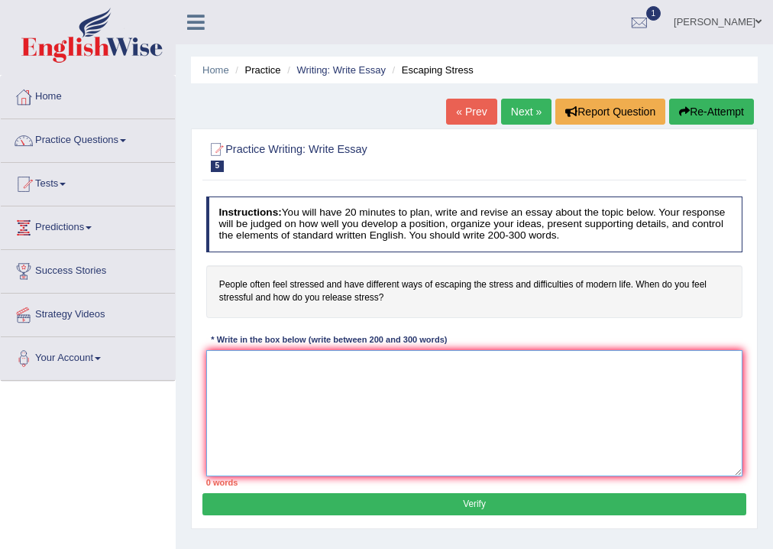
click at [287, 378] on textarea at bounding box center [474, 413] width 537 height 126
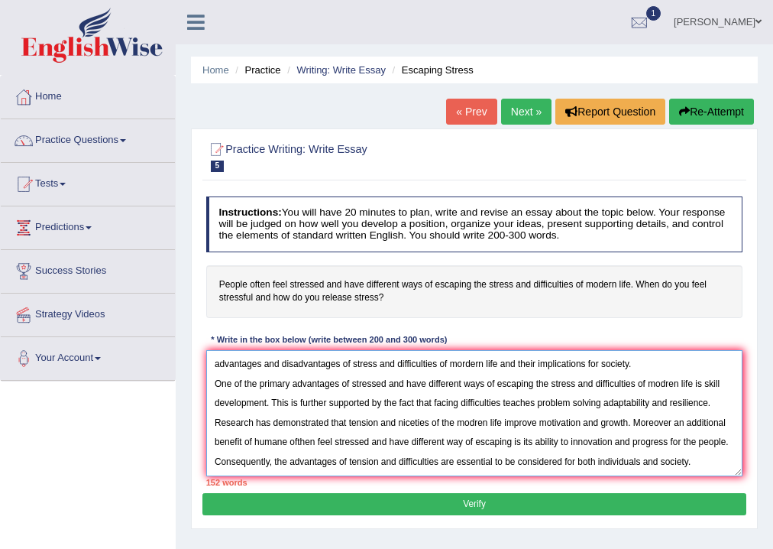
scroll to position [80, 0]
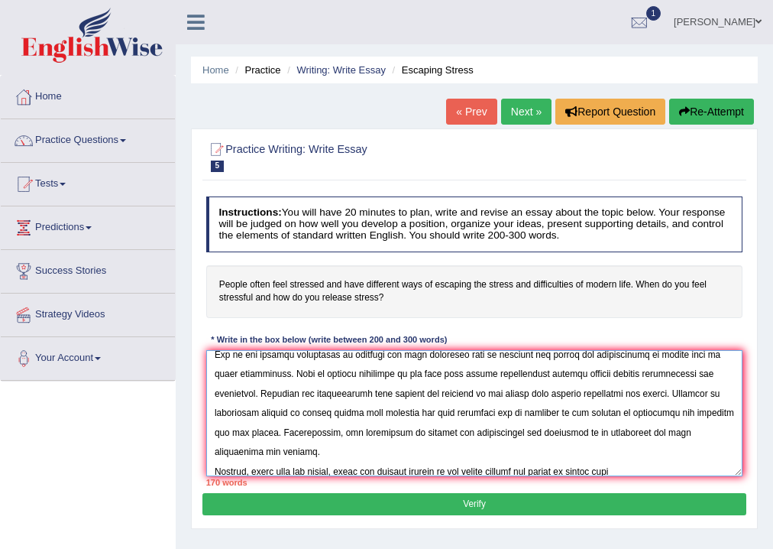
click at [501, 470] on textarea at bounding box center [474, 413] width 537 height 126
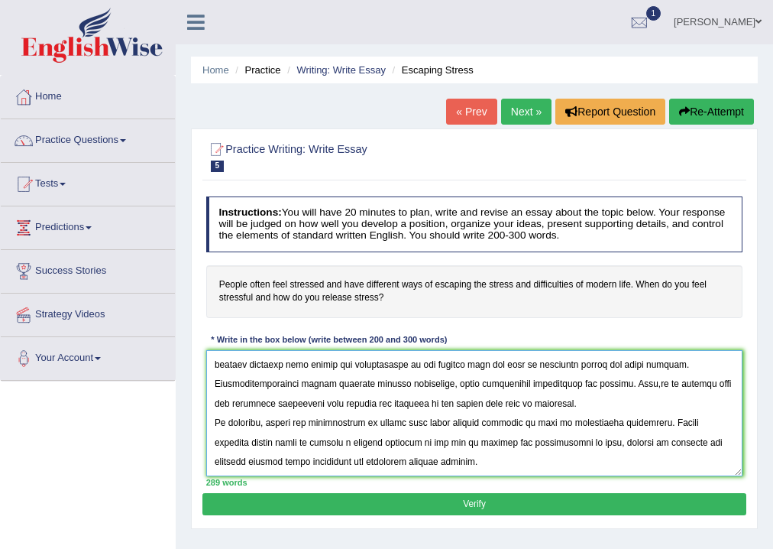
scroll to position [0, 0]
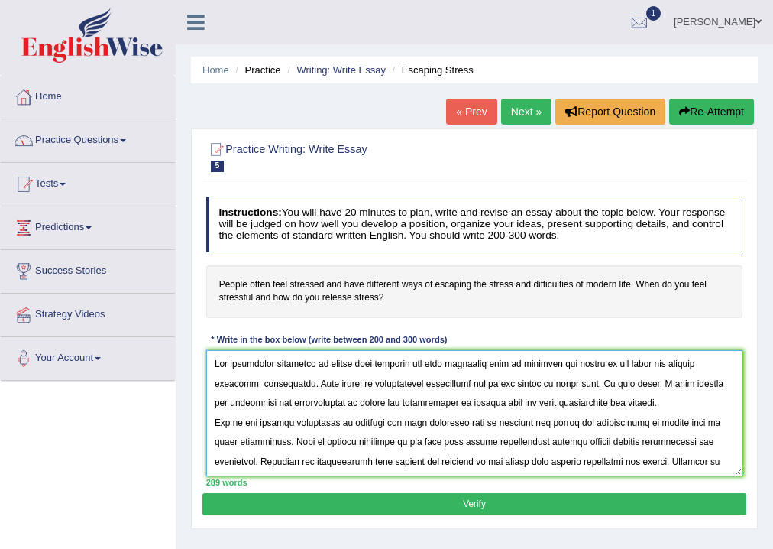
drag, startPoint x: 740, startPoint y: 472, endPoint x: 745, endPoint y: 497, distance: 24.9
click at [740, 474] on textarea at bounding box center [474, 413] width 537 height 126
type textarea "The increasing influence of people feel stressed and have different ways of esc…"
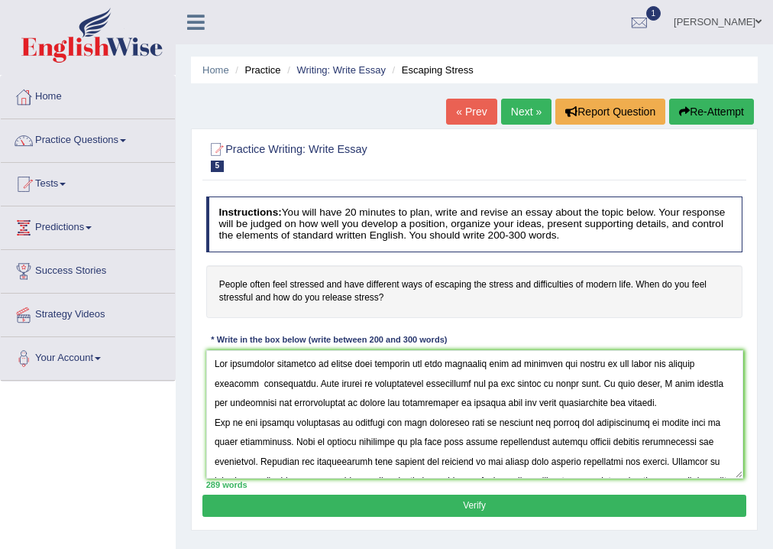
drag, startPoint x: 745, startPoint y: 497, endPoint x: 746, endPoint y: 508, distance: 11.5
click at [745, 505] on div "Practice Writing: Write Essay 5 Escaping Stress Instructions: You will have 20 …" at bounding box center [474, 329] width 567 height 402
click at [746, 508] on button "Verify" at bounding box center [473, 505] width 543 height 22
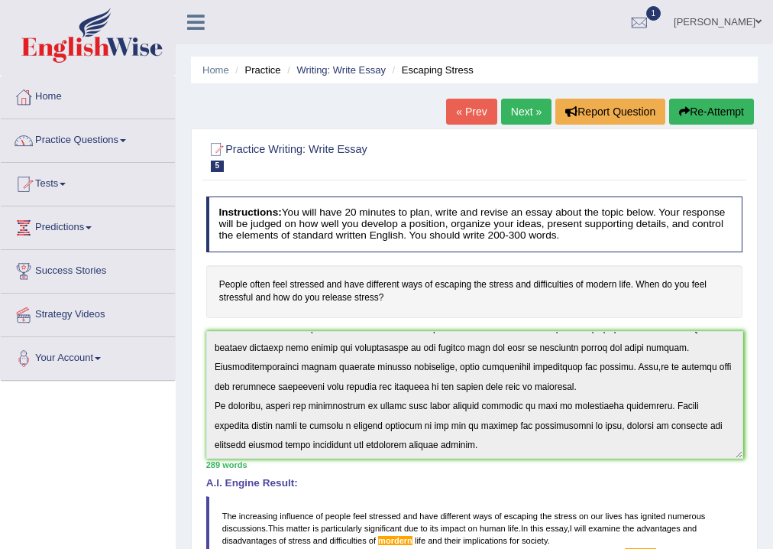
click at [78, 138] on link "Practice Questions" at bounding box center [88, 138] width 174 height 38
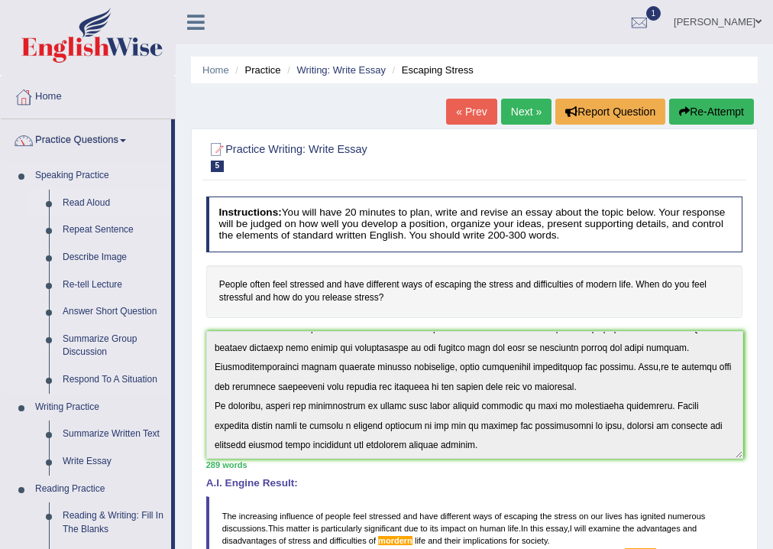
click at [96, 202] on link "Read Aloud" at bounding box center [113, 203] width 115 height 28
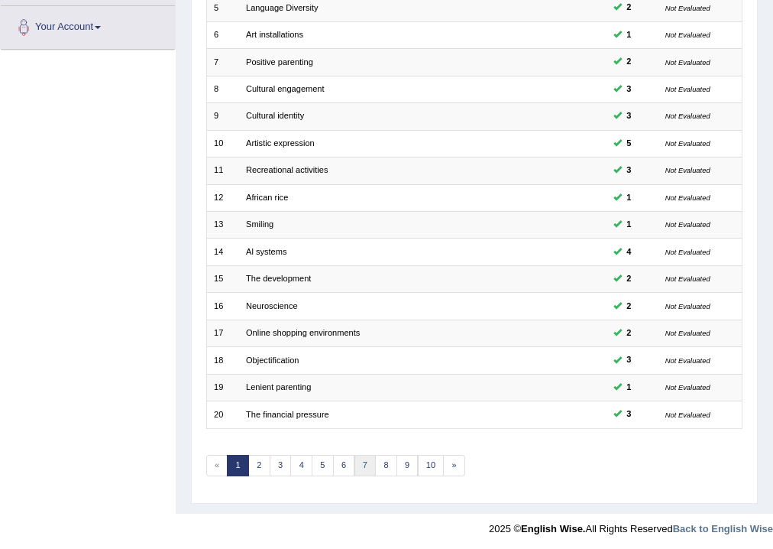
click at [364, 465] on link "7" at bounding box center [366, 465] width 22 height 21
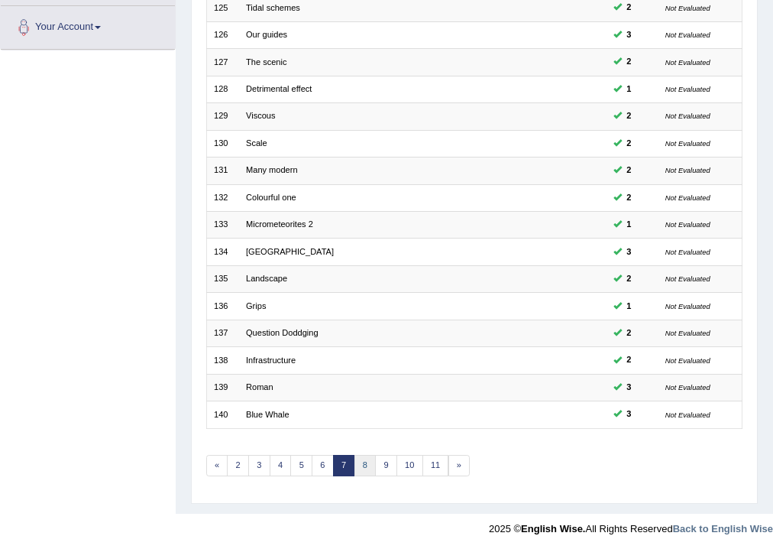
click at [368, 464] on link "8" at bounding box center [366, 465] width 22 height 21
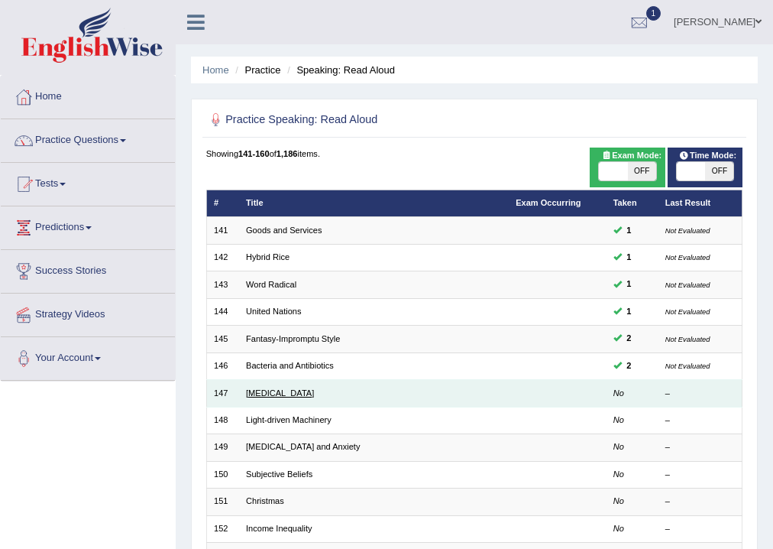
click at [285, 391] on link "Xenotransplantation" at bounding box center [280, 392] width 68 height 9
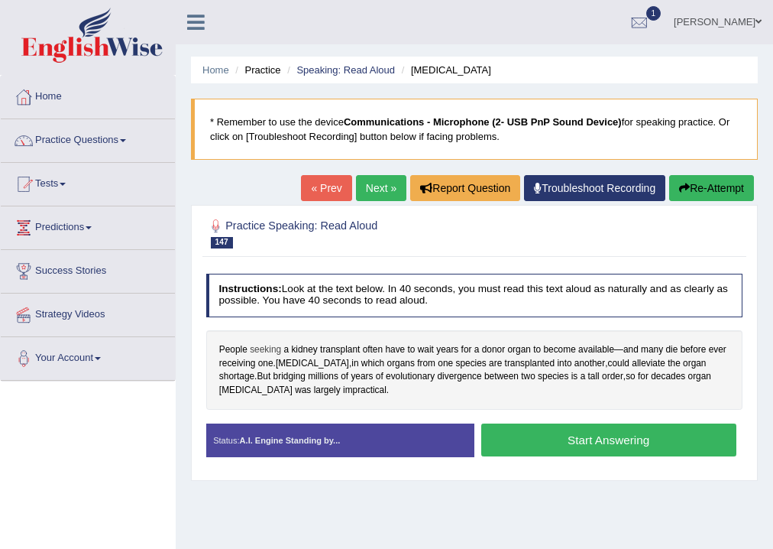
click at [266, 346] on span "seeking" at bounding box center [265, 350] width 31 height 14
click at [266, 346] on div at bounding box center [274, 333] width 29 height 29
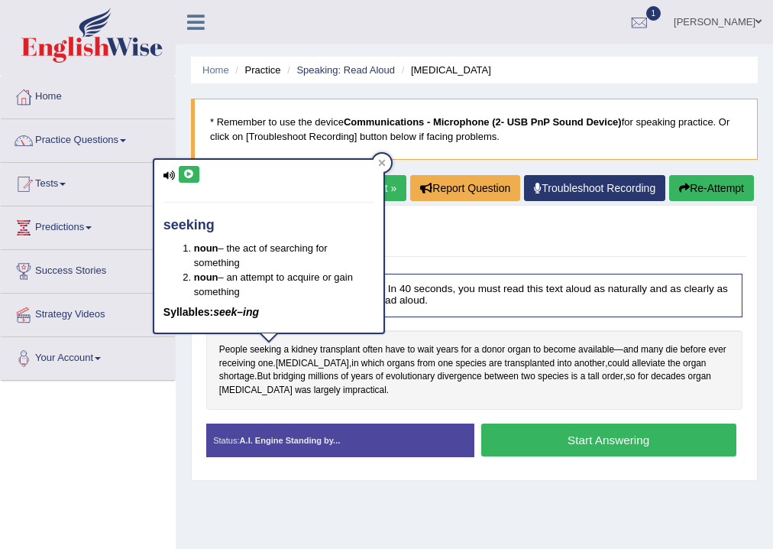
click at [191, 174] on icon at bounding box center [188, 174] width 11 height 9
click at [381, 163] on icon at bounding box center [381, 163] width 7 height 7
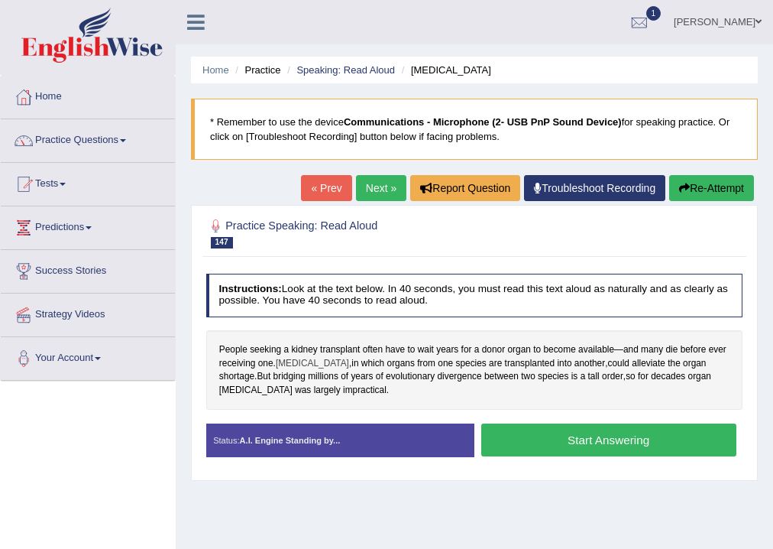
click at [311, 361] on span "Xenotransplantation" at bounding box center [312, 364] width 73 height 14
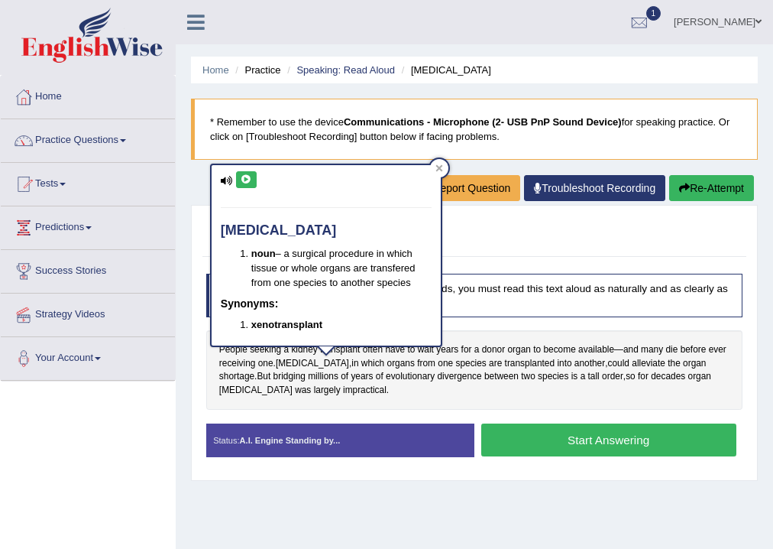
click at [248, 184] on button at bounding box center [246, 179] width 21 height 17
click at [436, 165] on icon at bounding box center [439, 168] width 7 height 7
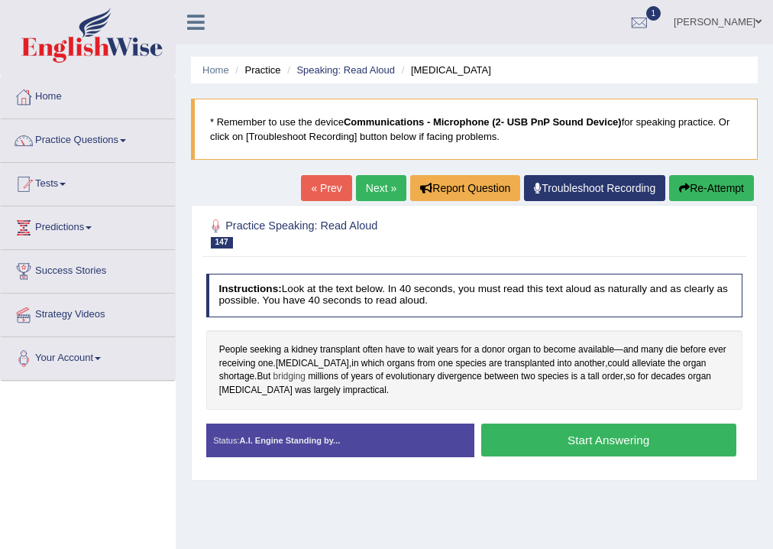
click at [287, 376] on span "bridging" at bounding box center [290, 377] width 32 height 14
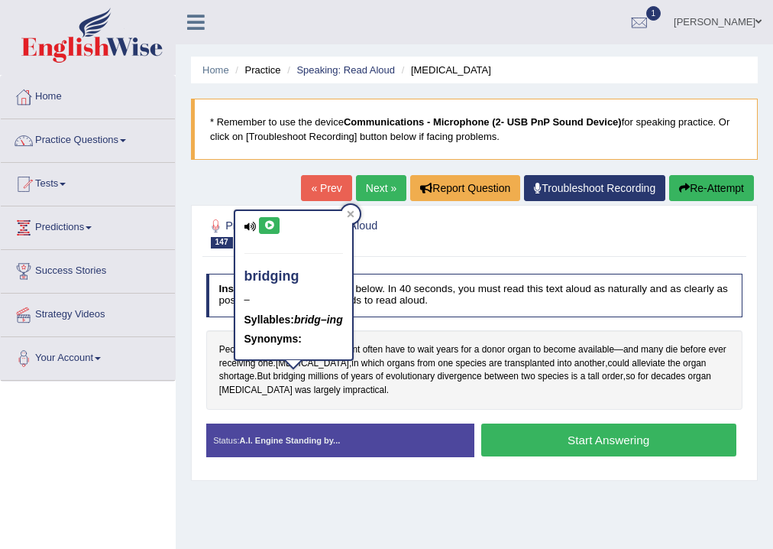
click at [272, 225] on icon at bounding box center [269, 225] width 11 height 9
click at [351, 215] on icon at bounding box center [350, 213] width 7 height 7
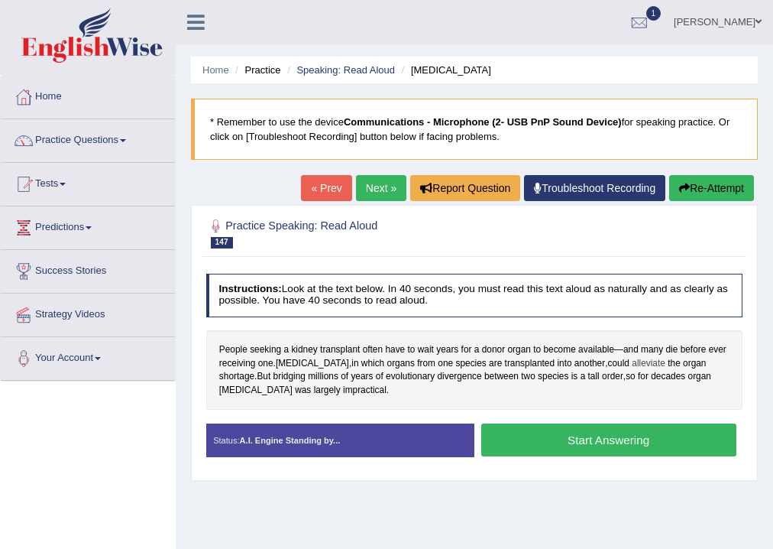
click at [666, 358] on span "alleviate" at bounding box center [649, 364] width 34 height 14
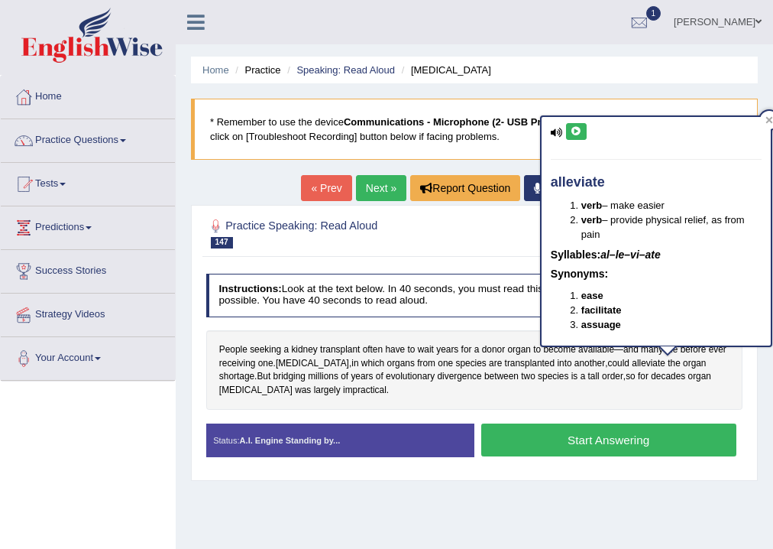
click at [576, 134] on button at bounding box center [576, 131] width 21 height 17
click at [772, 119] on icon at bounding box center [770, 120] width 8 height 8
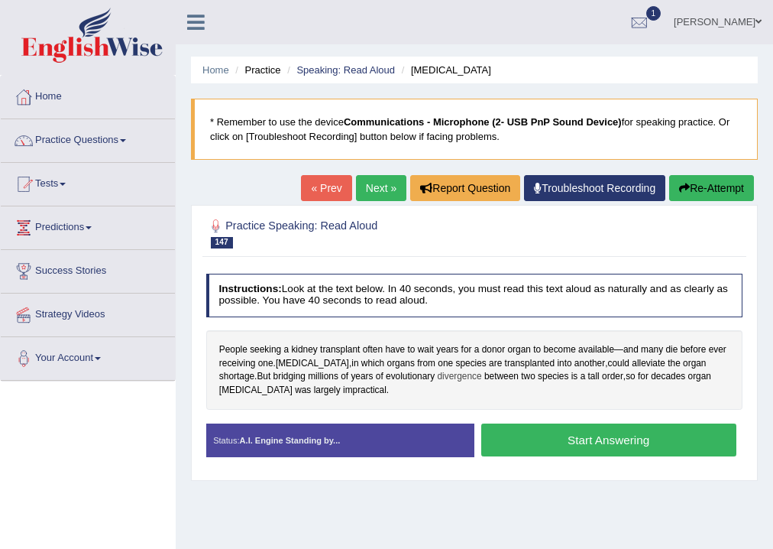
click at [454, 375] on span "divergence" at bounding box center [459, 377] width 44 height 14
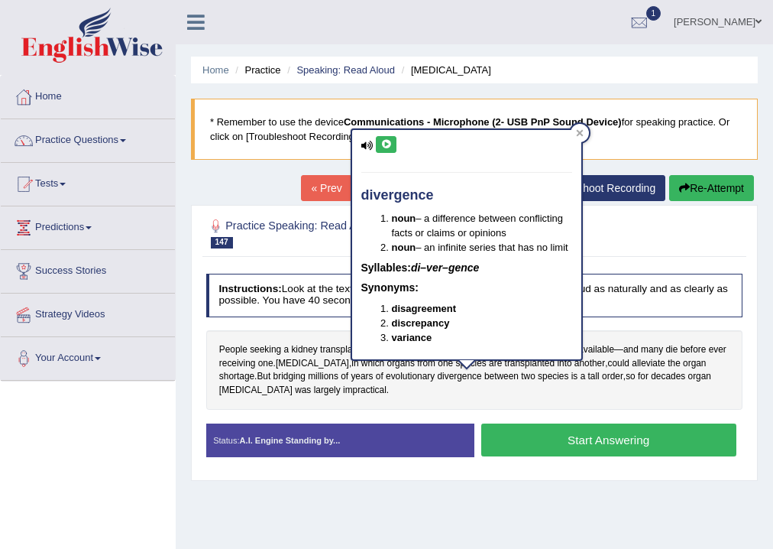
click at [386, 141] on icon at bounding box center [386, 144] width 11 height 9
click at [578, 134] on icon at bounding box center [579, 133] width 7 height 7
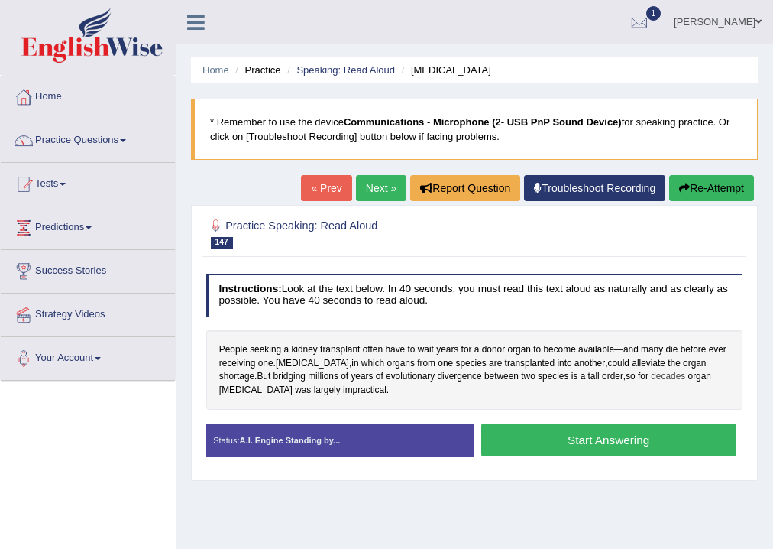
click at [669, 374] on span "decades" at bounding box center [668, 377] width 34 height 14
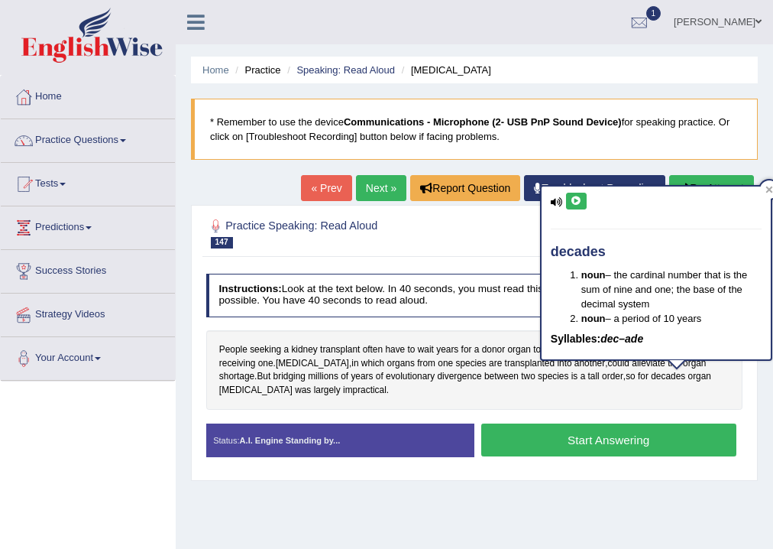
click at [576, 200] on icon at bounding box center [576, 200] width 11 height 9
click at [769, 186] on icon at bounding box center [770, 190] width 8 height 8
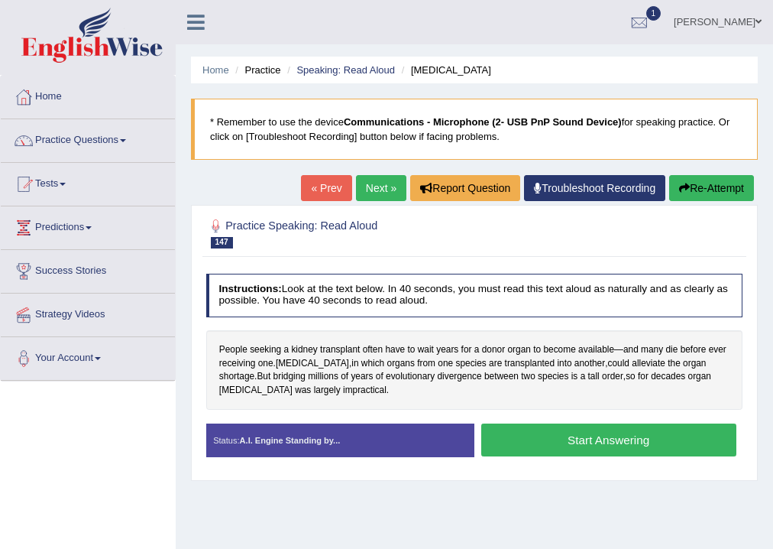
drag, startPoint x: 557, startPoint y: 413, endPoint x: 550, endPoint y: 403, distance: 11.5
click at [558, 406] on div "Instructions: Look at the text below. In 40 seconds, you must read this text al…" at bounding box center [473, 370] width 543 height 207
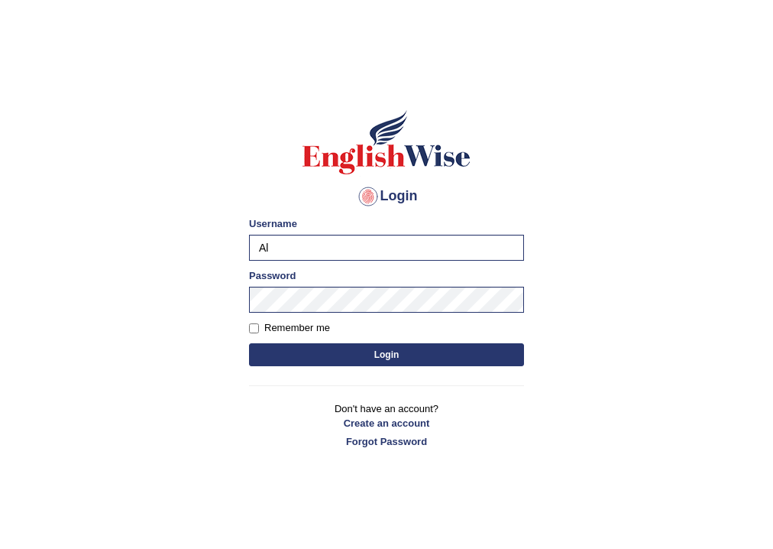
type input "A"
type input "Chinmaydp"
click at [249, 343] on button "Login" at bounding box center [386, 354] width 275 height 23
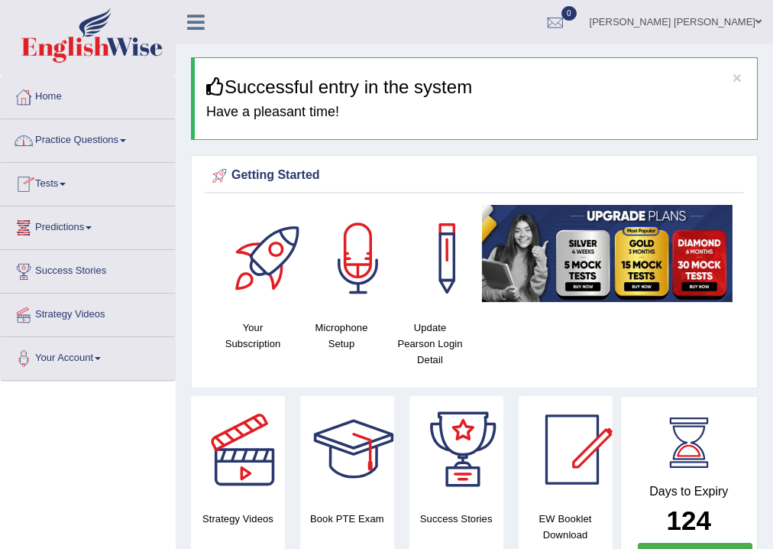
click at [56, 98] on link "Home" at bounding box center [88, 95] width 174 height 38
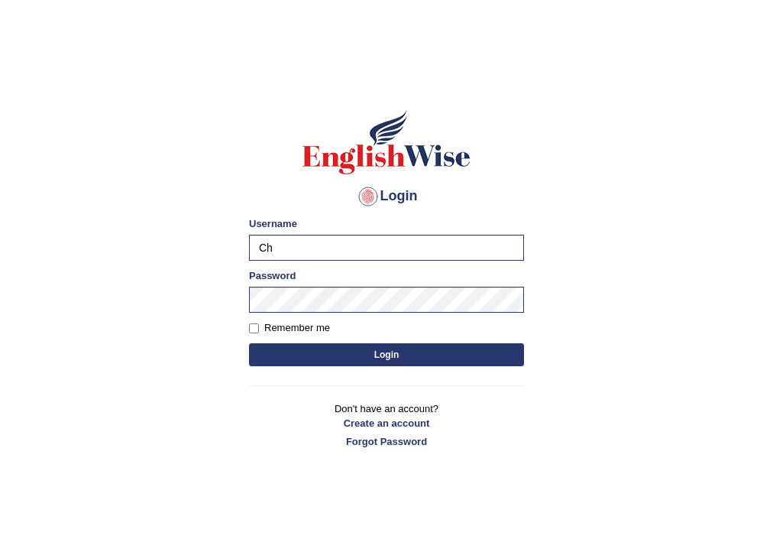
type input "Chinmaydp"
click at [249, 343] on button "Login" at bounding box center [386, 354] width 275 height 23
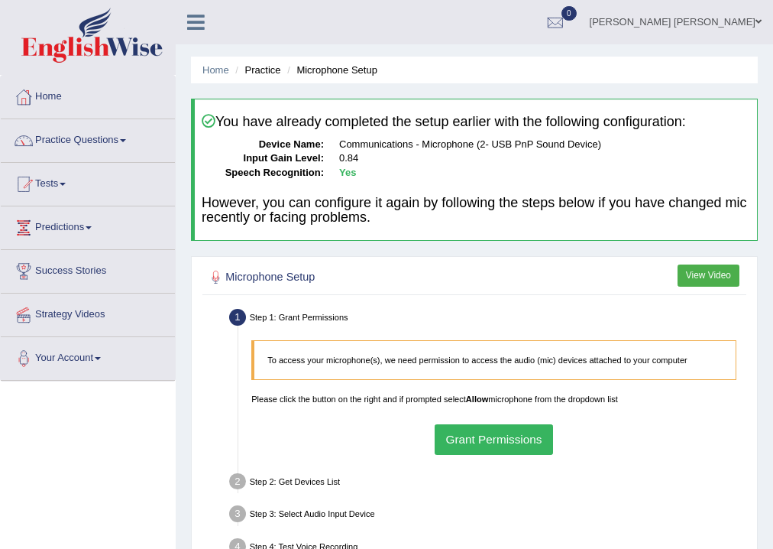
click at [532, 443] on button "Grant Permissions" at bounding box center [494, 439] width 118 height 30
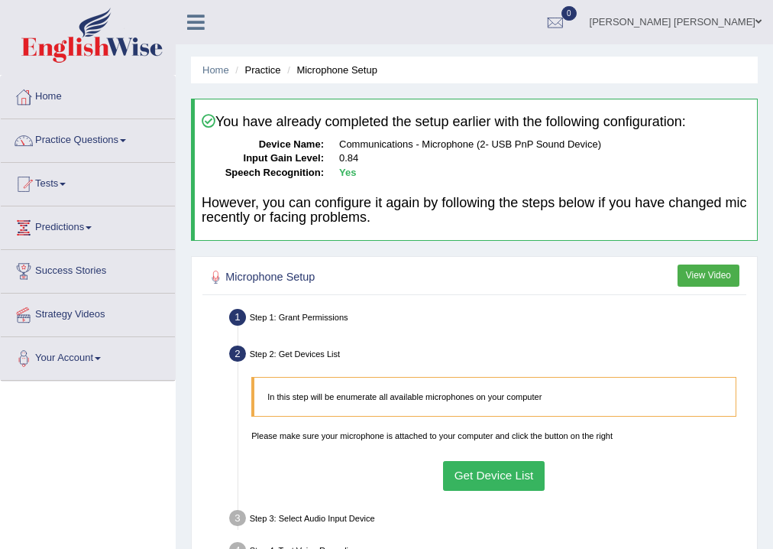
click at [494, 483] on button "Get Device List" at bounding box center [494, 476] width 102 height 30
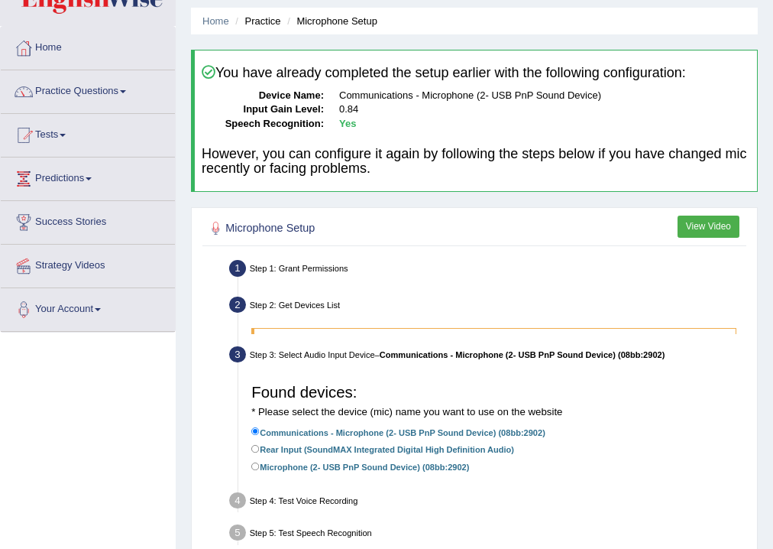
scroll to position [254, 0]
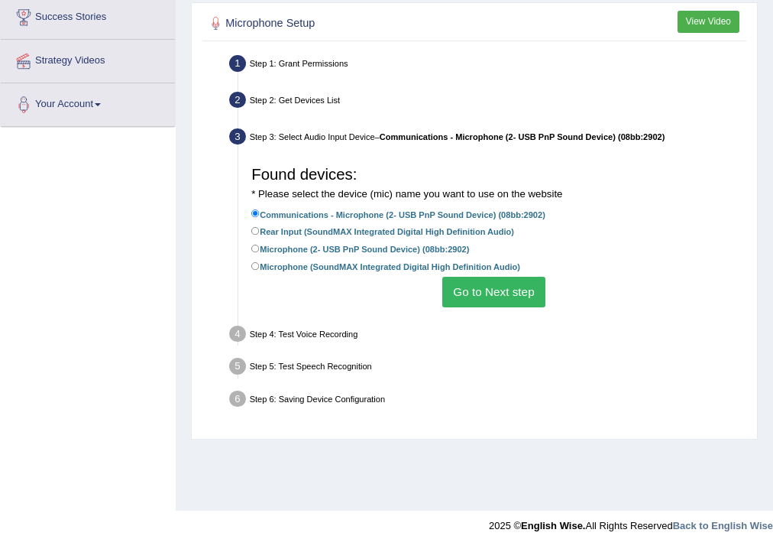
click at [507, 296] on button "Go to Next step" at bounding box center [493, 292] width 103 height 30
click at [507, 296] on ul "Step 1: Grant Permissions To access your microphone(s), we need permission to a…" at bounding box center [474, 233] width 537 height 364
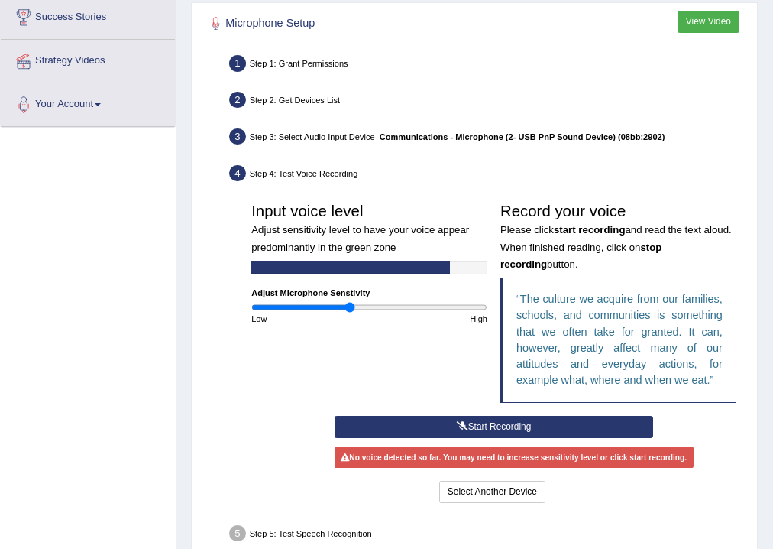
click at [514, 434] on button "Start Recording" at bounding box center [494, 427] width 319 height 22
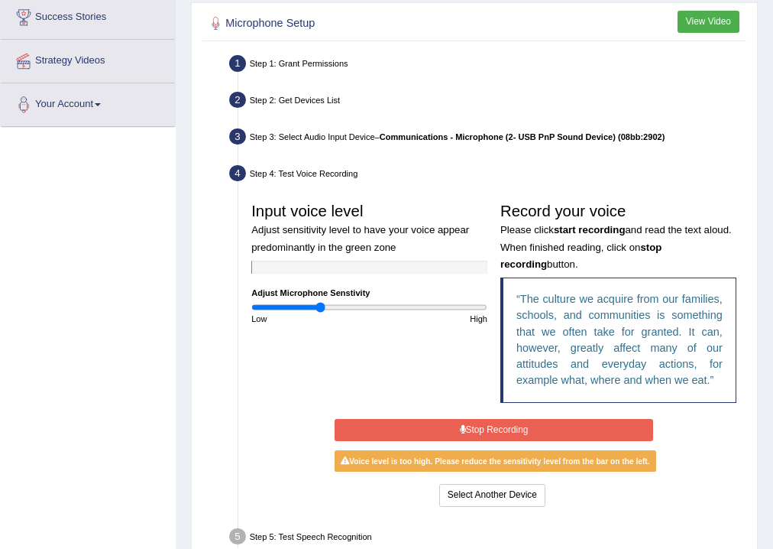
type input "0.58"
click at [321, 308] on input "range" at bounding box center [369, 307] width 236 height 11
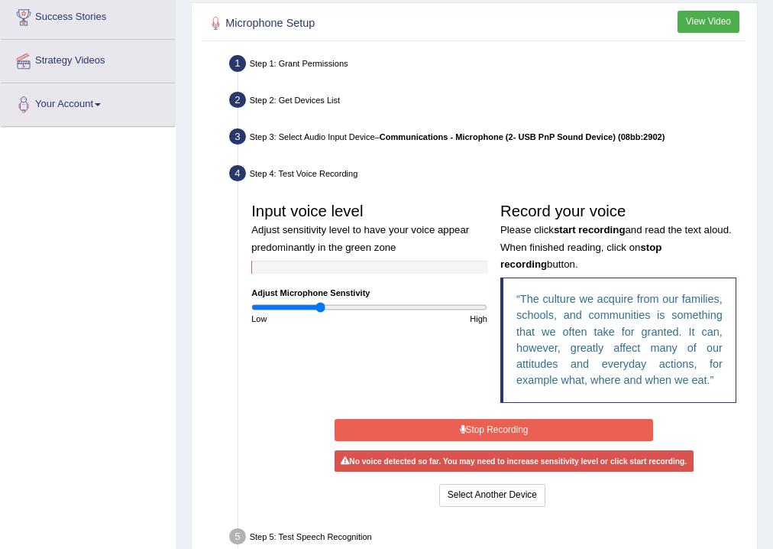
click at [321, 308] on input "range" at bounding box center [369, 307] width 236 height 11
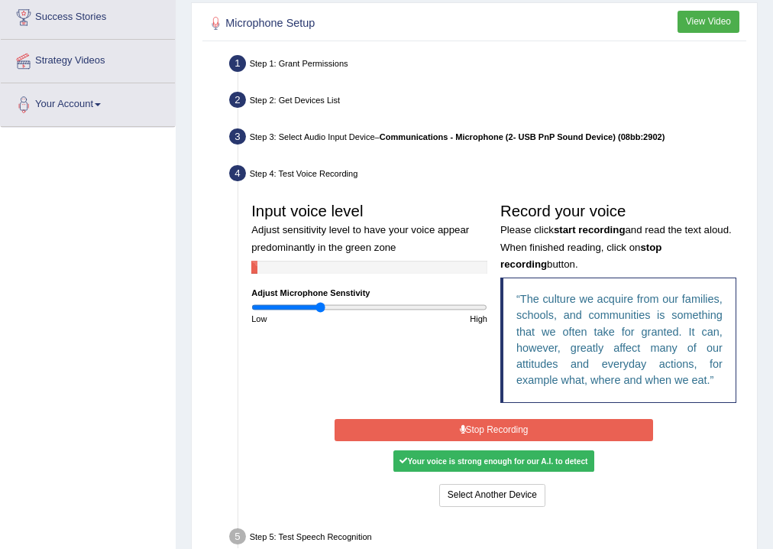
click at [422, 431] on button "Stop Recording" at bounding box center [494, 430] width 319 height 22
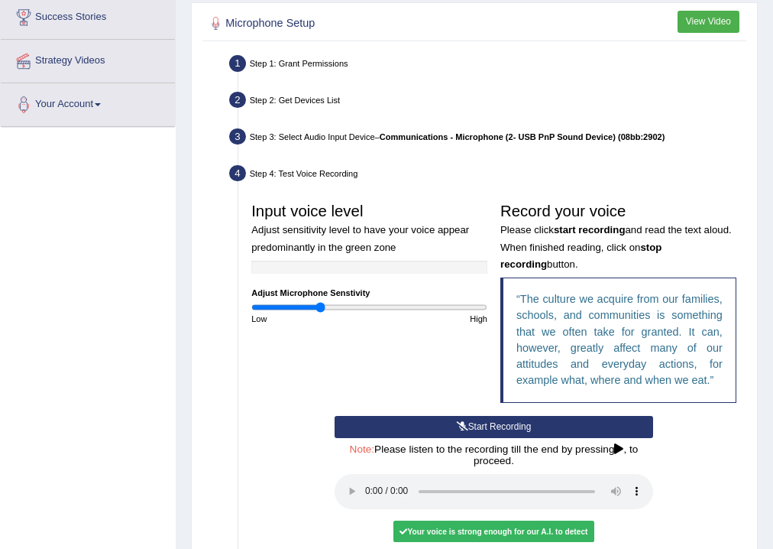
scroll to position [433, 0]
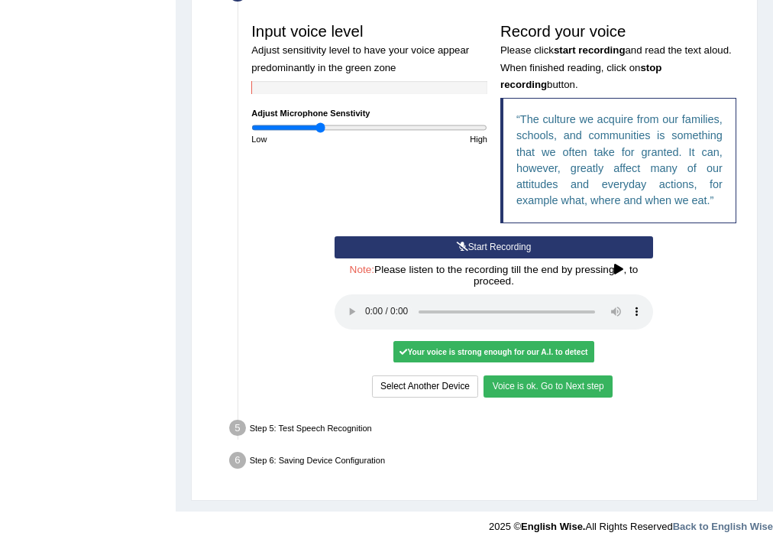
click at [600, 377] on button "Voice is ok. Go to Next step" at bounding box center [548, 386] width 128 height 22
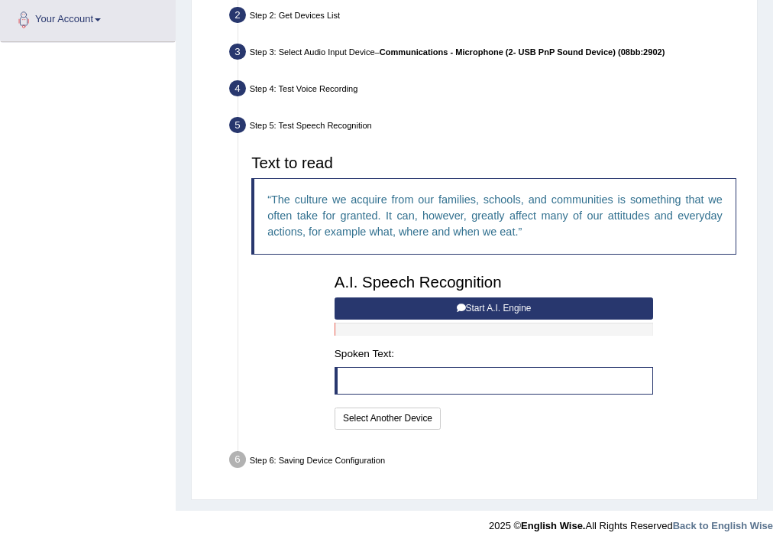
scroll to position [336, 0]
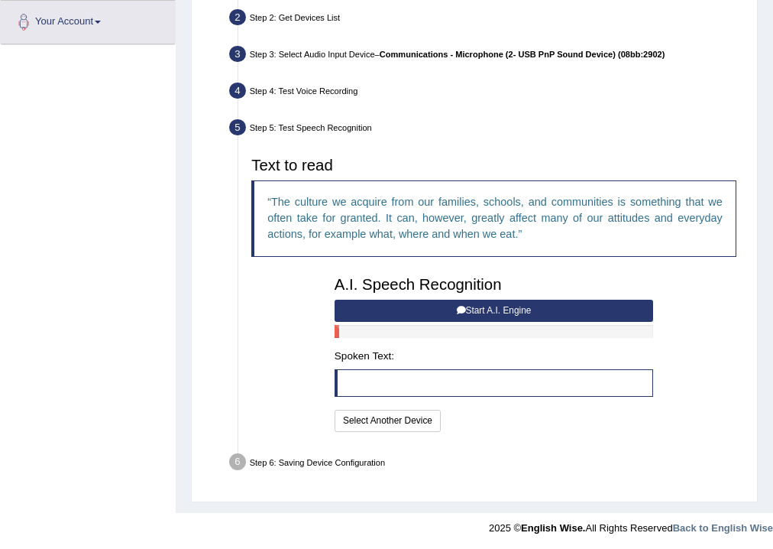
click at [553, 314] on button "Start A.I. Engine" at bounding box center [494, 311] width 319 height 22
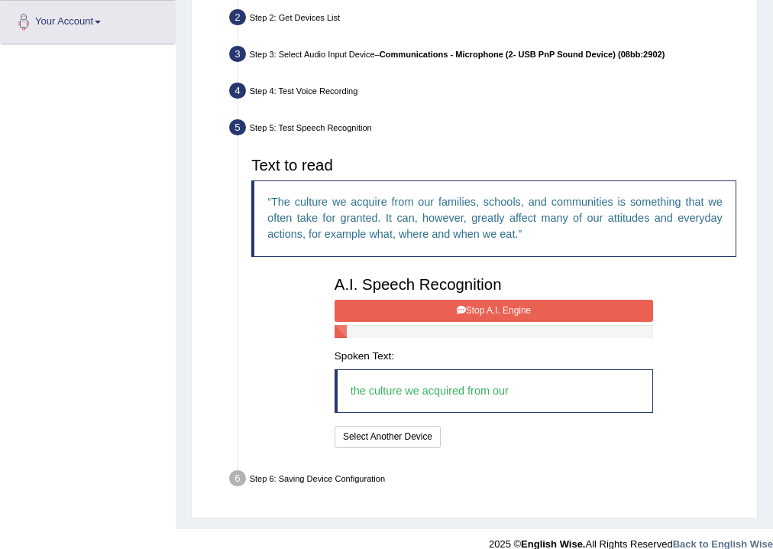
click at [553, 314] on button "Stop A.I. Engine" at bounding box center [494, 311] width 319 height 22
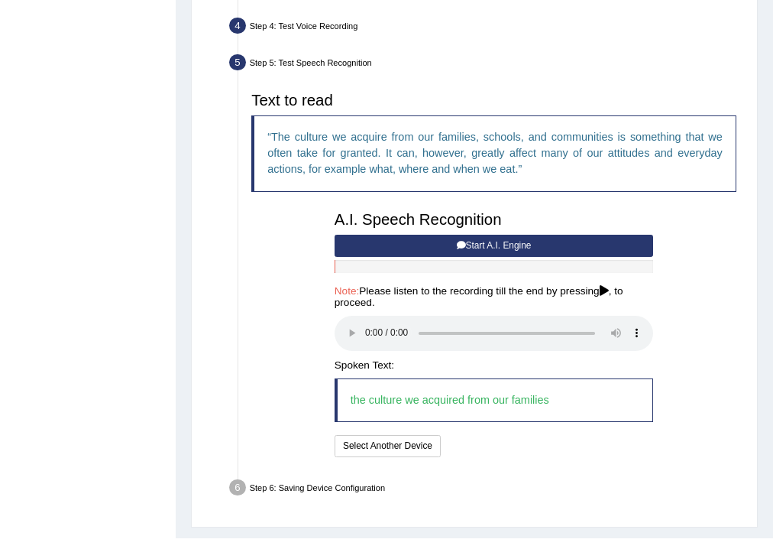
scroll to position [428, 0]
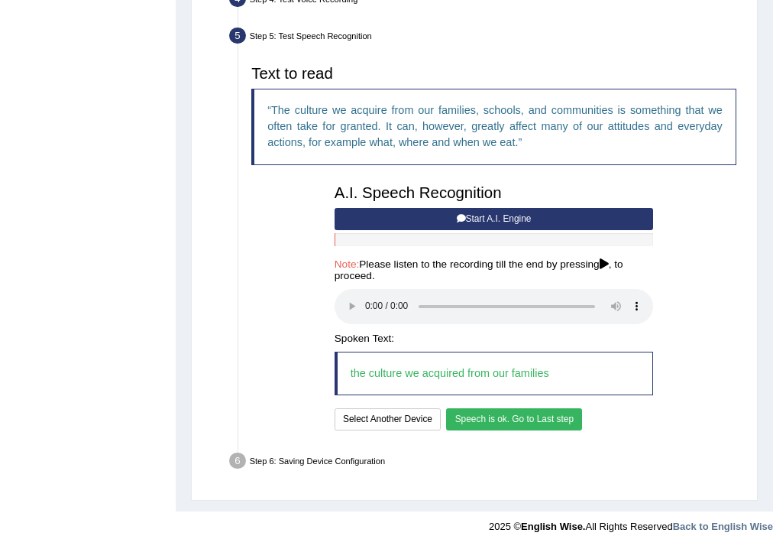
click at [513, 413] on button "Speech is ok. Go to Last step" at bounding box center [514, 419] width 136 height 22
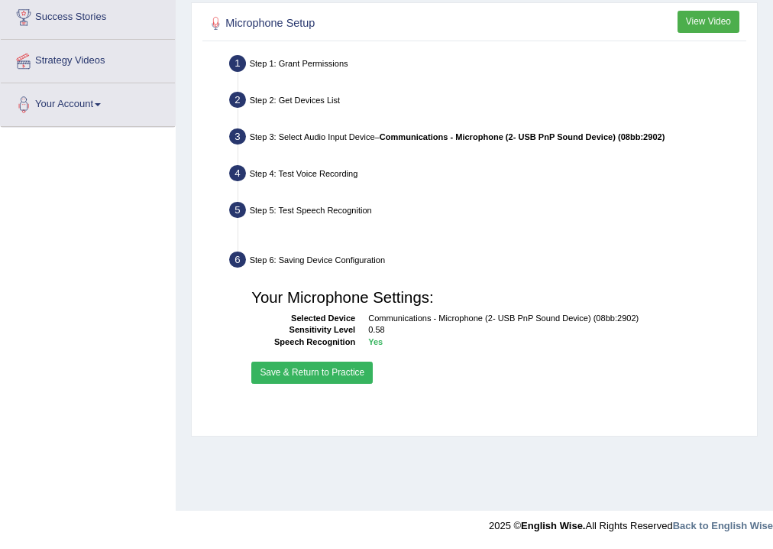
scroll to position [254, 0]
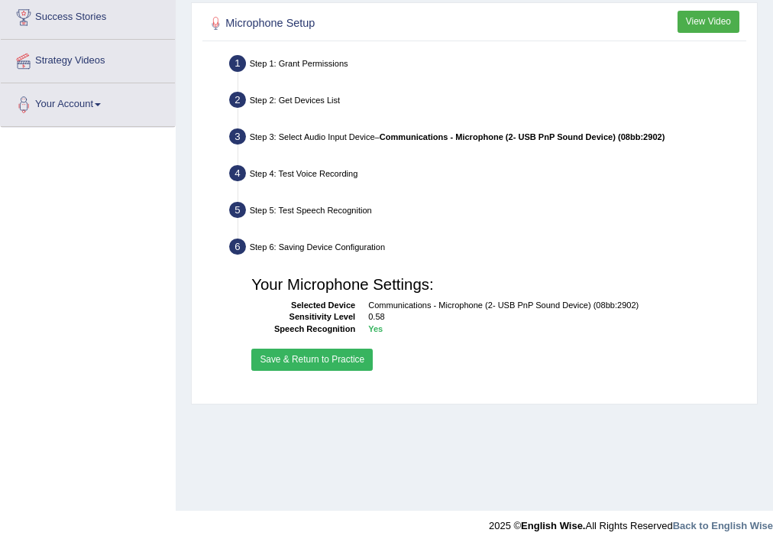
click at [246, 368] on div "Your Microphone Settings: Selected Device Communications - Microphone (2- USB P…" at bounding box center [494, 322] width 498 height 118
click at [287, 355] on button "Save & Return to Practice" at bounding box center [311, 359] width 121 height 22
